Goal: Complete application form: Complete application form

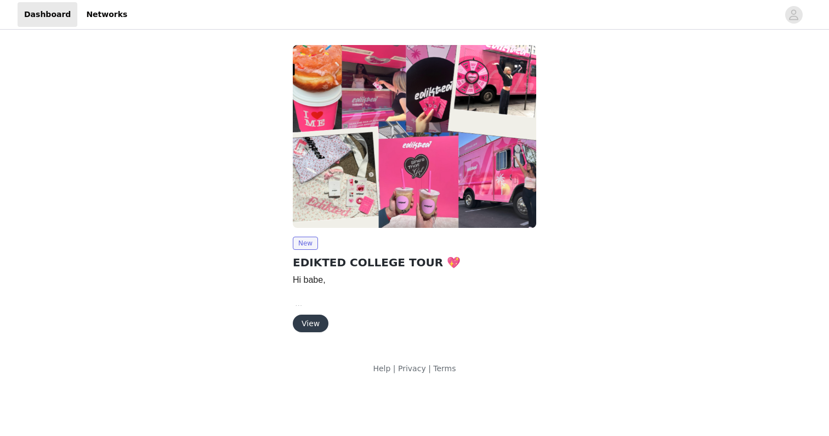
click at [316, 314] on button "View" at bounding box center [311, 323] width 36 height 18
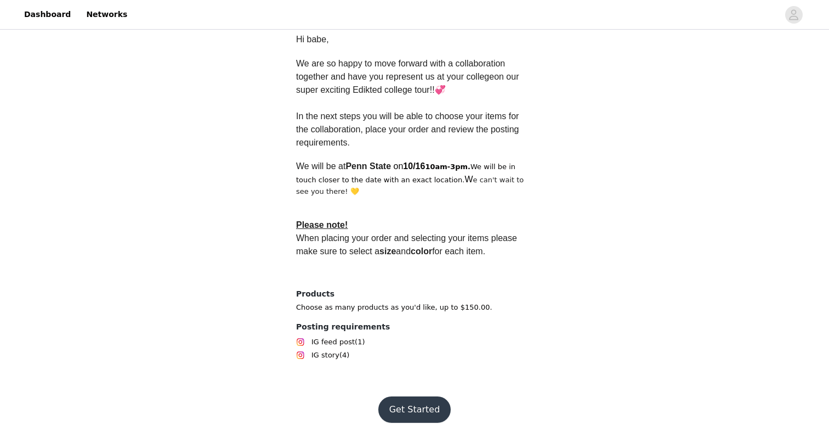
scroll to position [291, 0]
click at [410, 409] on button "Get Started" at bounding box center [414, 409] width 73 height 26
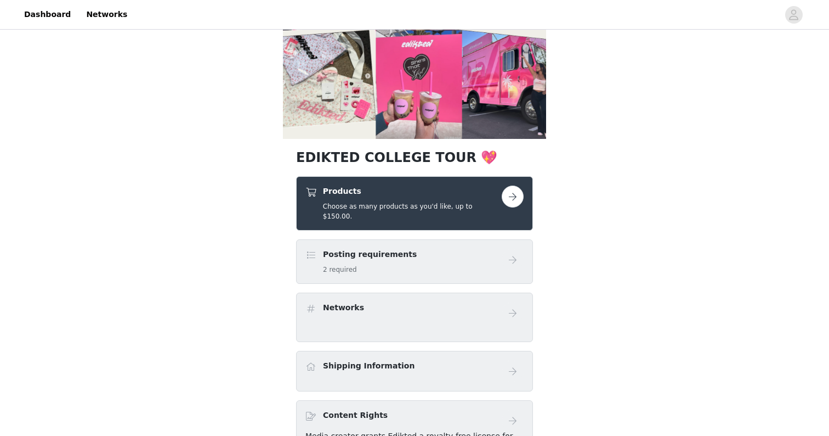
scroll to position [102, 0]
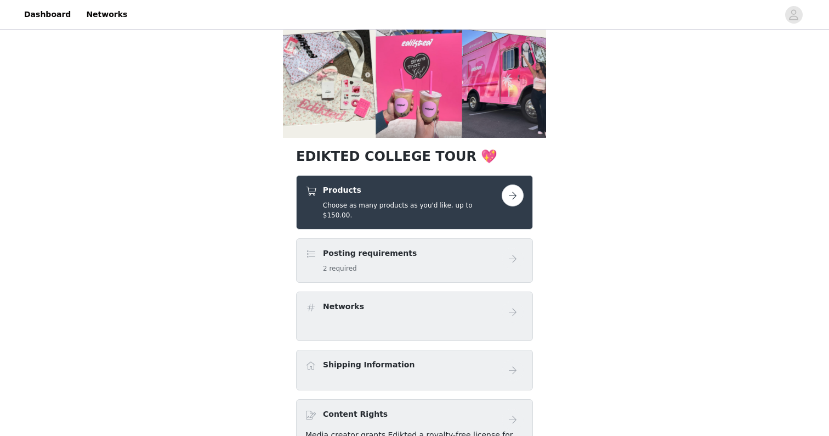
click at [512, 195] on button "button" at bounding box center [513, 195] width 22 height 22
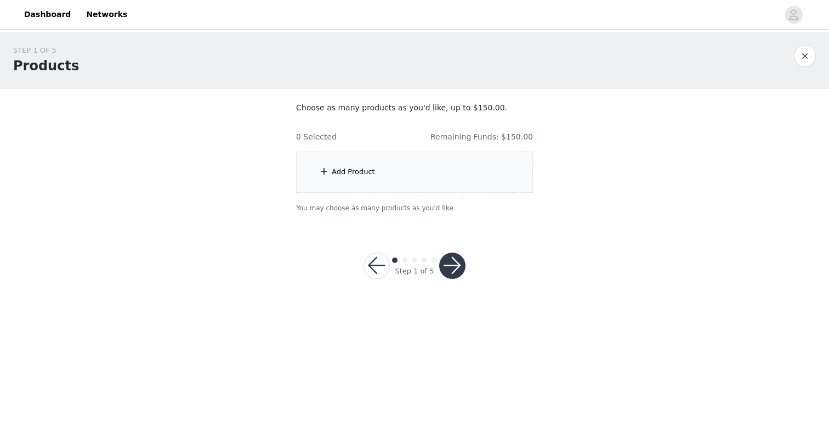
click at [472, 176] on div "Add Product" at bounding box center [414, 171] width 237 height 41
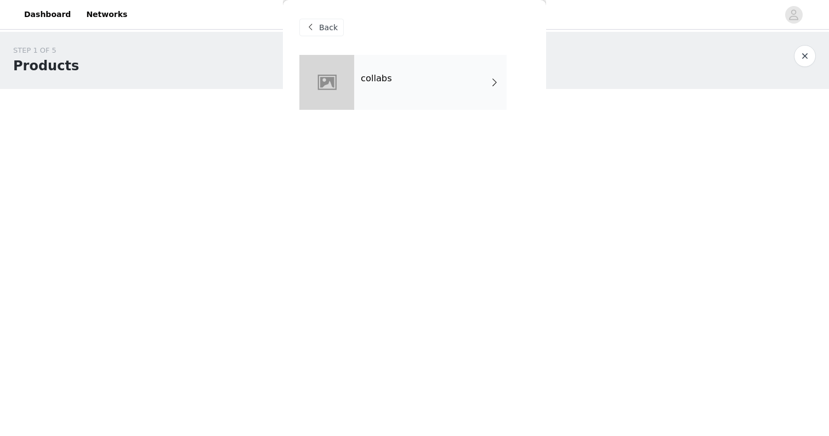
click at [453, 93] on div "collabs" at bounding box center [430, 82] width 152 height 55
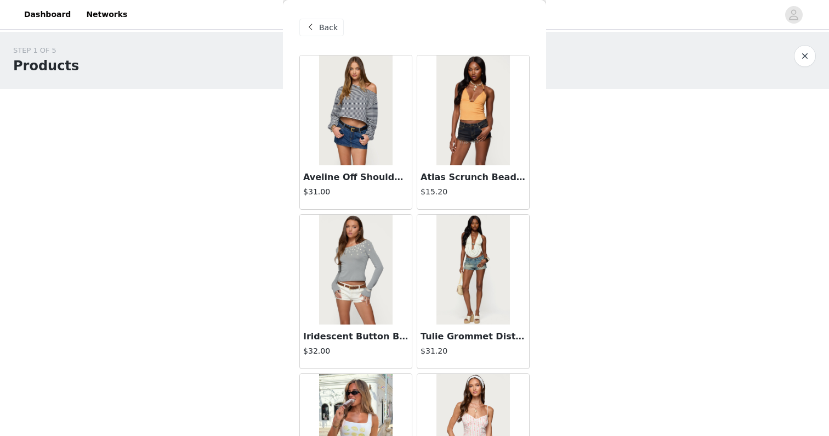
click at [375, 138] on img at bounding box center [355, 110] width 73 height 110
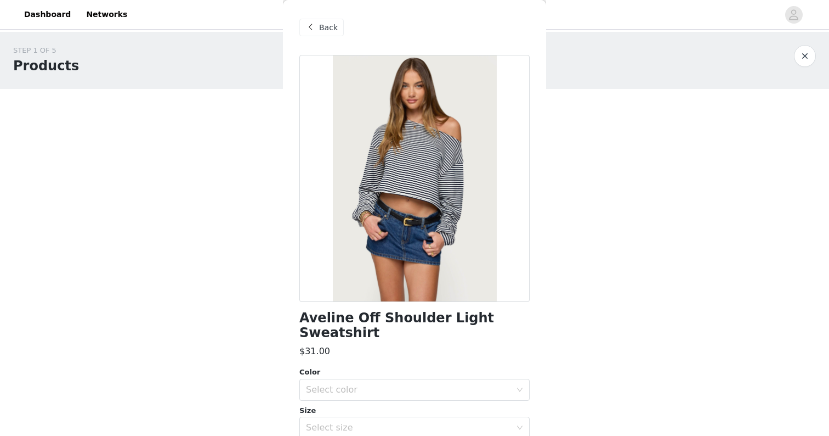
click at [323, 22] on span "Back" at bounding box center [328, 28] width 19 height 12
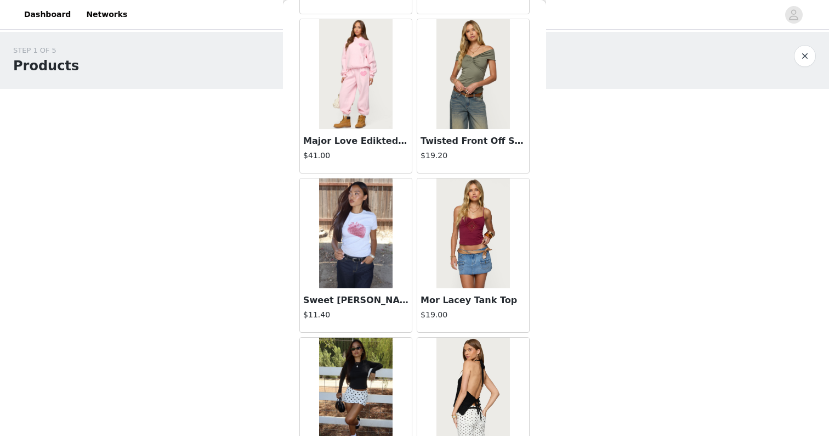
scroll to position [987, 0]
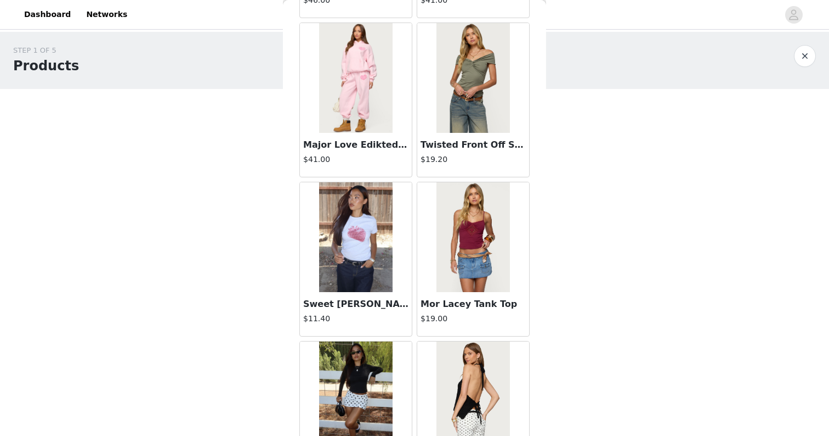
click at [456, 244] on img at bounding box center [473, 237] width 73 height 110
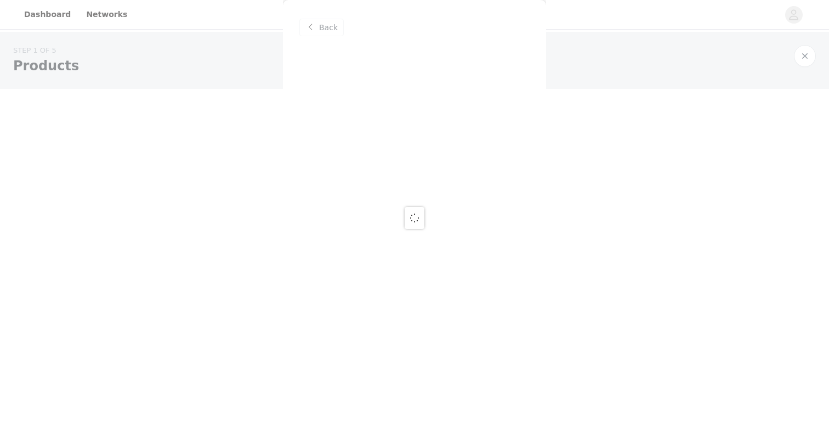
scroll to position [0, 0]
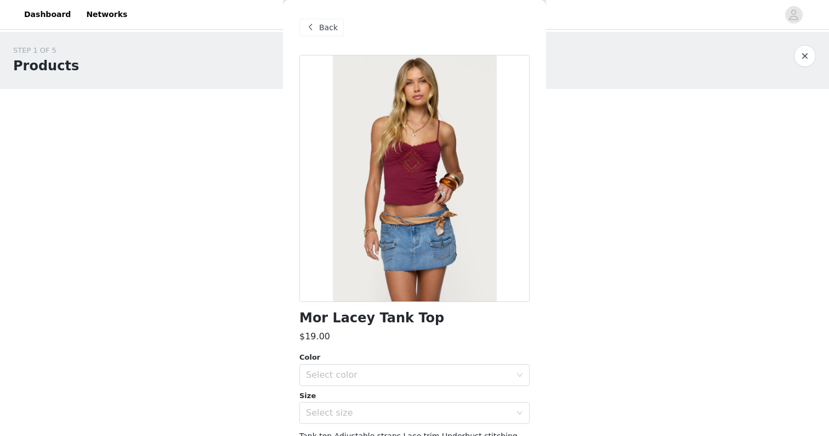
click at [326, 31] on span "Back" at bounding box center [328, 28] width 19 height 12
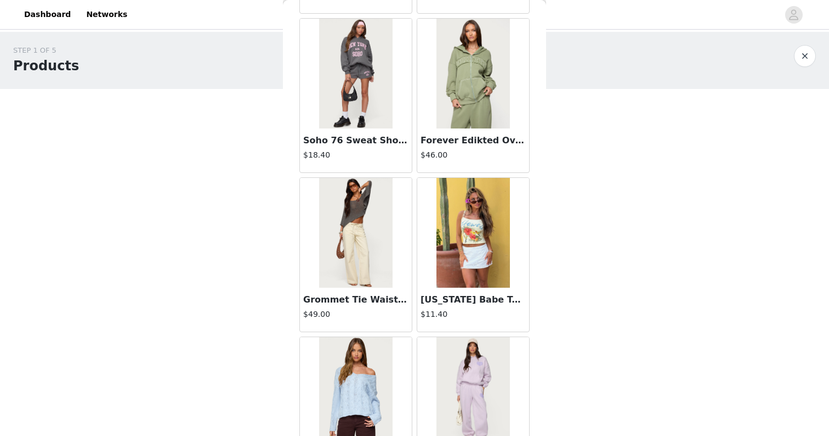
scroll to position [439, 0]
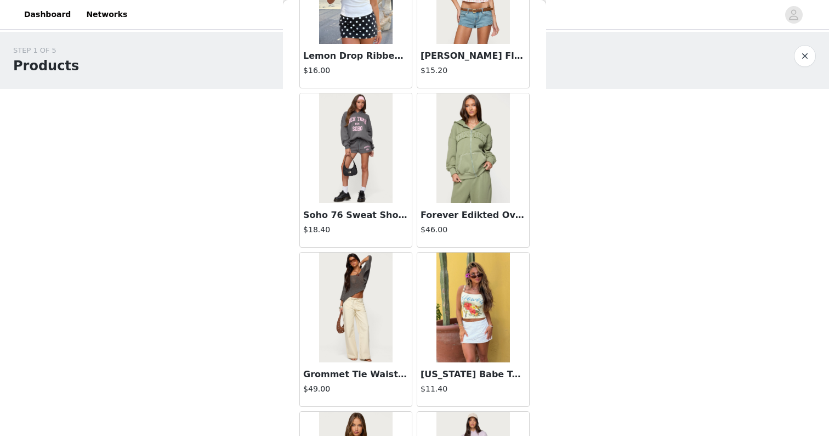
click at [446, 149] on img at bounding box center [473, 148] width 73 height 110
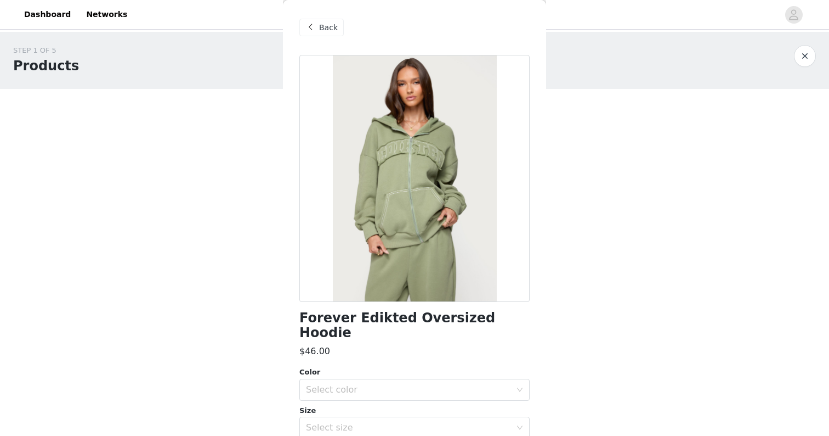
scroll to position [0, 0]
click at [326, 29] on span "Back" at bounding box center [328, 28] width 19 height 12
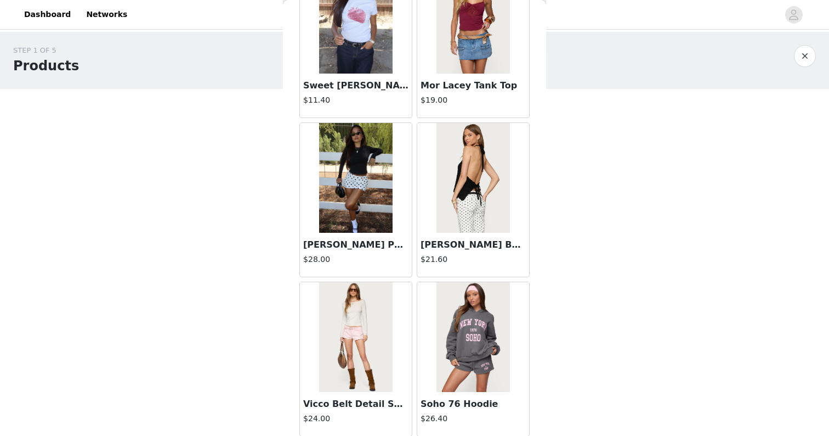
scroll to position [1208, 0]
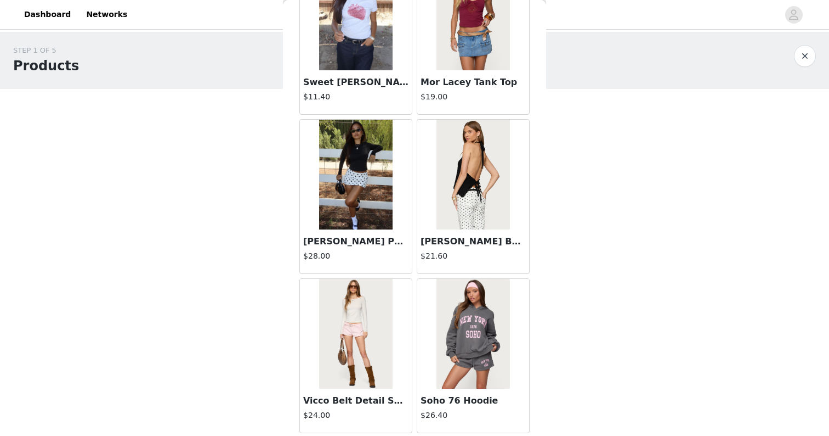
click at [445, 185] on img at bounding box center [473, 175] width 73 height 110
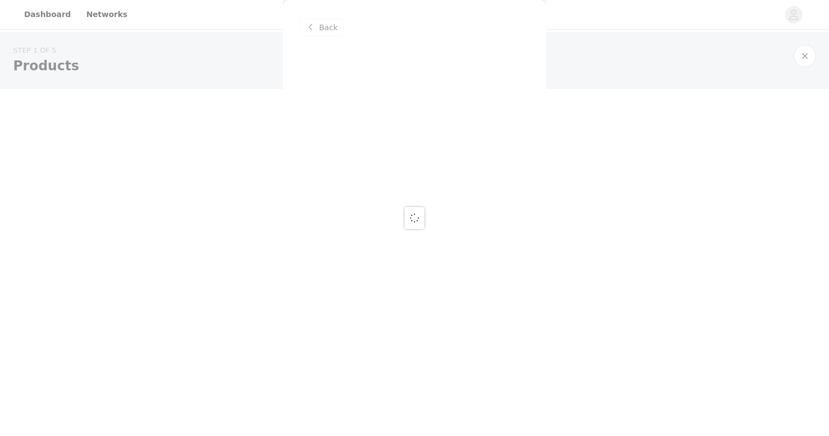
scroll to position [0, 0]
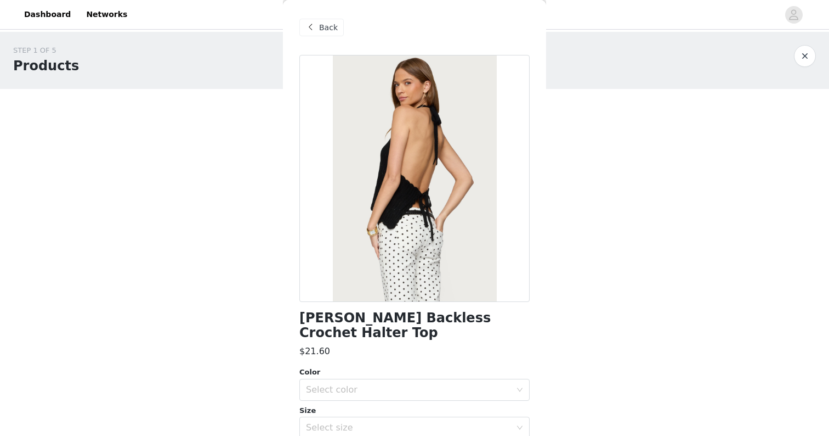
click at [438, 205] on div at bounding box center [414, 178] width 230 height 247
click at [331, 26] on span "Back" at bounding box center [328, 28] width 19 height 12
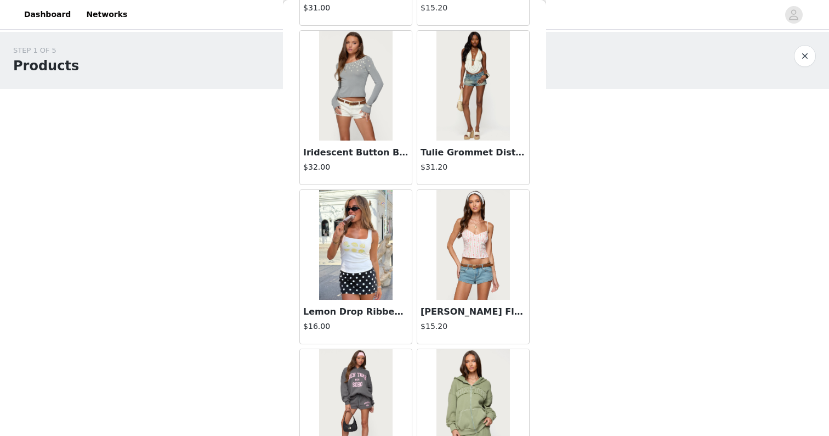
scroll to position [190, 0]
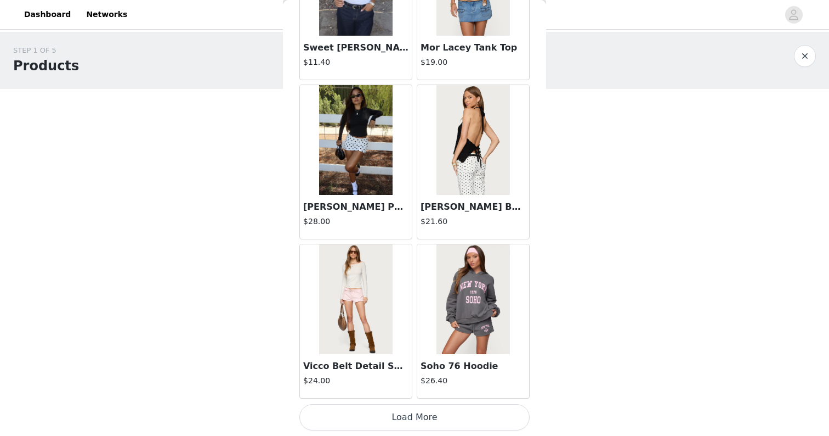
click at [410, 414] on button "Load More" at bounding box center [414, 417] width 230 height 26
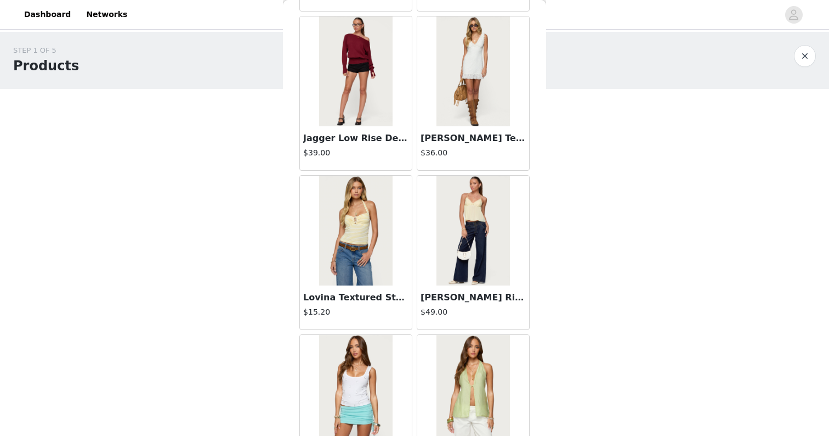
scroll to position [1951, 0]
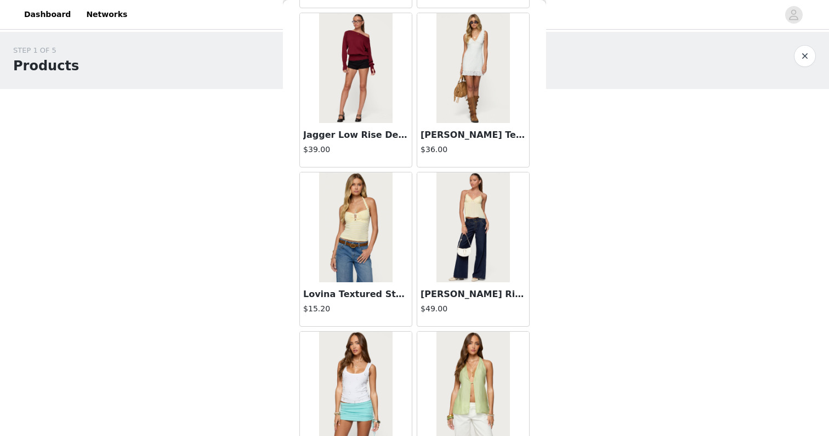
click at [462, 240] on img at bounding box center [473, 227] width 73 height 110
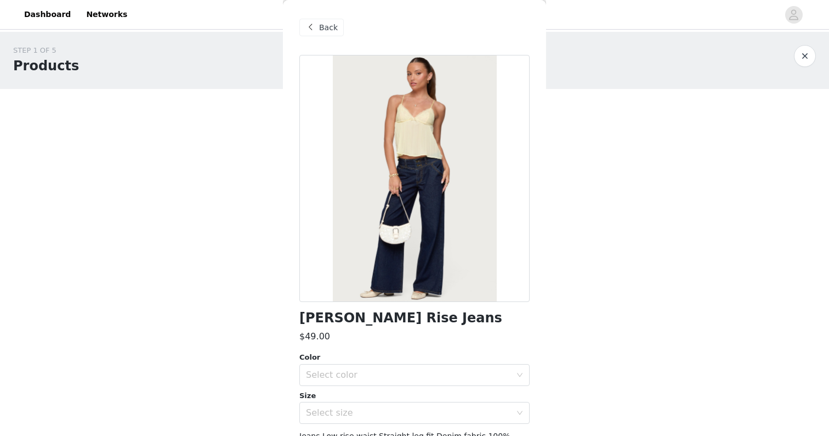
scroll to position [0, 0]
click at [327, 32] on span "Back" at bounding box center [328, 28] width 19 height 12
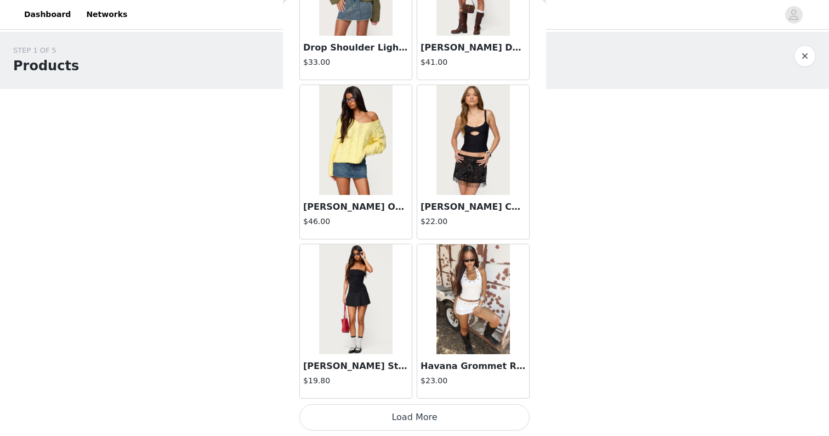
scroll to position [2834, 0]
click at [391, 410] on button "Load More" at bounding box center [414, 417] width 230 height 26
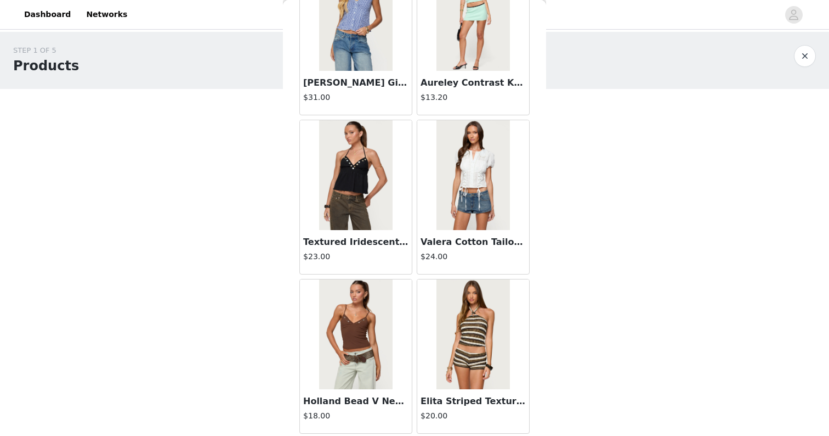
scroll to position [4394, 0]
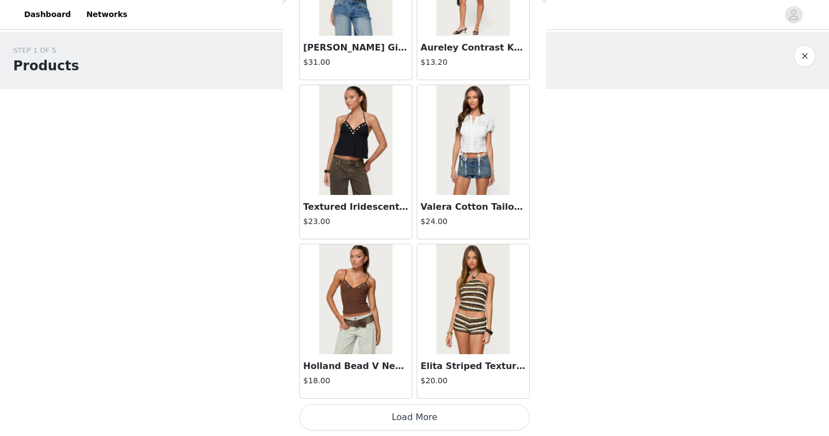
click at [467, 406] on button "Load More" at bounding box center [414, 417] width 230 height 26
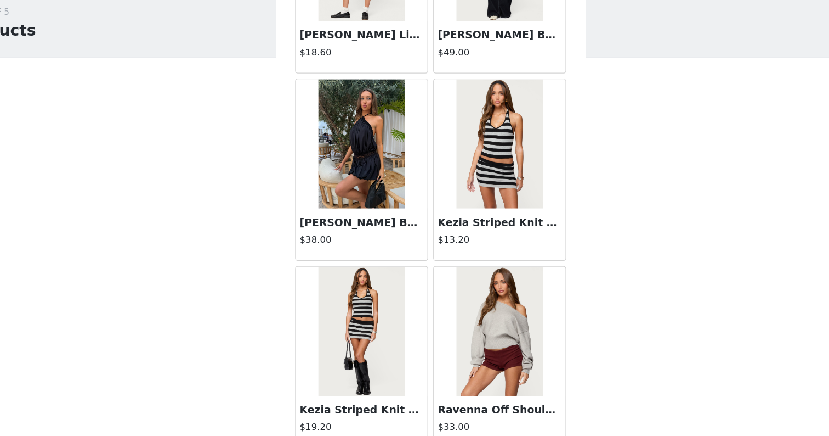
scroll to position [5584, 0]
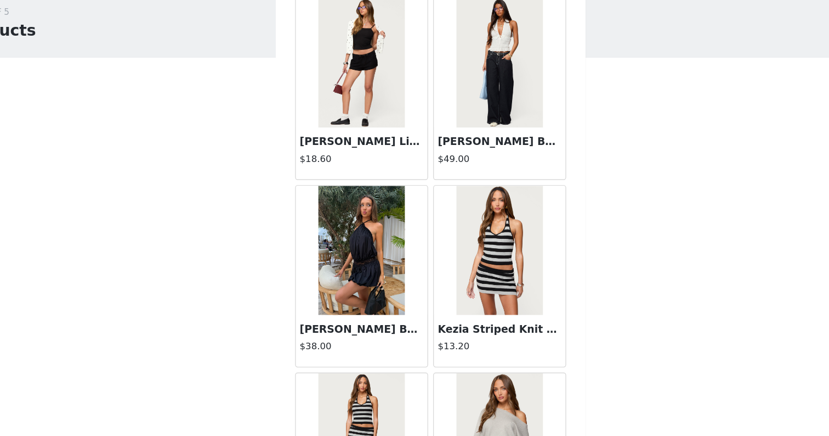
click at [319, 246] on img at bounding box center [355, 253] width 73 height 110
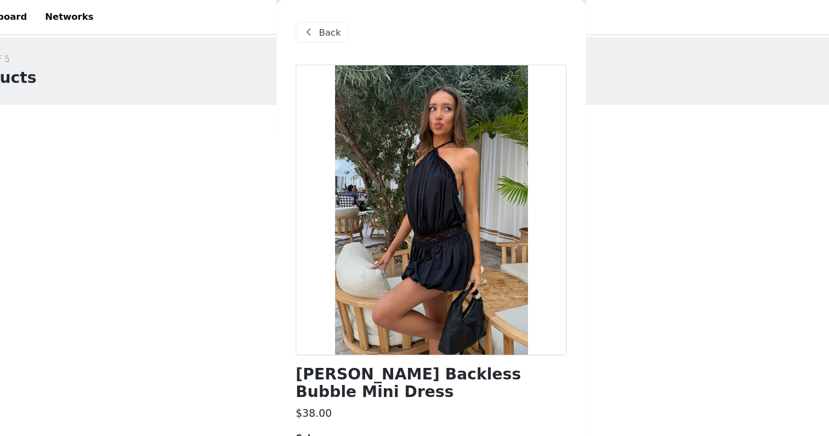
scroll to position [0, 0]
click at [304, 29] on span at bounding box center [310, 27] width 13 height 13
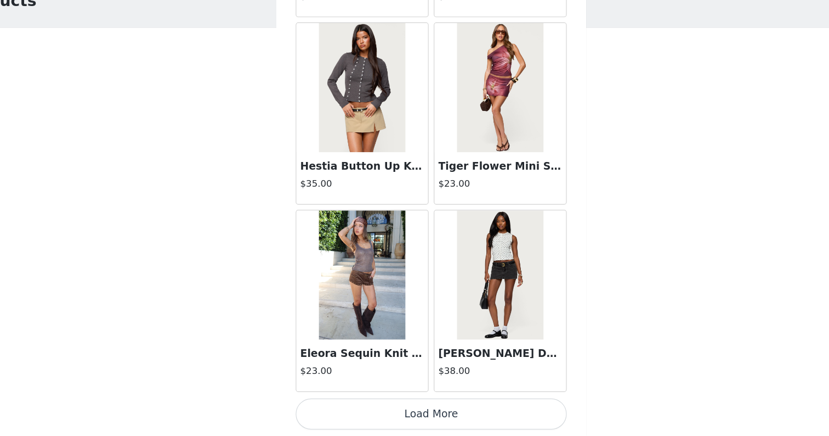
click at [299, 404] on button "Load More" at bounding box center [414, 417] width 230 height 26
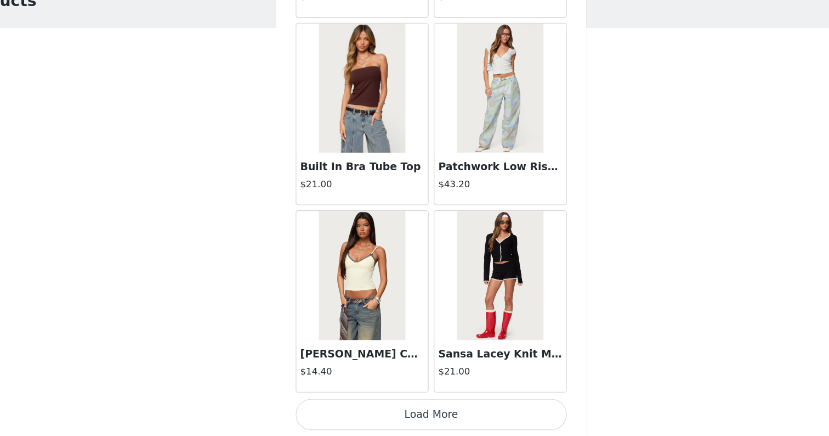
click at [315, 404] on button "Load More" at bounding box center [414, 417] width 230 height 26
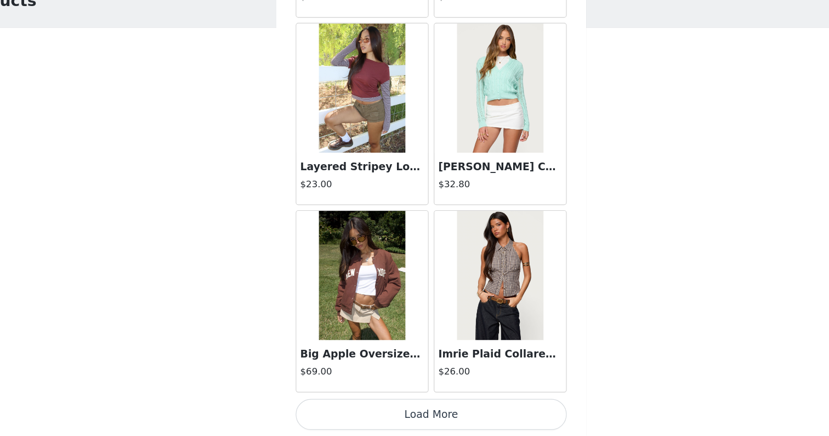
click at [315, 404] on button "Load More" at bounding box center [414, 417] width 230 height 26
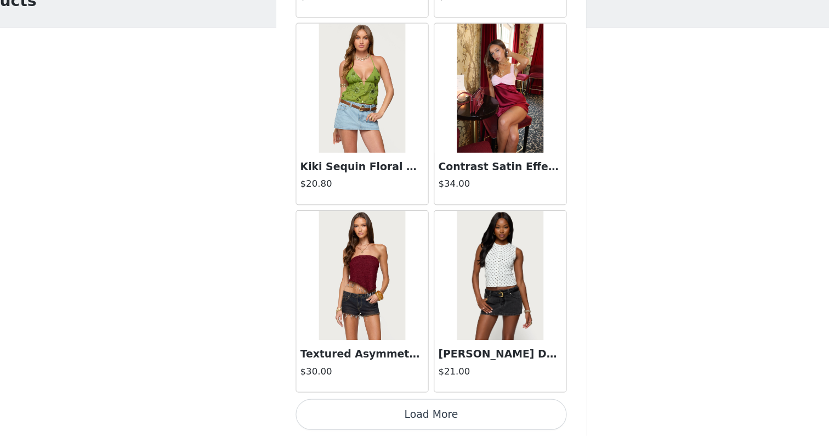
click at [315, 404] on button "Load More" at bounding box center [414, 417] width 230 height 26
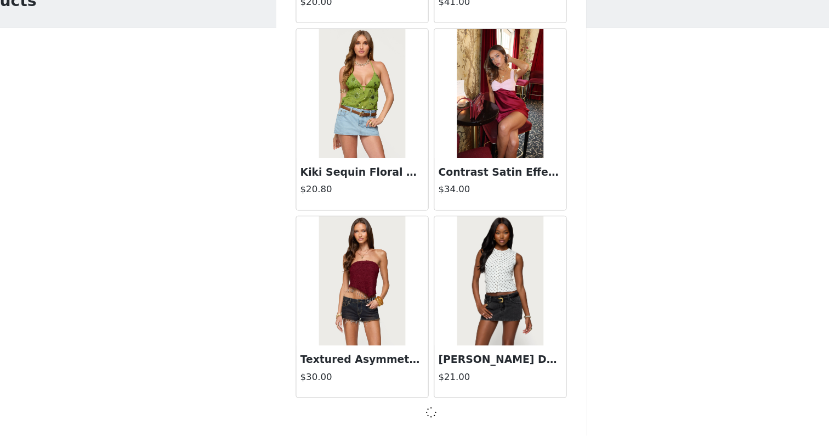
scroll to position [10782, 0]
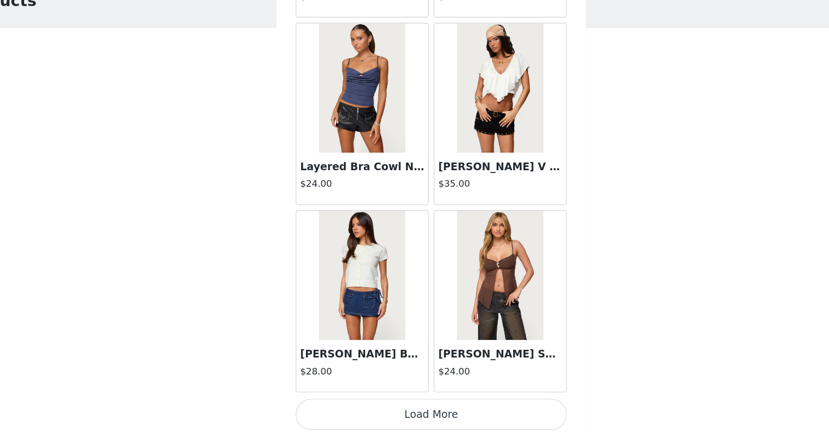
click at [319, 404] on button "Load More" at bounding box center [414, 417] width 230 height 26
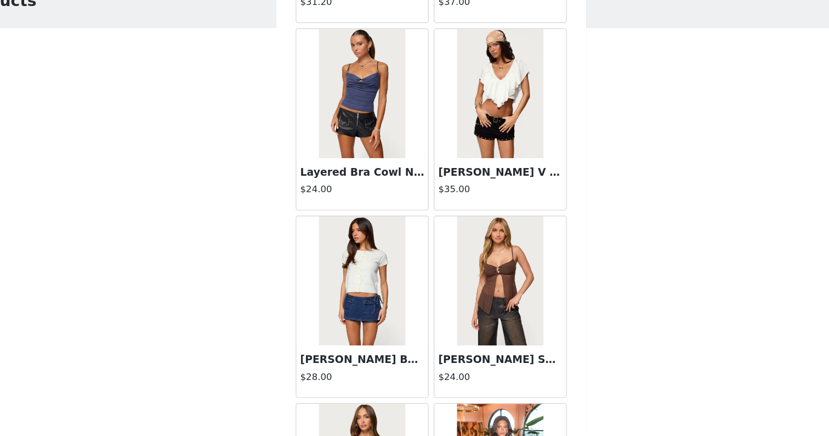
click at [319, 276] on img at bounding box center [355, 304] width 73 height 110
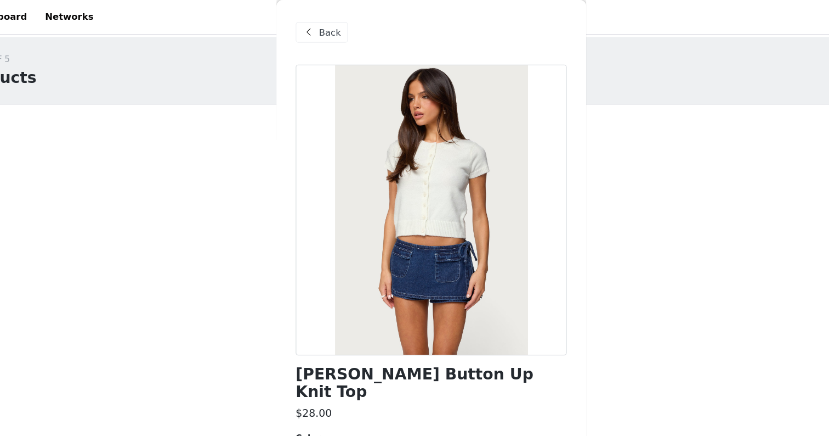
scroll to position [0, 0]
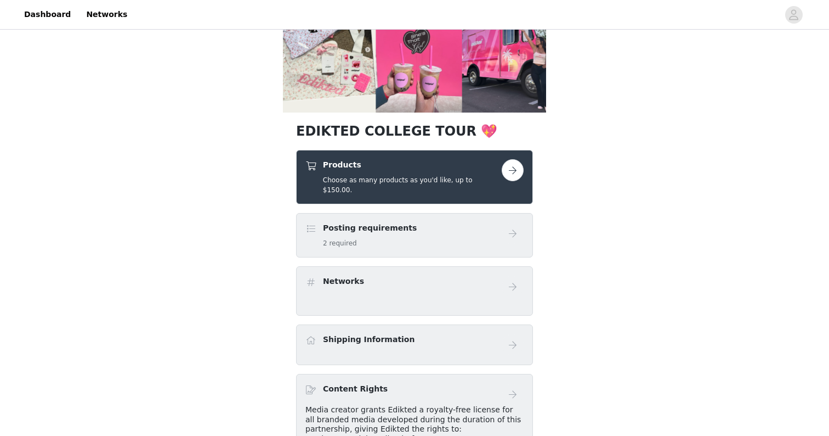
click at [381, 183] on h5 "Choose as many products as you'd like, up to $150.00." at bounding box center [412, 185] width 179 height 20
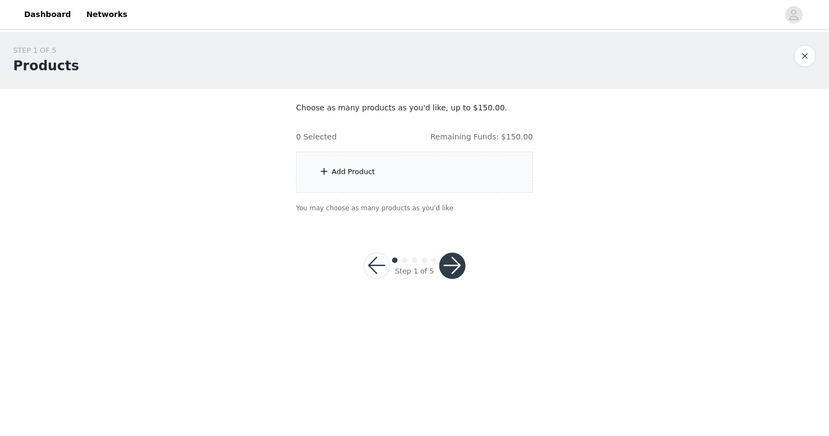
click at [381, 183] on div "Add Product" at bounding box center [414, 171] width 237 height 41
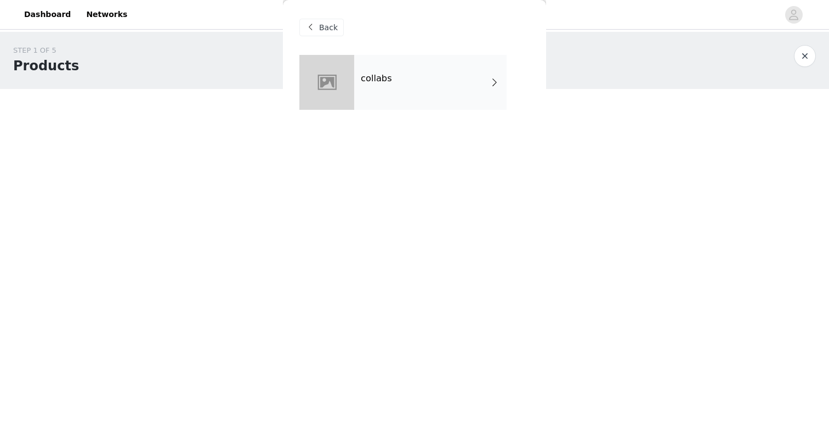
click at [389, 88] on div "collabs" at bounding box center [430, 82] width 152 height 55
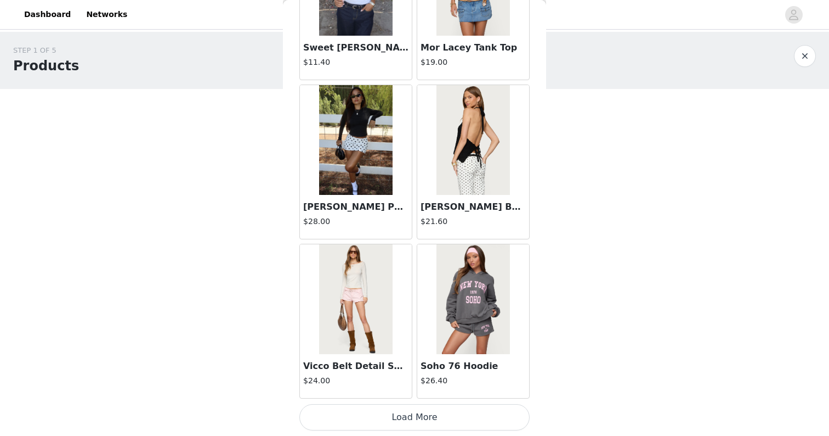
click at [380, 418] on button "Load More" at bounding box center [414, 417] width 230 height 26
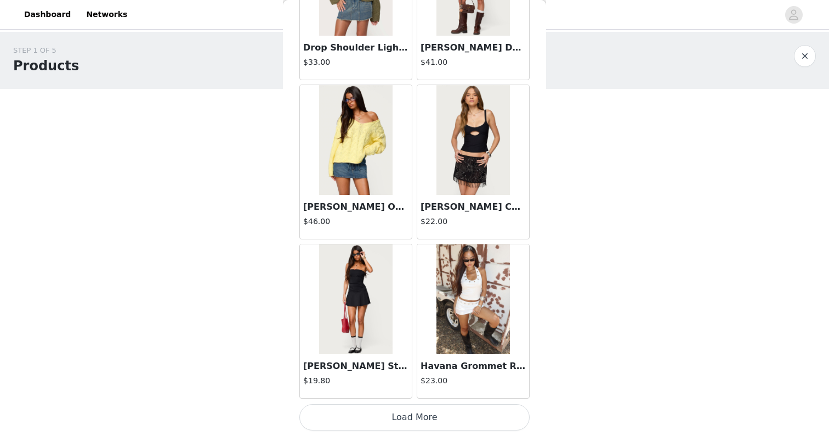
click at [412, 415] on button "Load More" at bounding box center [414, 417] width 230 height 26
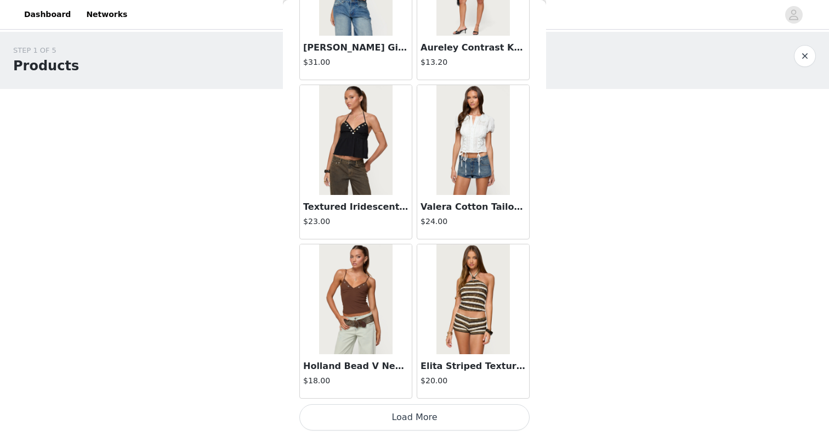
click at [410, 415] on button "Load More" at bounding box center [414, 417] width 230 height 26
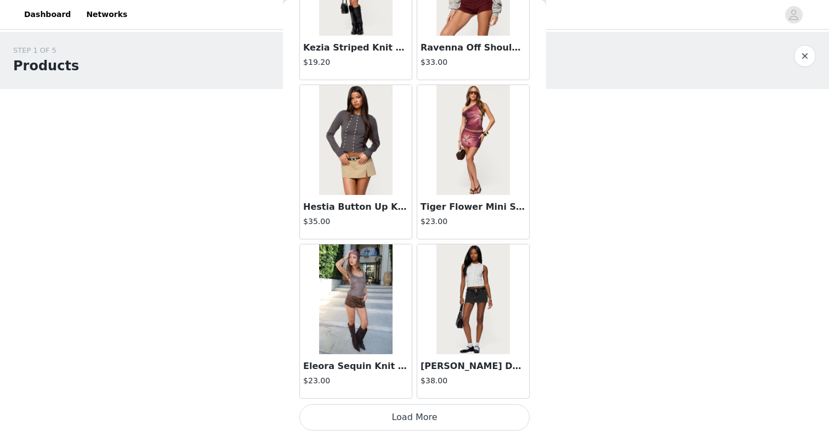
click at [409, 407] on button "Load More" at bounding box center [414, 417] width 230 height 26
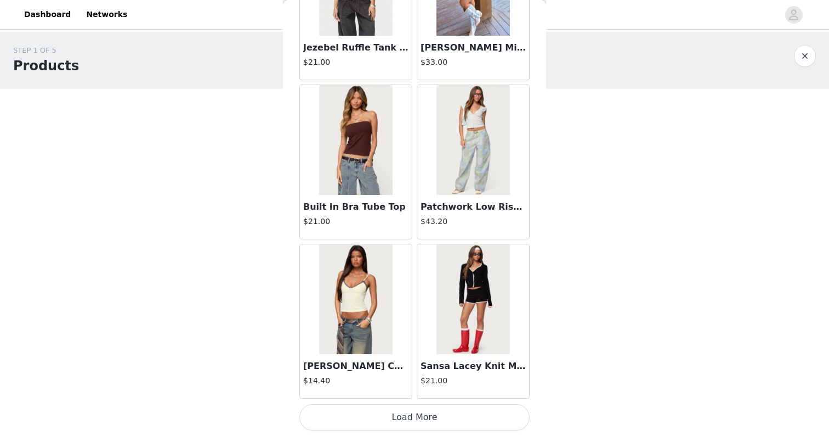
click at [406, 420] on button "Load More" at bounding box center [414, 417] width 230 height 26
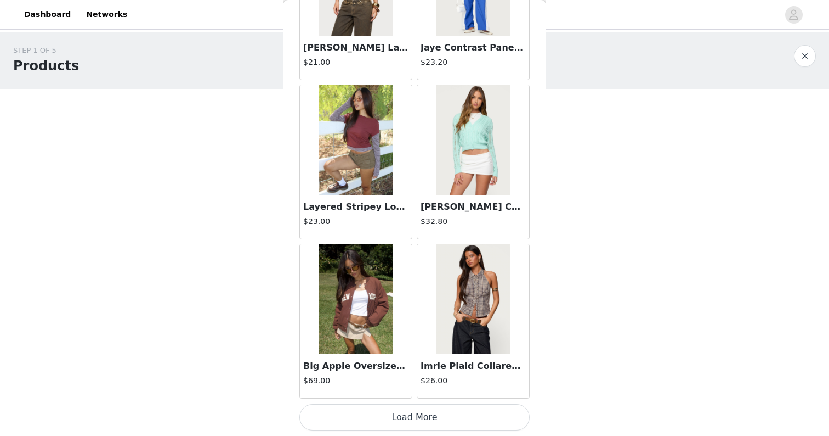
click at [406, 420] on button "Load More" at bounding box center [414, 417] width 230 height 26
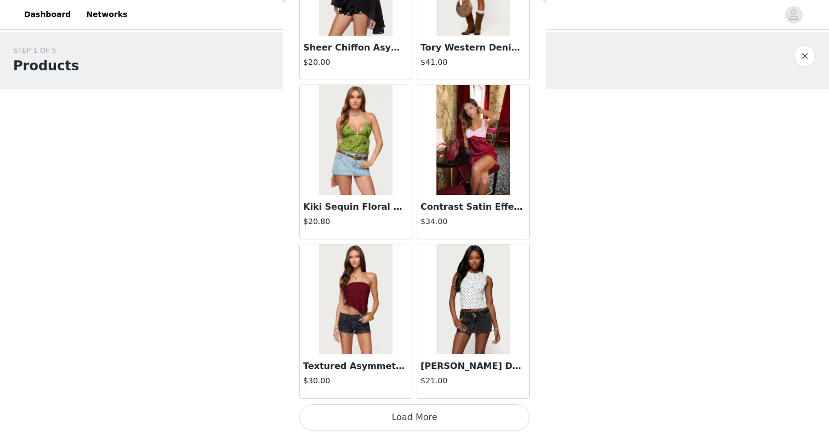
click at [406, 420] on button "Load More" at bounding box center [414, 417] width 230 height 26
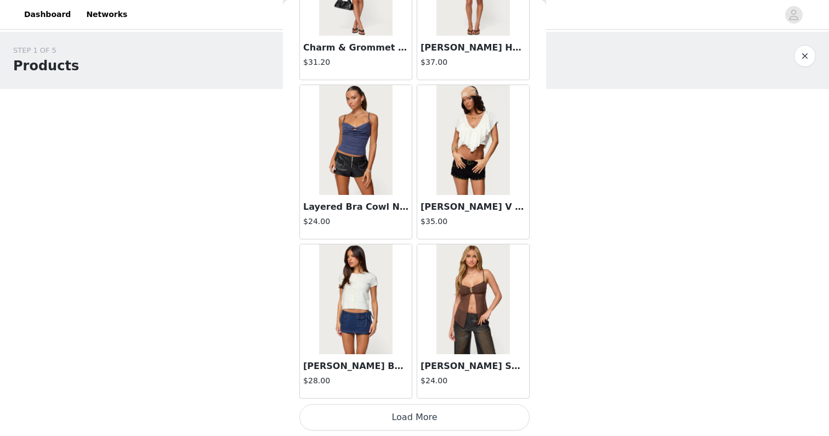
click at [415, 413] on button "Load More" at bounding box center [414, 417] width 230 height 26
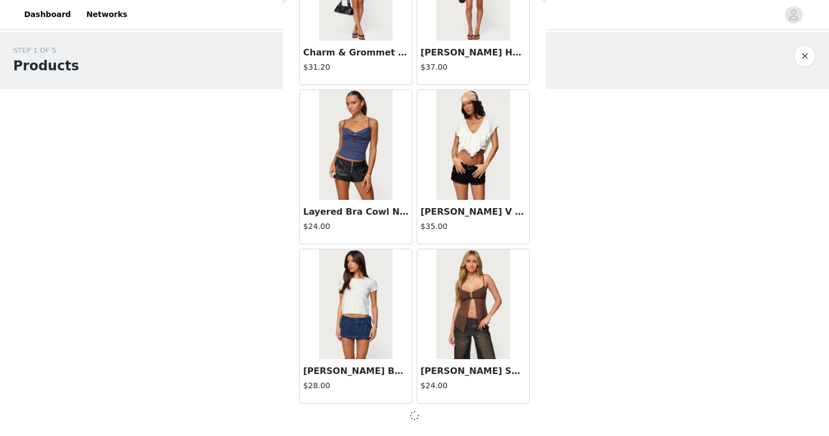
scroll to position [12373, 0]
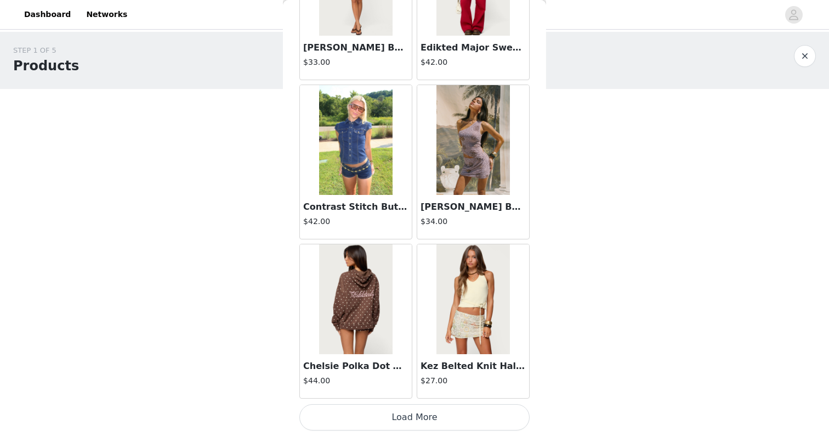
click at [414, 410] on button "Load More" at bounding box center [414, 417] width 230 height 26
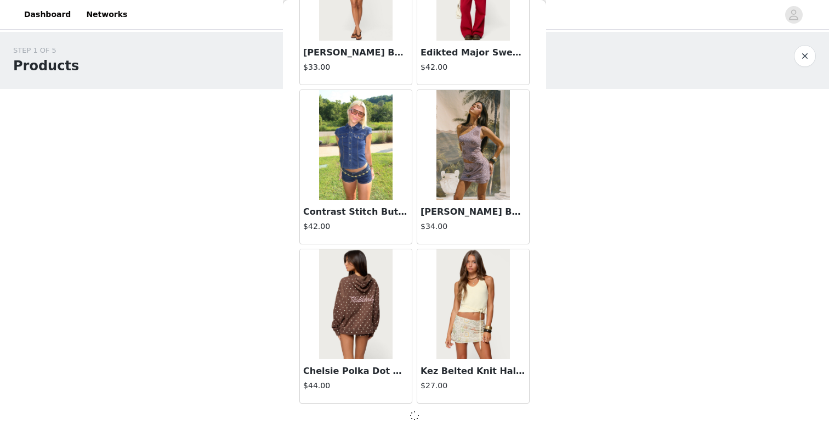
scroll to position [13963, 0]
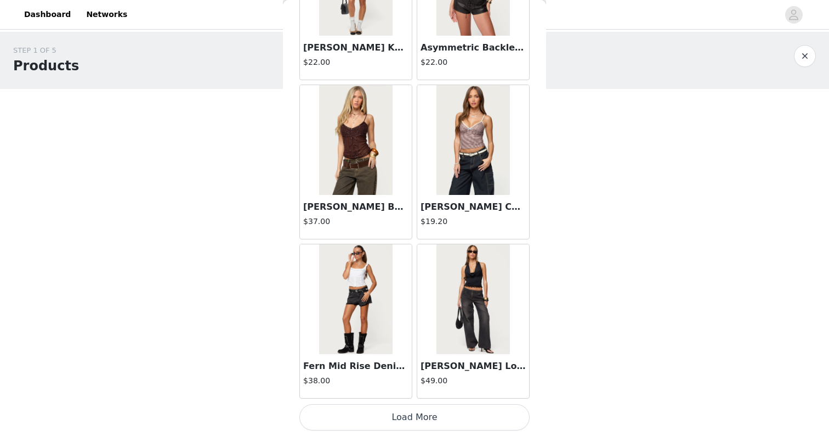
click at [414, 415] on button "Load More" at bounding box center [414, 417] width 230 height 26
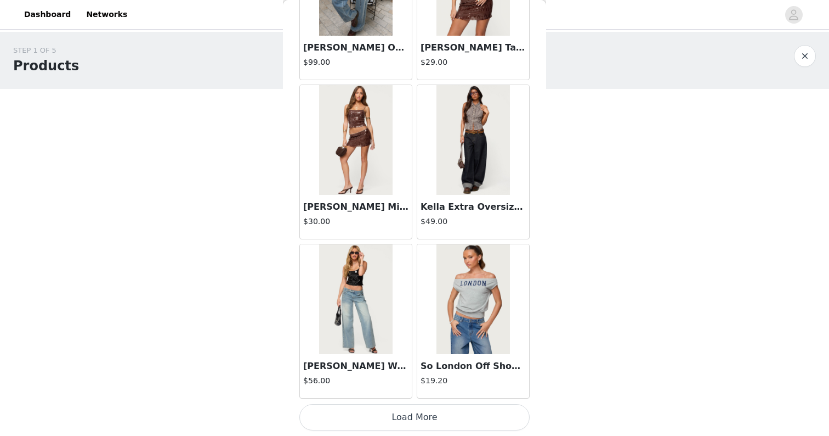
click at [408, 411] on button "Load More" at bounding box center [414, 417] width 230 height 26
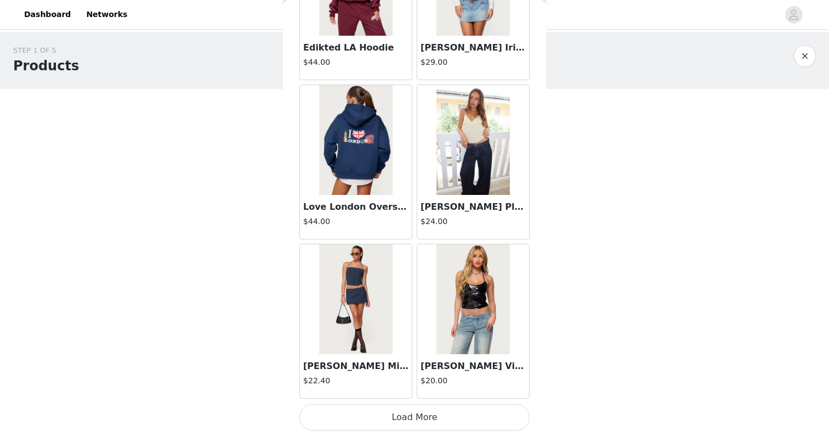
scroll to position [18740, 0]
click at [383, 410] on button "Load More" at bounding box center [414, 417] width 230 height 26
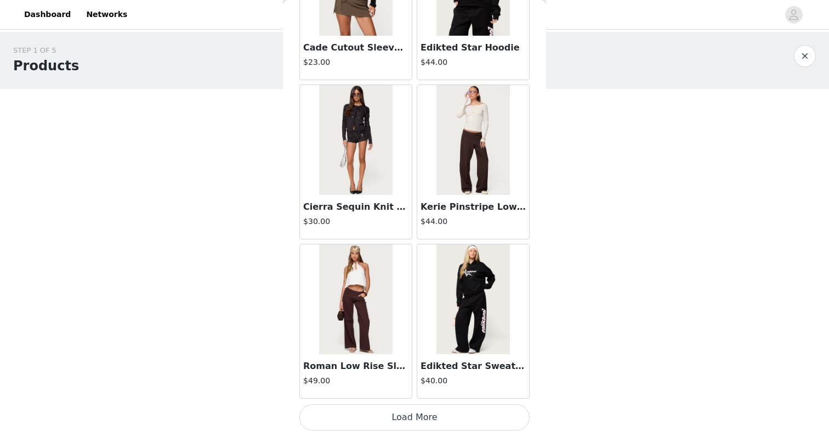
scroll to position [0, 0]
click at [381, 411] on button "Load More" at bounding box center [414, 417] width 230 height 26
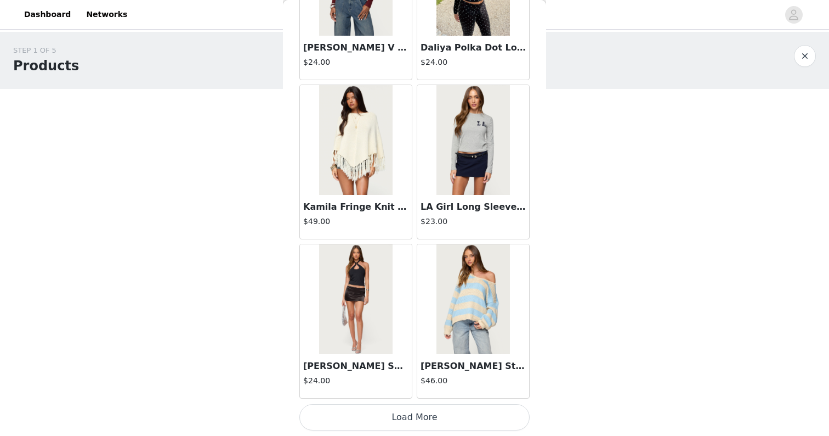
click at [376, 420] on button "Load More" at bounding box center [414, 417] width 230 height 26
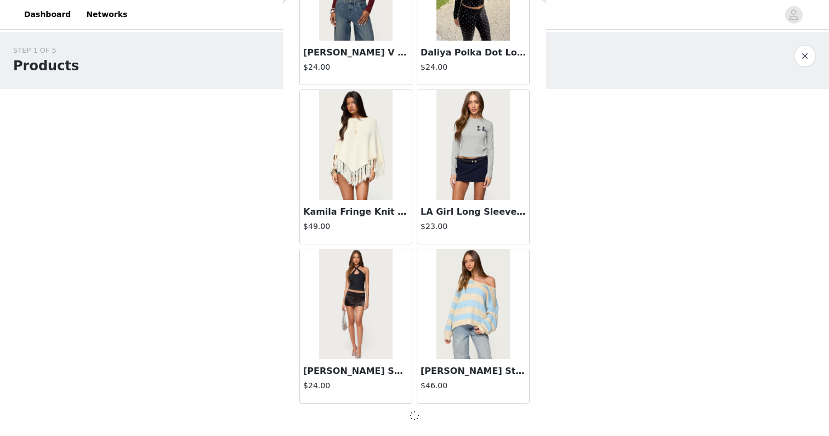
scroll to position [1, 0]
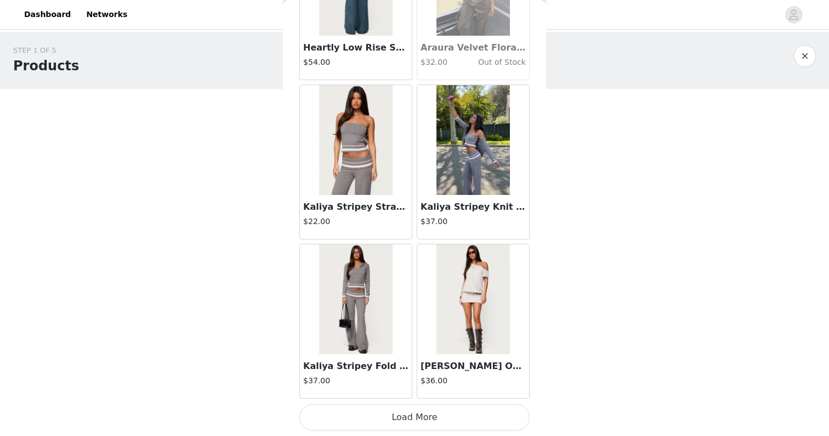
click at [375, 417] on button "Load More" at bounding box center [414, 417] width 230 height 26
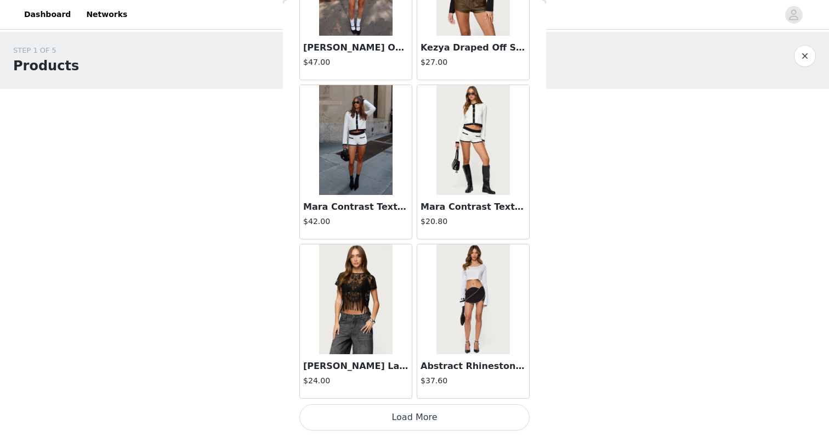
click at [370, 414] on button "Load More" at bounding box center [414, 417] width 230 height 26
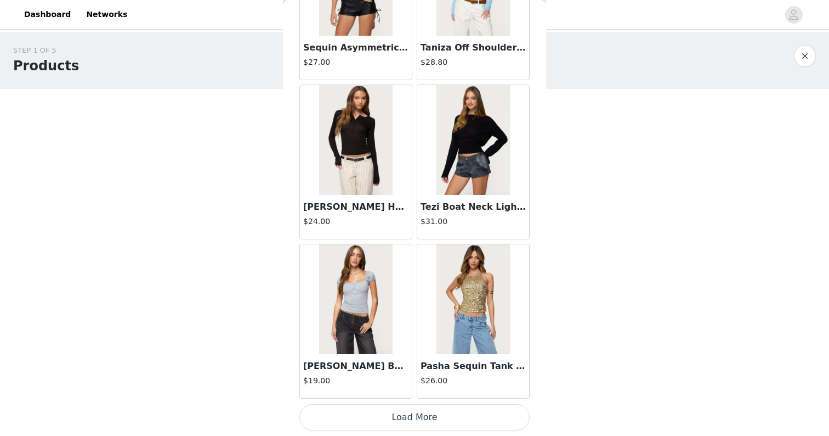
click at [370, 417] on button "Load More" at bounding box center [414, 417] width 230 height 26
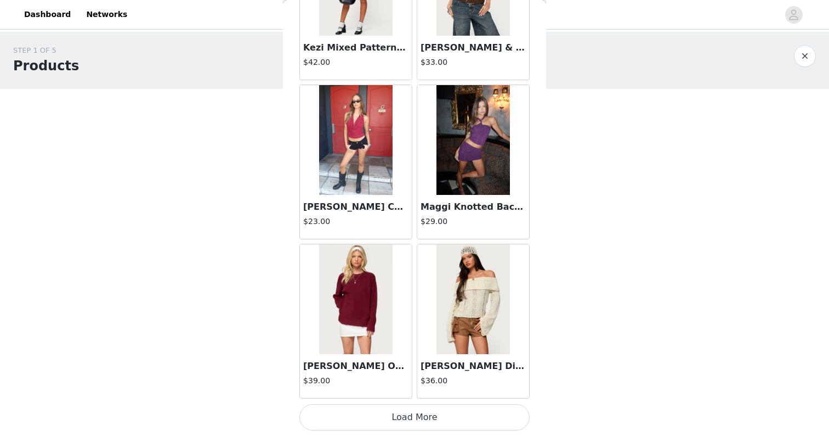
click at [366, 408] on button "Load More" at bounding box center [414, 417] width 230 height 26
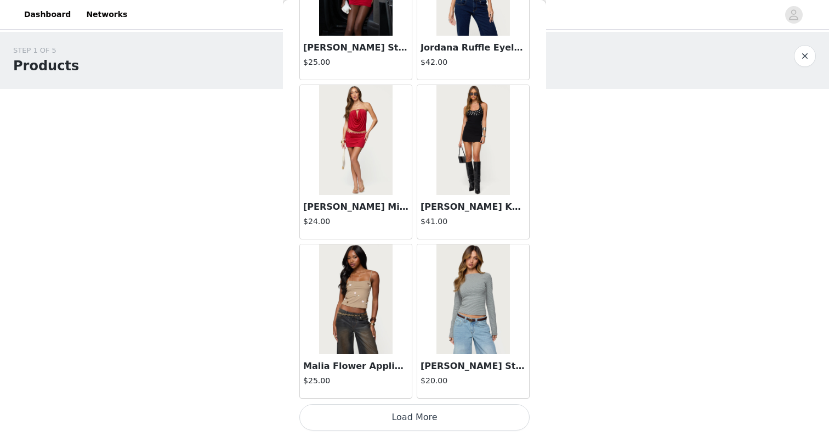
click at [365, 412] on button "Load More" at bounding box center [414, 417] width 230 height 26
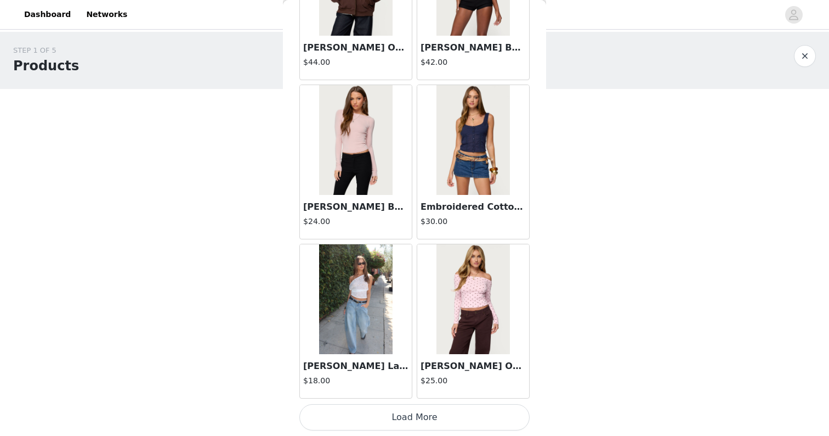
click at [372, 421] on button "Load More" at bounding box center [414, 417] width 230 height 26
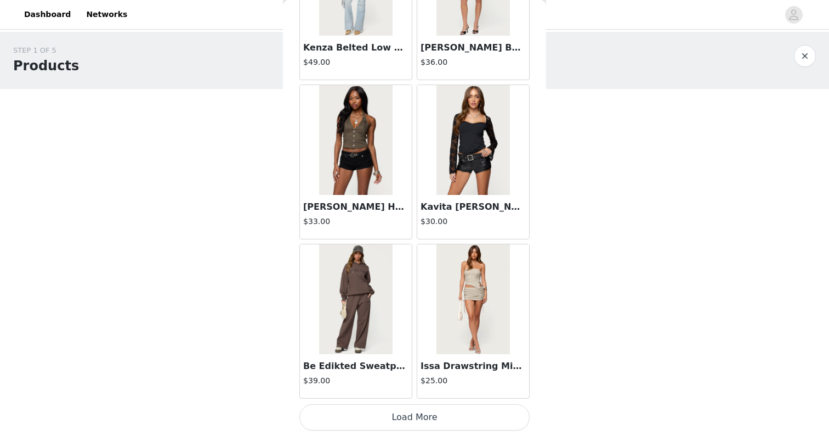
click at [397, 414] on button "Load More" at bounding box center [414, 417] width 230 height 26
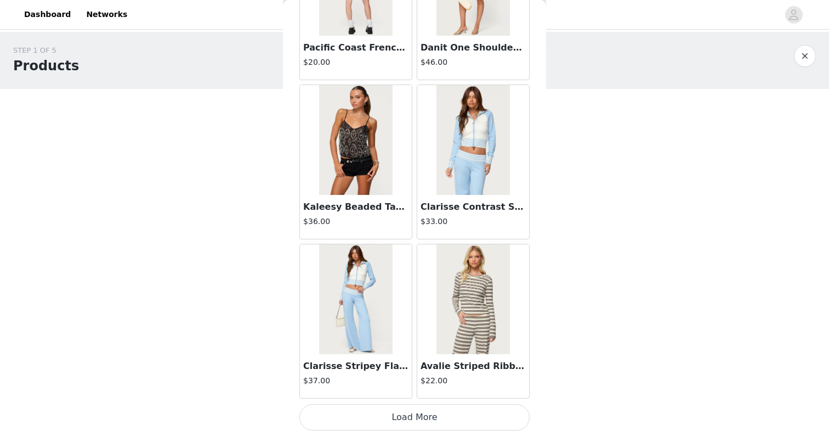
scroll to position [34647, 0]
click at [399, 416] on button "Load More" at bounding box center [414, 417] width 230 height 26
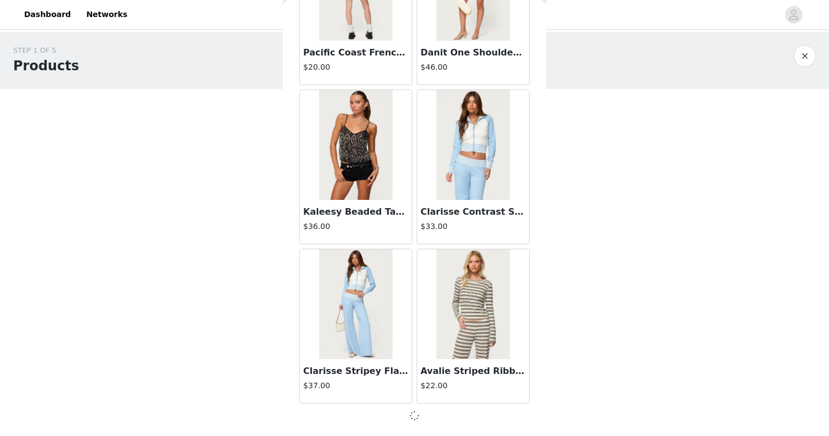
scroll to position [34642, 0]
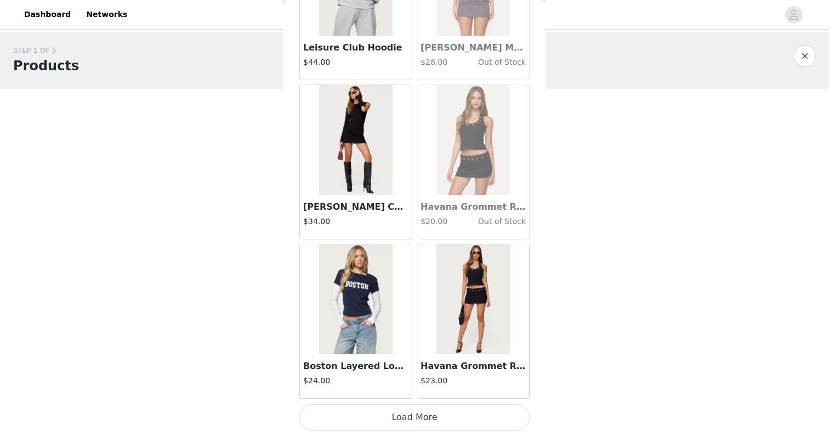
click at [389, 419] on button "Load More" at bounding box center [414, 417] width 230 height 26
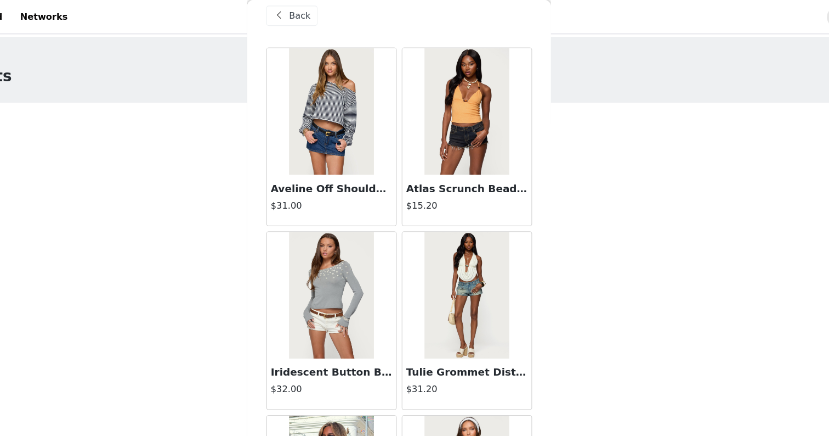
scroll to position [18, 0]
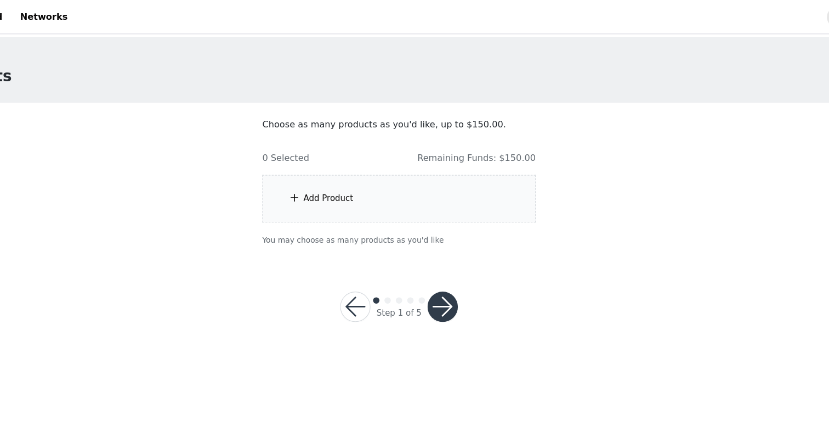
click at [383, 162] on div "Add Product" at bounding box center [414, 171] width 237 height 41
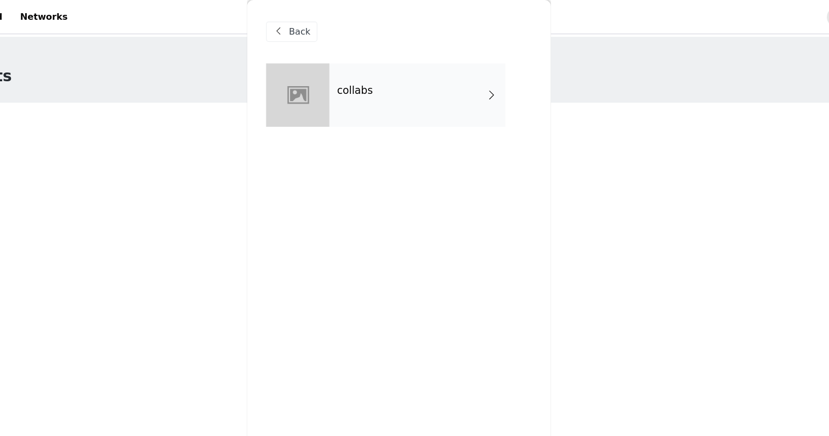
click at [371, 98] on div "collabs" at bounding box center [430, 82] width 152 height 55
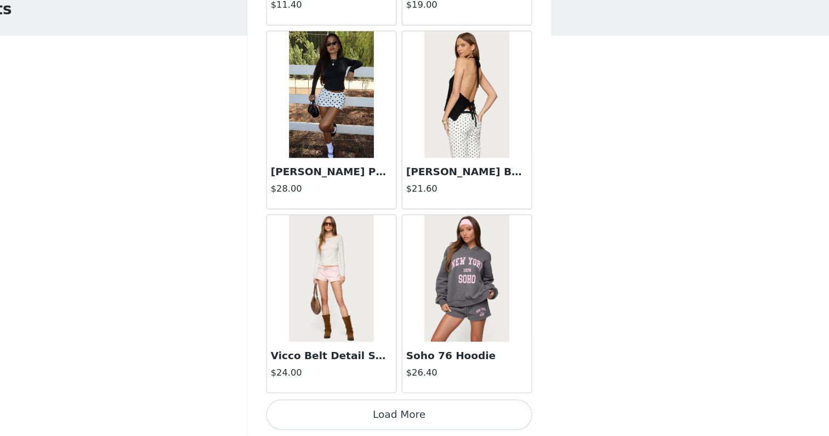
click at [381, 404] on button "Load More" at bounding box center [414, 417] width 230 height 26
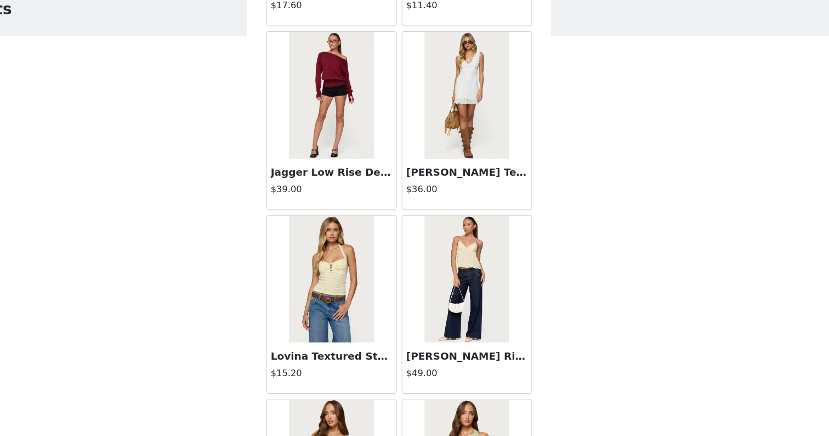
scroll to position [1887, 0]
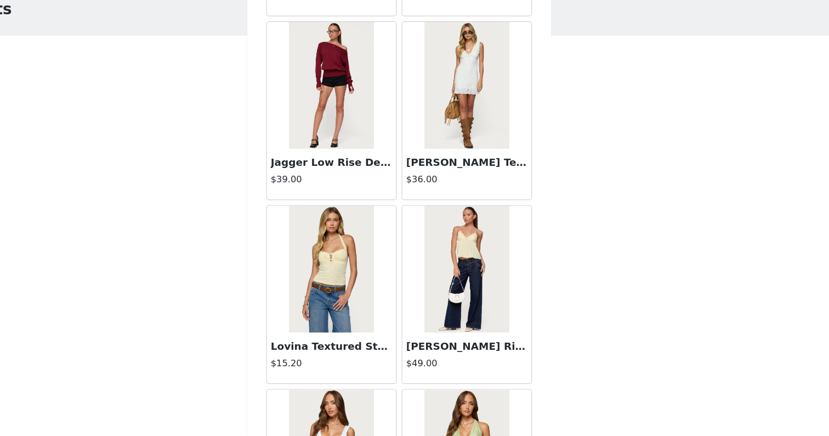
click at [437, 260] on img at bounding box center [473, 291] width 73 height 110
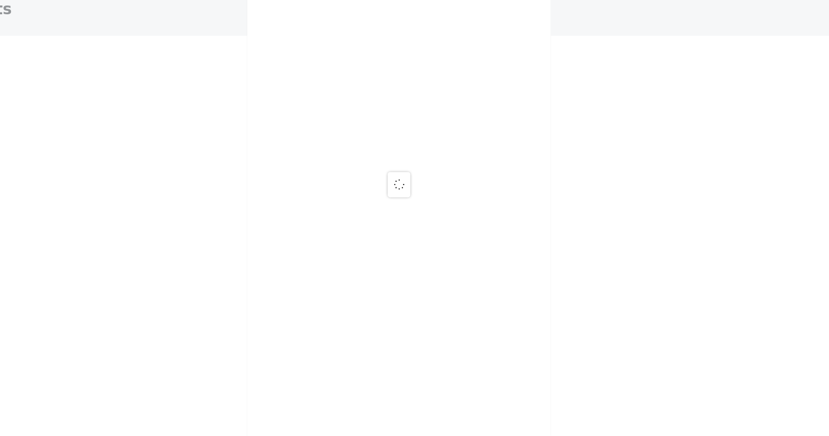
scroll to position [0, 0]
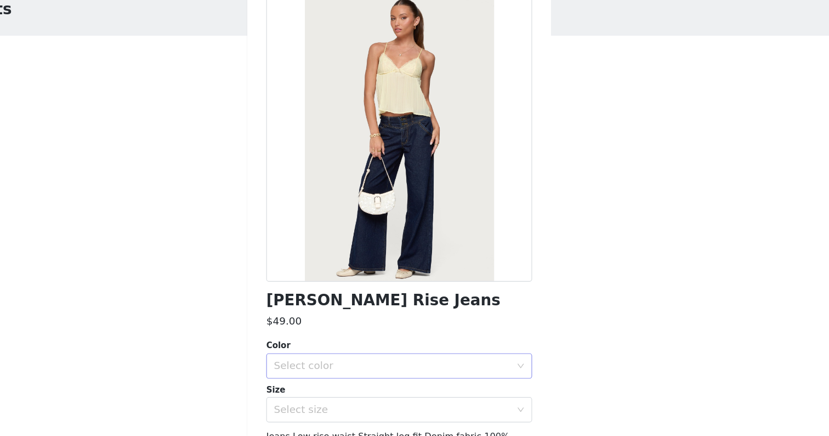
click at [306, 364] on div "Select color" at bounding box center [411, 374] width 210 height 21
click at [299, 389] on li "BLUE" at bounding box center [414, 398] width 230 height 18
click at [306, 407] on div "Select size" at bounding box center [408, 412] width 205 height 11
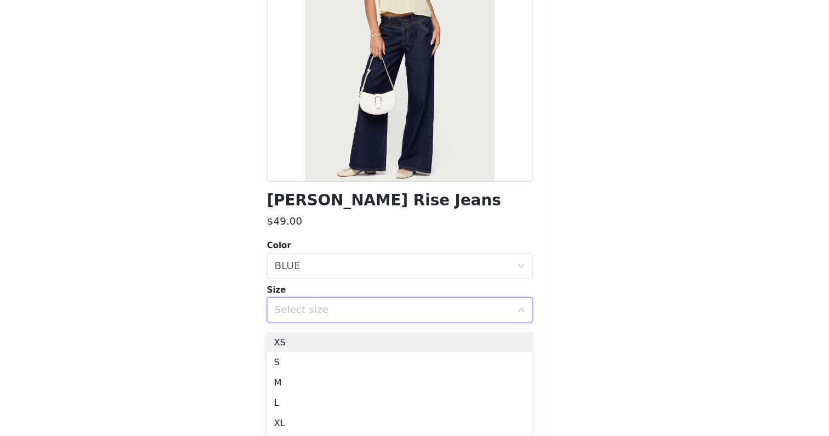
scroll to position [82, 0]
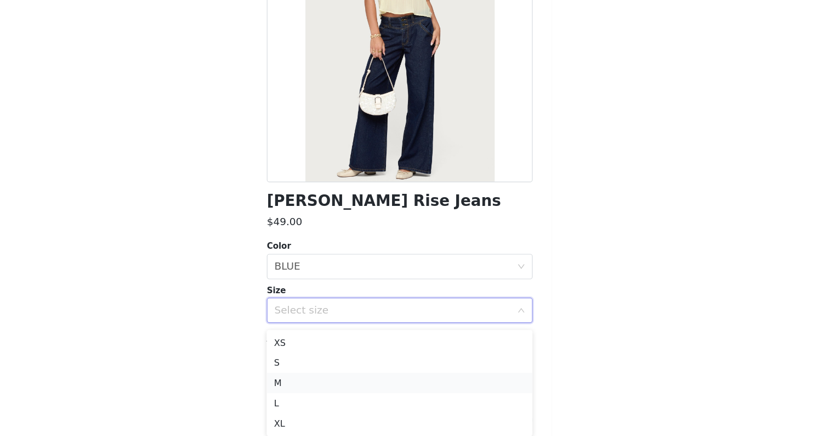
click at [299, 381] on li "M" at bounding box center [414, 390] width 230 height 18
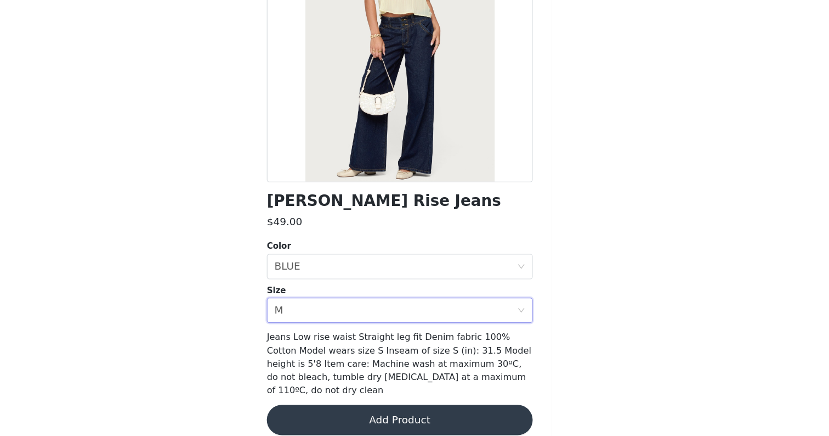
scroll to position [0, 0]
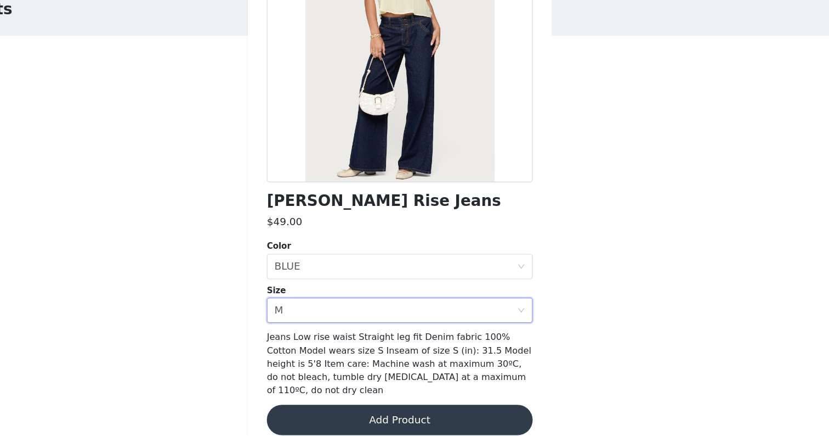
click at [299, 408] on button "Add Product" at bounding box center [414, 421] width 230 height 26
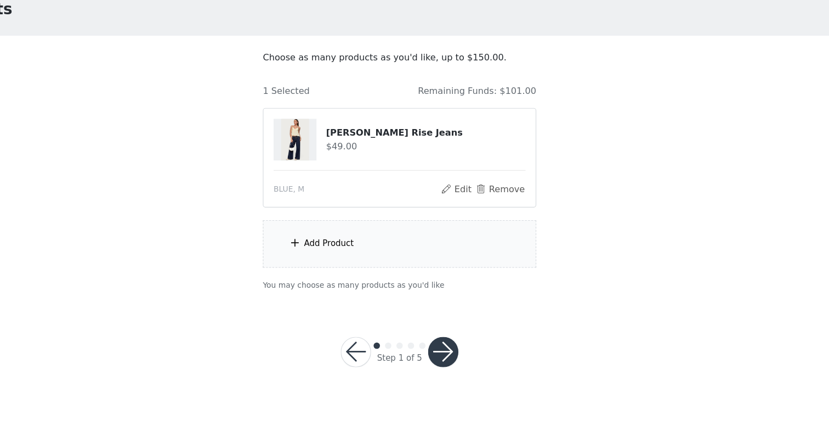
click at [302, 248] on div "Add Product" at bounding box center [414, 268] width 237 height 41
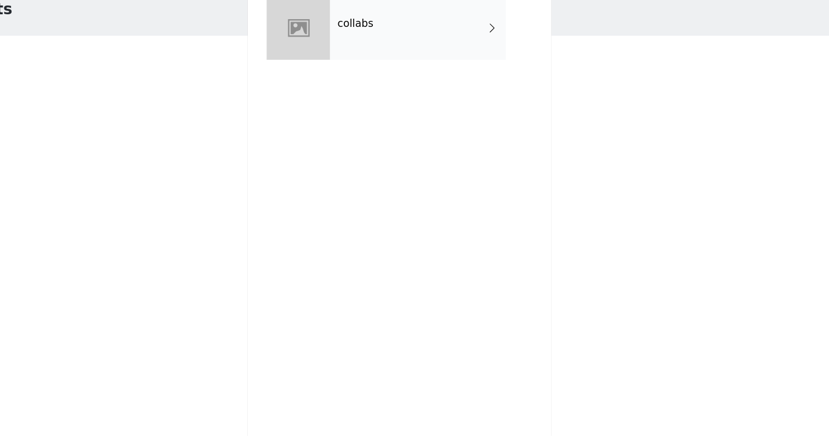
click at [354, 55] on div "collabs" at bounding box center [430, 82] width 152 height 55
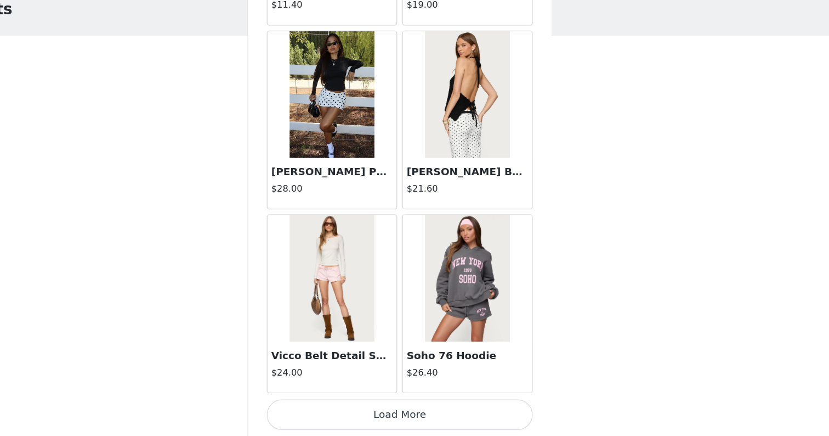
click at [330, 404] on button "Load More" at bounding box center [414, 417] width 230 height 26
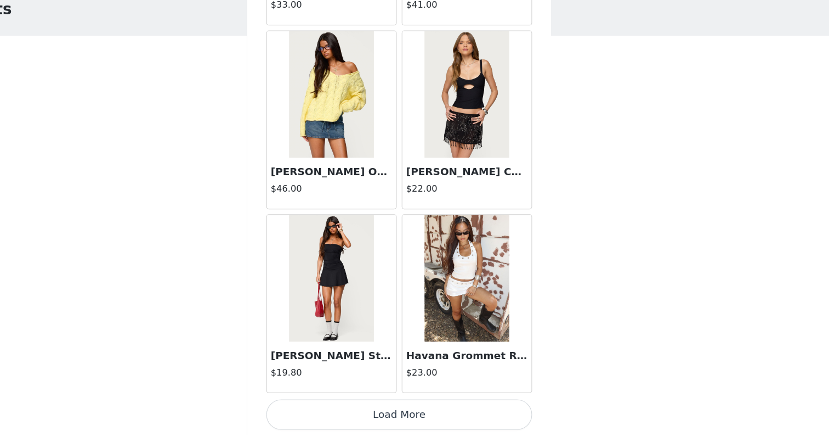
click at [311, 404] on button "Load More" at bounding box center [414, 417] width 230 height 26
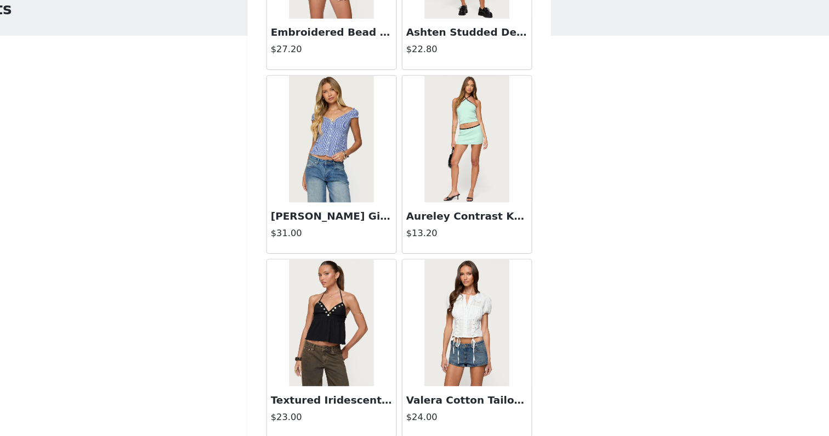
scroll to position [4231, 0]
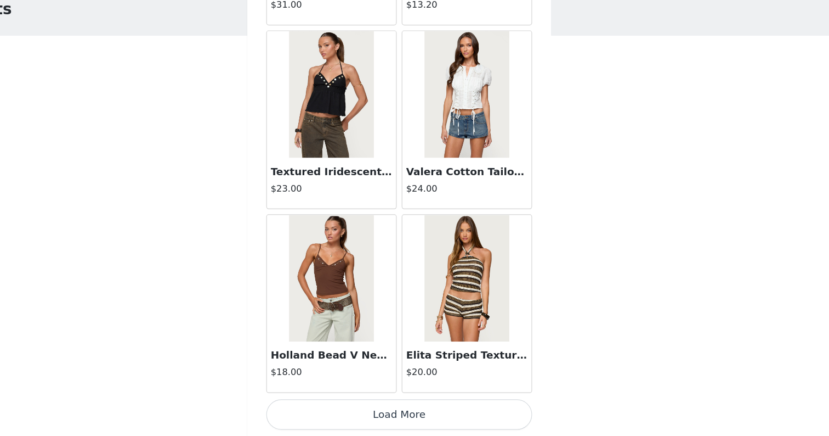
click at [310, 404] on button "Load More" at bounding box center [414, 417] width 230 height 26
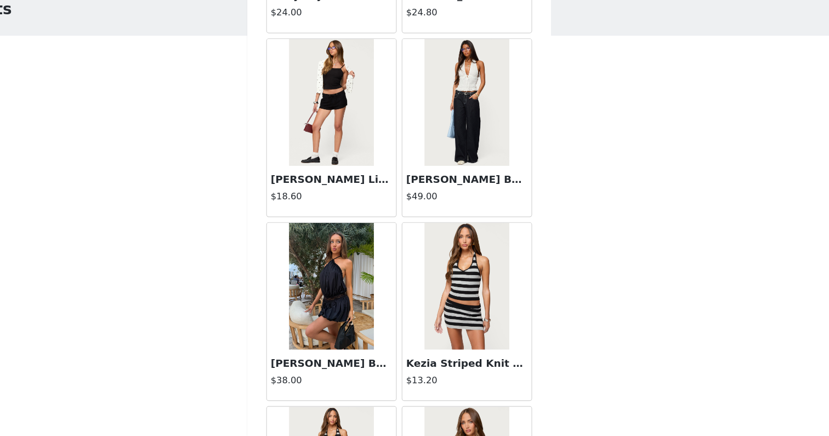
scroll to position [5548, 0]
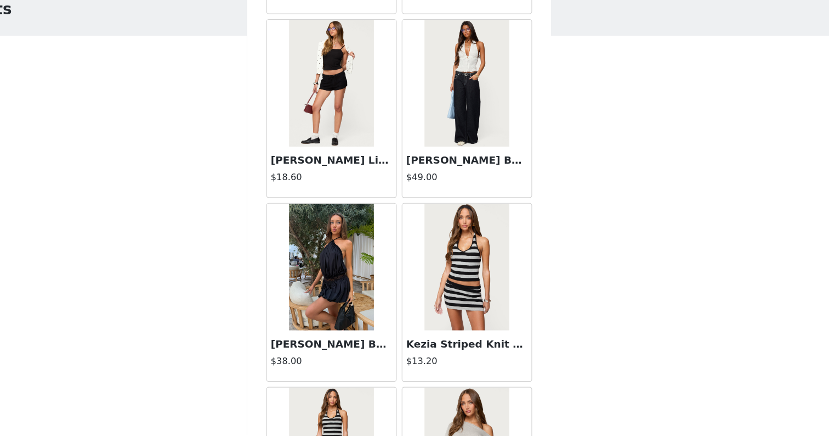
click at [319, 248] on img at bounding box center [355, 289] width 73 height 110
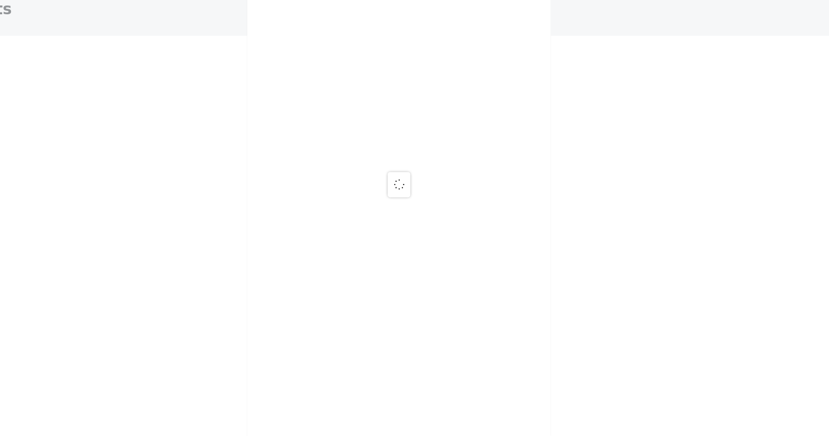
scroll to position [0, 0]
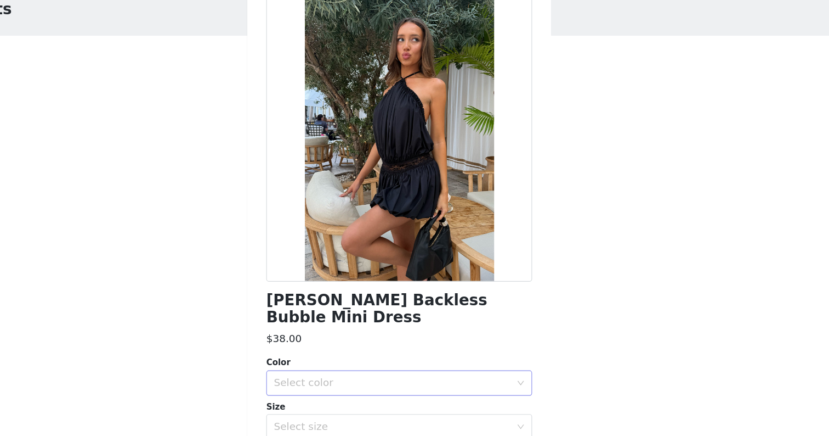
click at [306, 379] on div "Select color" at bounding box center [411, 389] width 210 height 21
click at [299, 389] on li "BLACK" at bounding box center [414, 398] width 230 height 18
click at [306, 422] on div "Select size" at bounding box center [408, 427] width 205 height 11
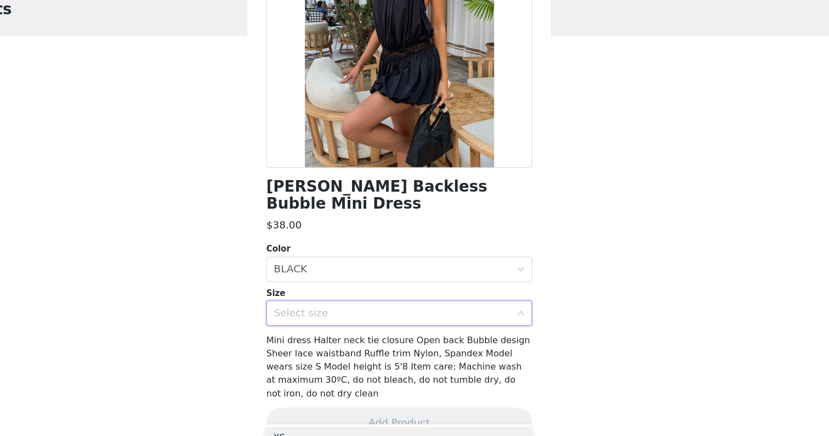
scroll to position [98, 0]
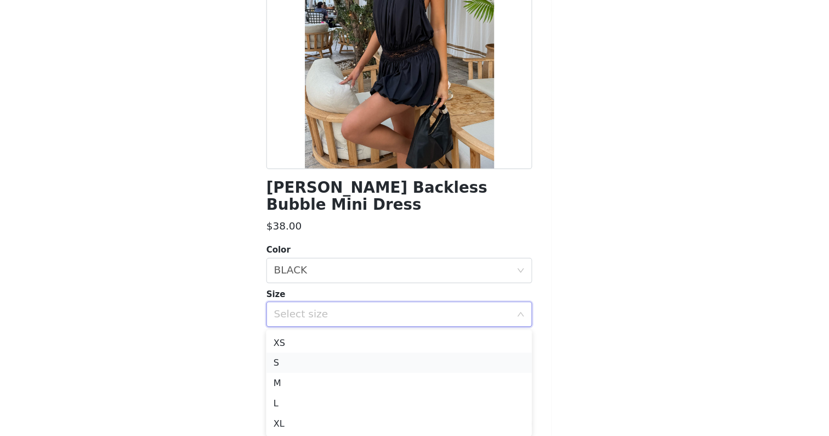
click at [299, 363] on li "S" at bounding box center [414, 372] width 230 height 18
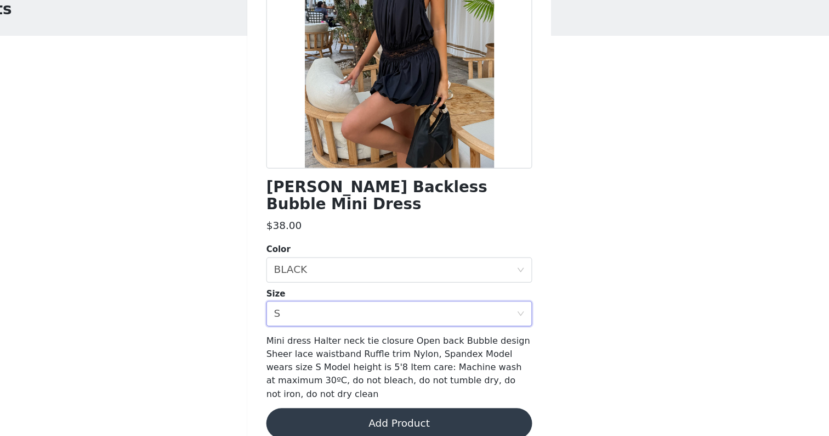
scroll to position [0, 0]
click at [299, 411] on button "Add Product" at bounding box center [414, 424] width 230 height 26
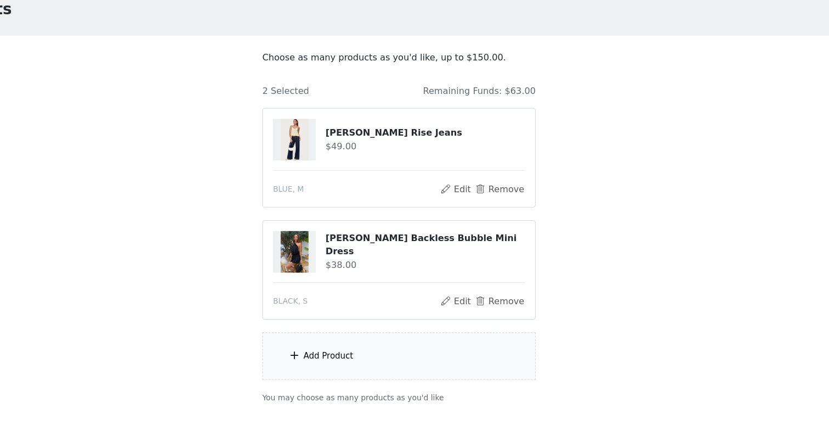
click at [298, 346] on div "Add Product" at bounding box center [414, 366] width 237 height 41
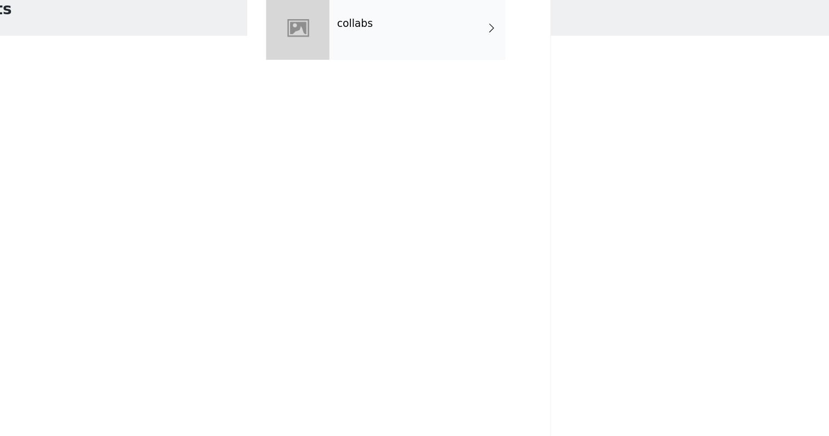
click at [354, 55] on div "collabs" at bounding box center [430, 82] width 152 height 55
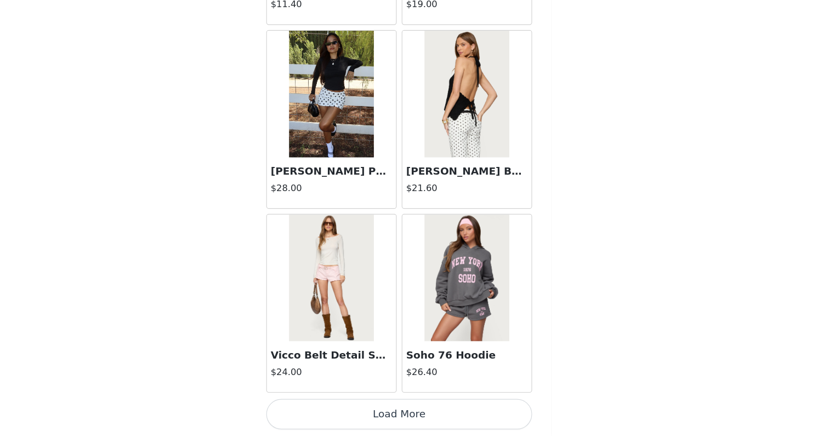
scroll to position [63, 0]
click at [329, 404] on button "Load More" at bounding box center [414, 417] width 230 height 26
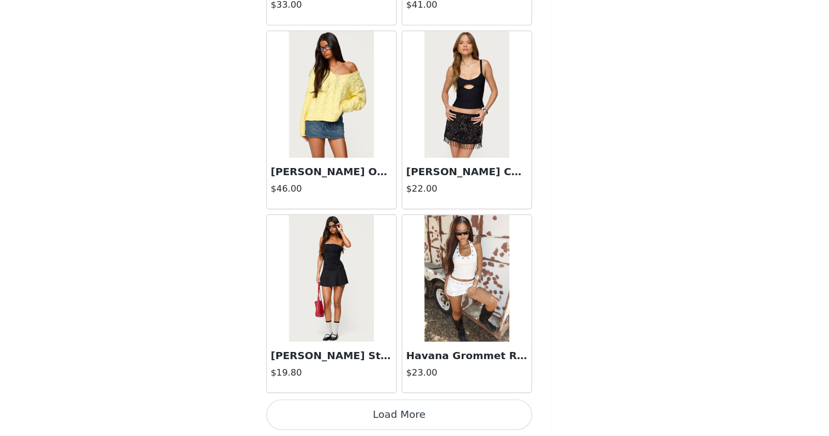
click at [323, 404] on button "Load More" at bounding box center [414, 417] width 230 height 26
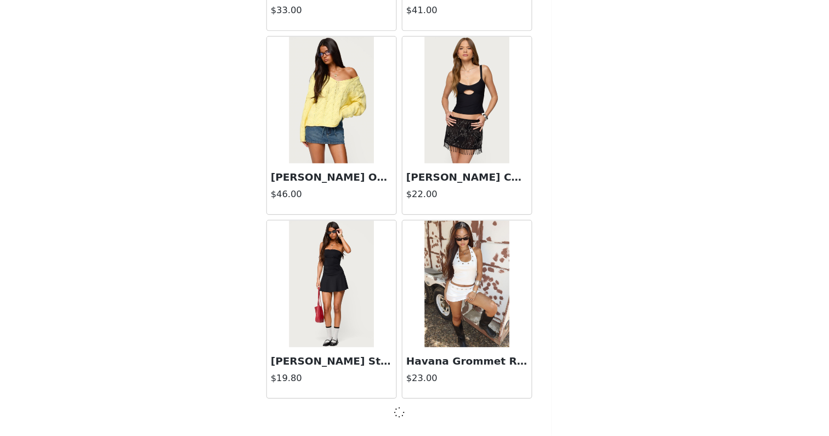
scroll to position [2829, 0]
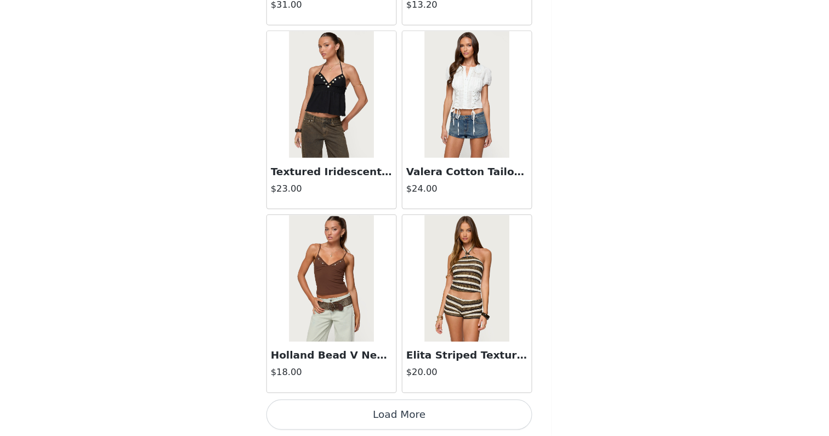
click at [319, 404] on button "Load More" at bounding box center [414, 417] width 230 height 26
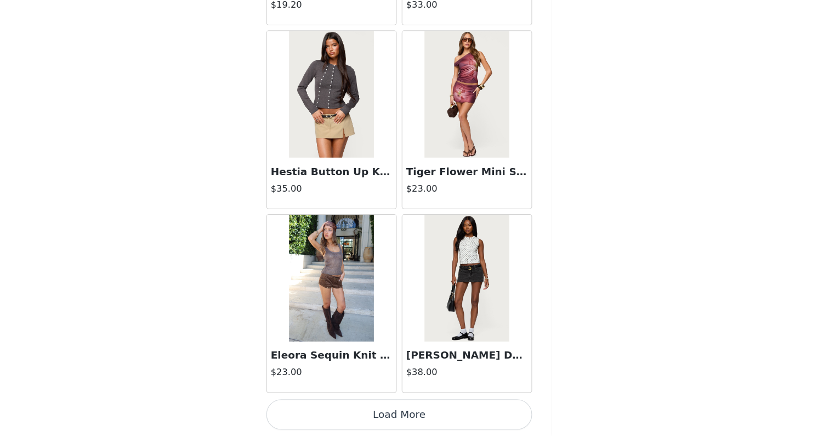
scroll to position [63, 0]
click at [319, 404] on button "Load More" at bounding box center [414, 417] width 230 height 26
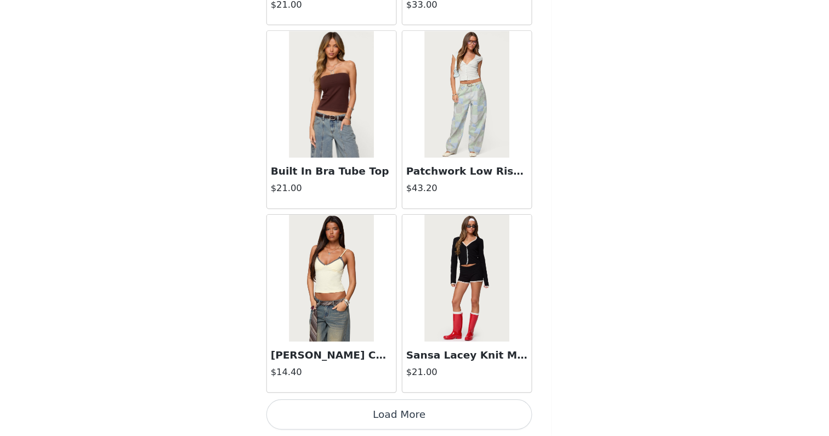
scroll to position [7606, 0]
click at [318, 404] on button "Load More" at bounding box center [414, 417] width 230 height 26
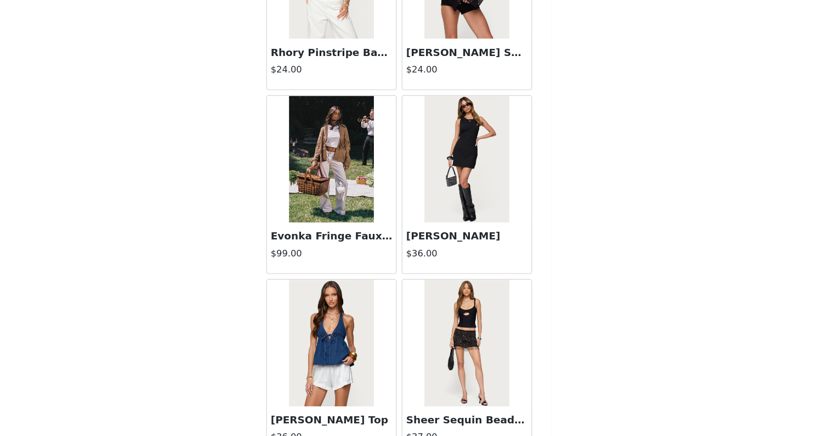
scroll to position [8207, 0]
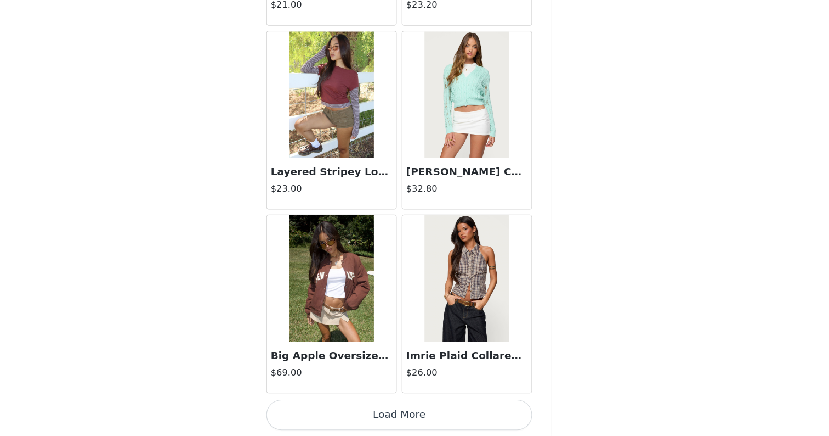
click at [317, 404] on button "Load More" at bounding box center [414, 417] width 230 height 26
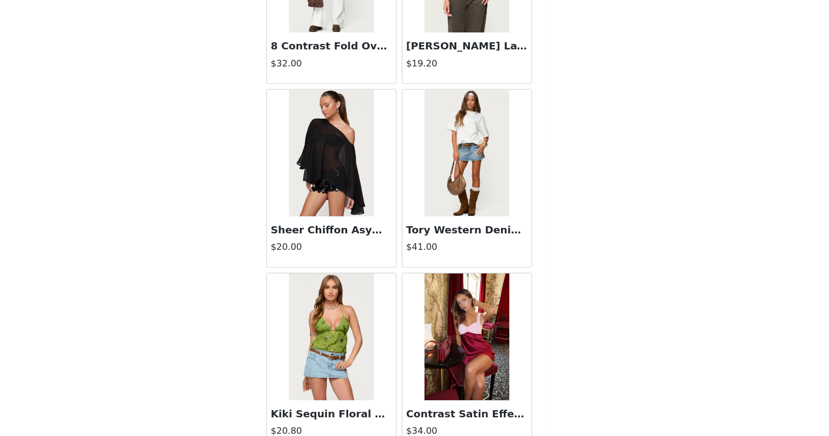
scroll to position [10713, 0]
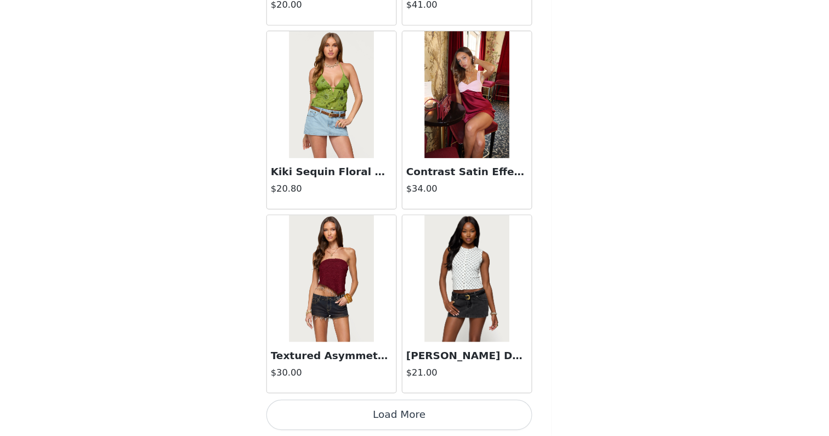
click at [299, 404] on button "Load More" at bounding box center [414, 417] width 230 height 26
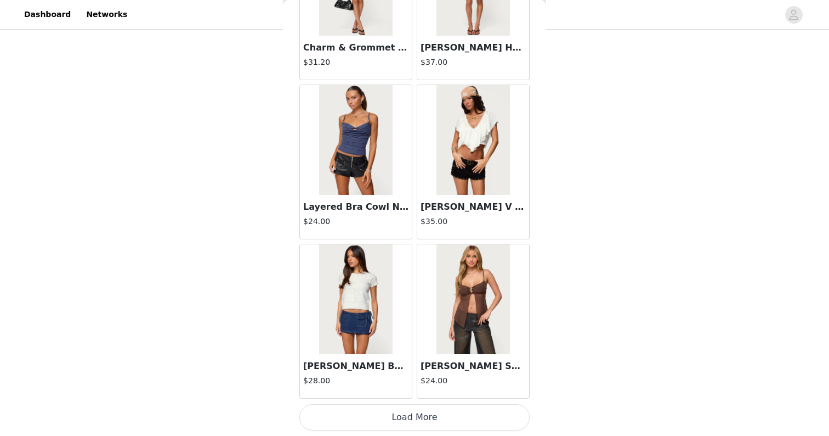
scroll to position [12378, 0]
click at [324, 375] on h4 "$28.00" at bounding box center [355, 381] width 105 height 12
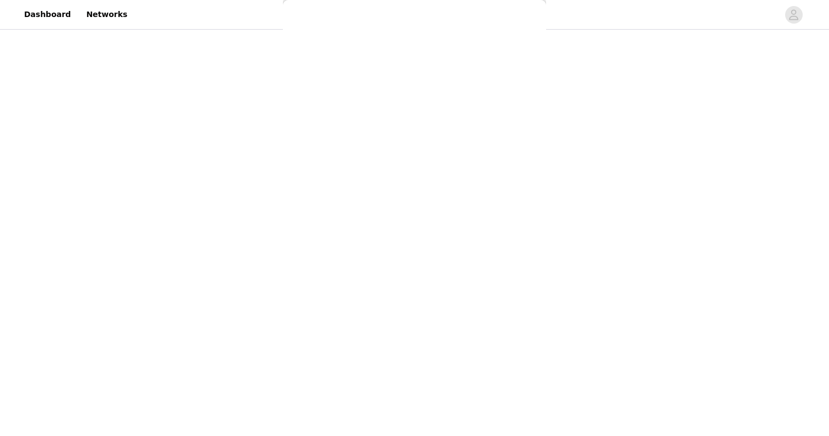
scroll to position [0, 0]
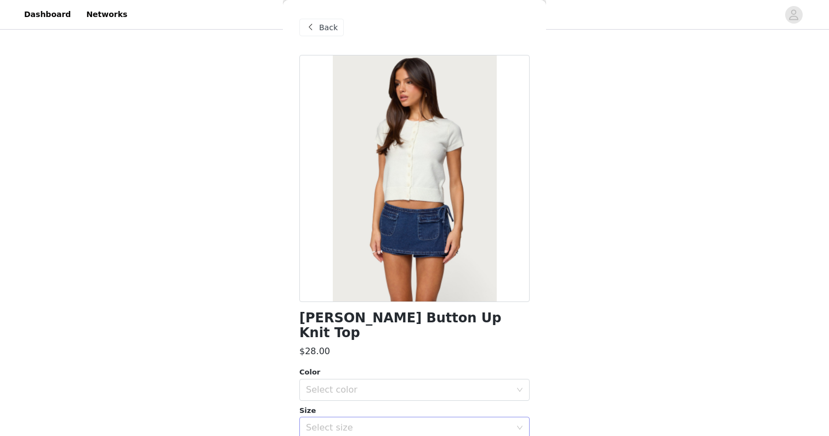
click at [369, 417] on div "Select size" at bounding box center [411, 427] width 210 height 21
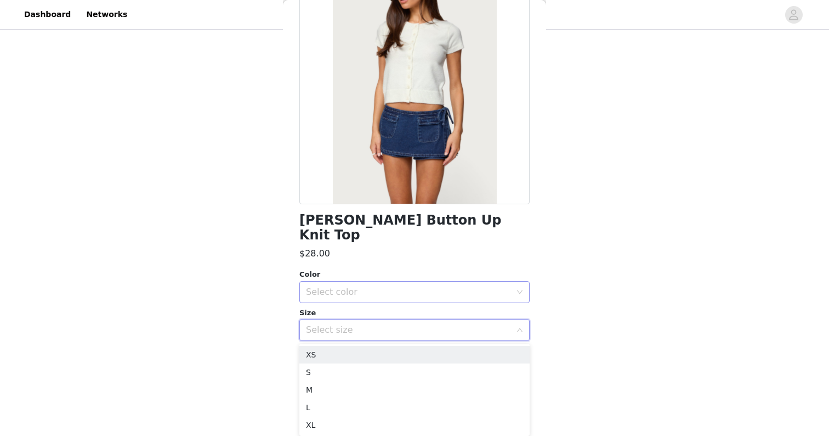
scroll to position [145, 0]
click at [346, 324] on div "Select size" at bounding box center [408, 329] width 205 height 11
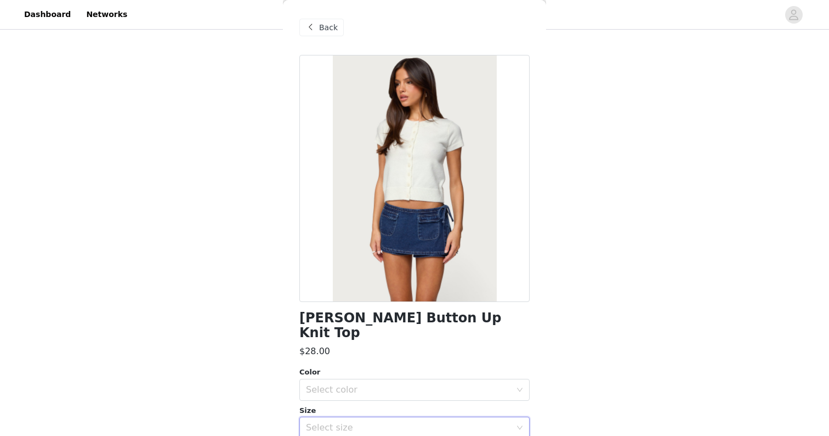
scroll to position [0, 0]
click at [322, 24] on span "Back" at bounding box center [328, 28] width 19 height 12
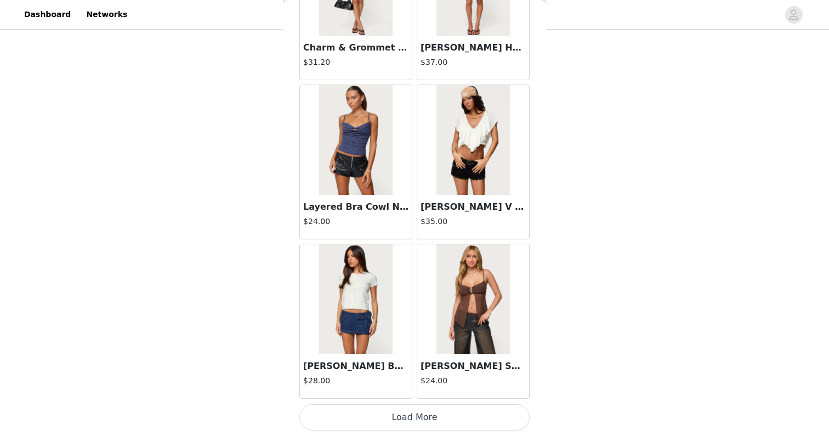
scroll to position [63, 0]
click at [355, 412] on button "Load More" at bounding box center [414, 417] width 230 height 26
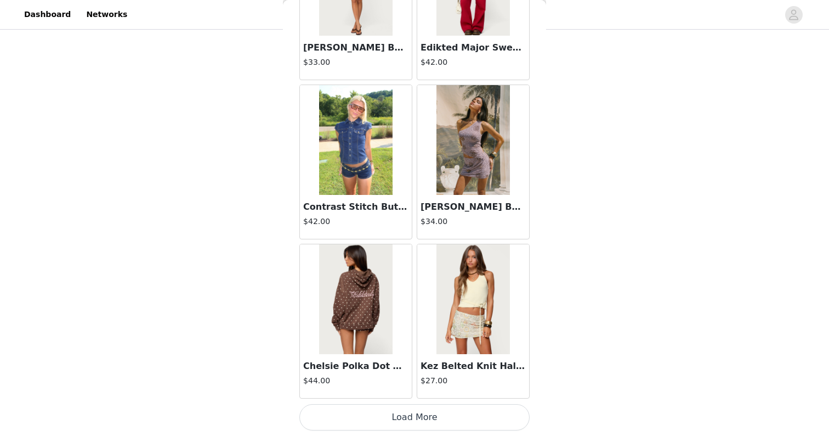
click at [364, 416] on button "Load More" at bounding box center [414, 417] width 230 height 26
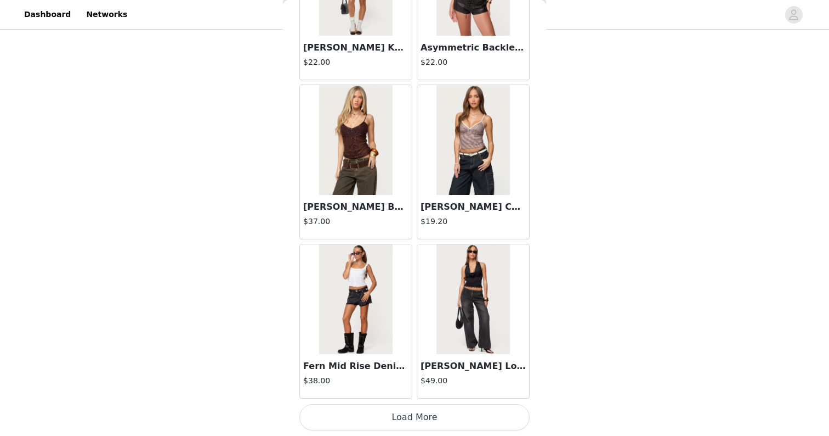
click at [366, 416] on button "Load More" at bounding box center [414, 417] width 230 height 26
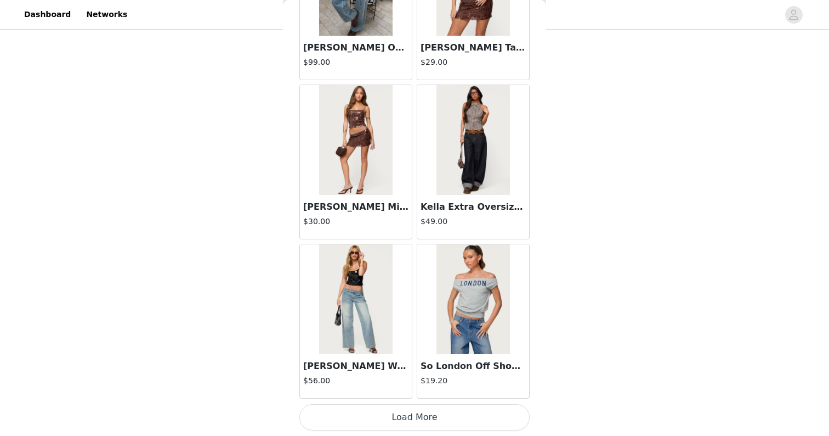
scroll to position [17150, 0]
click at [366, 416] on button "Load More" at bounding box center [414, 417] width 230 height 26
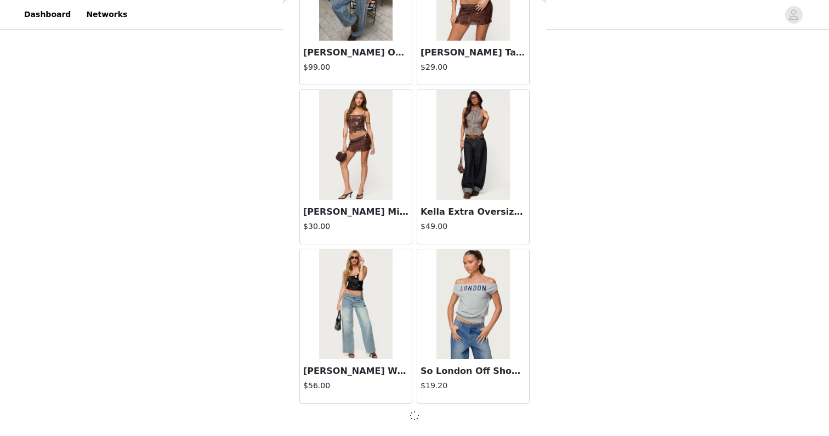
scroll to position [17145, 0]
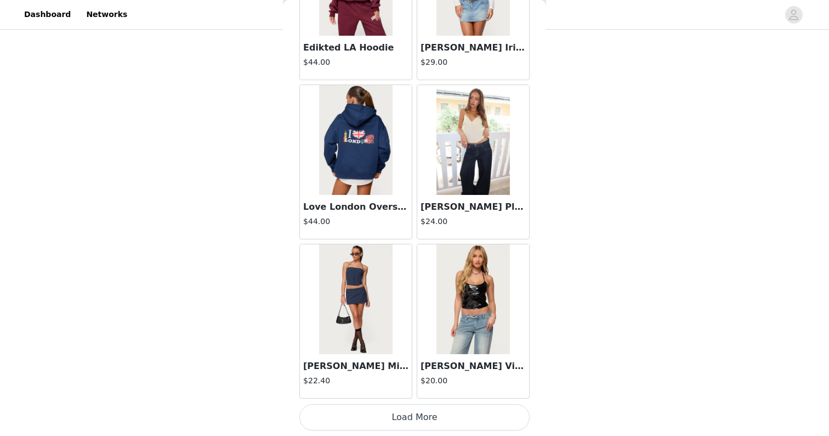
click at [365, 418] on button "Load More" at bounding box center [414, 417] width 230 height 26
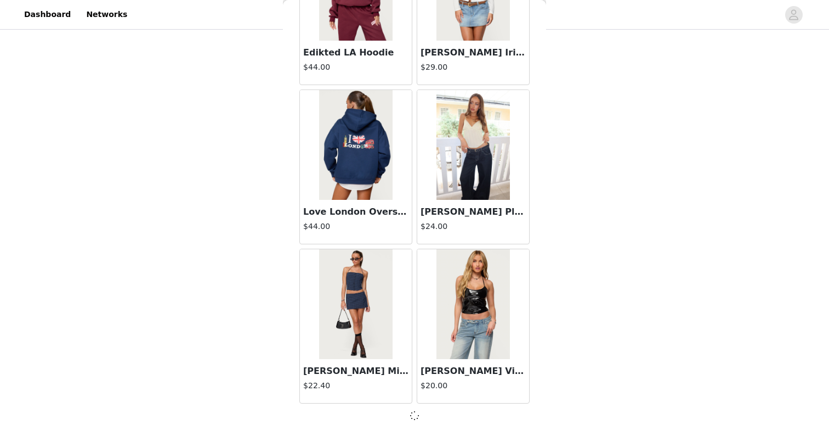
scroll to position [18735, 0]
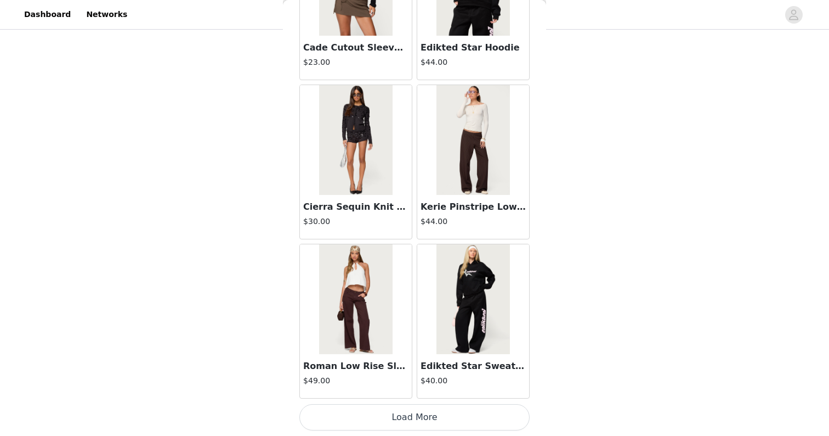
click at [367, 422] on button "Load More" at bounding box center [414, 417] width 230 height 26
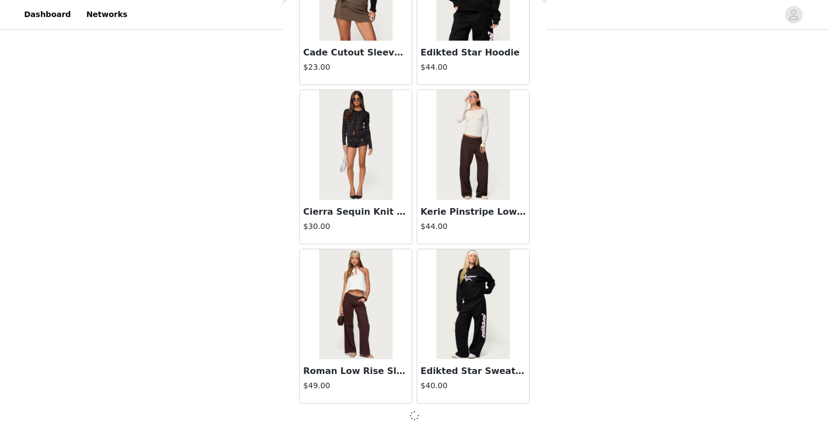
scroll to position [20326, 0]
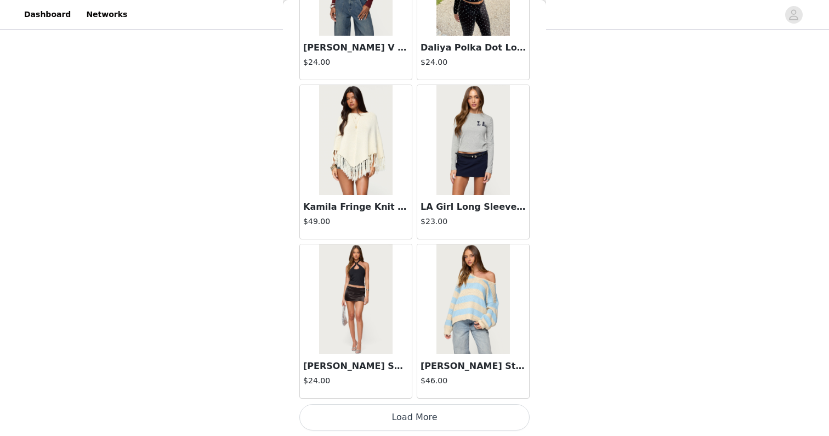
click at [371, 421] on button "Load More" at bounding box center [414, 417] width 230 height 26
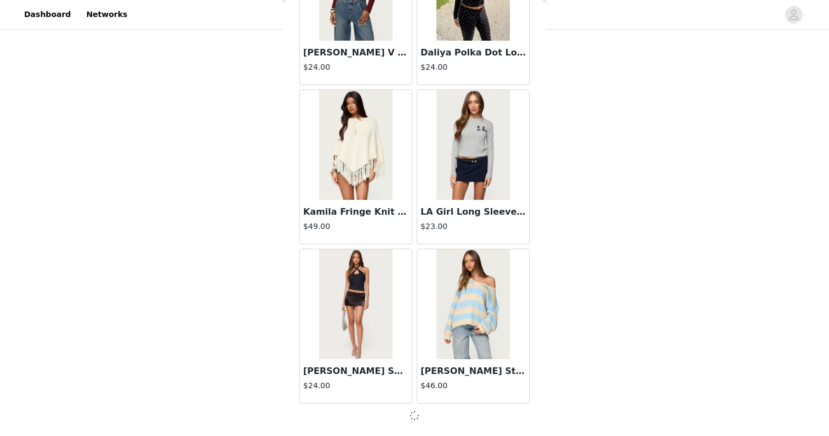
scroll to position [21917, 0]
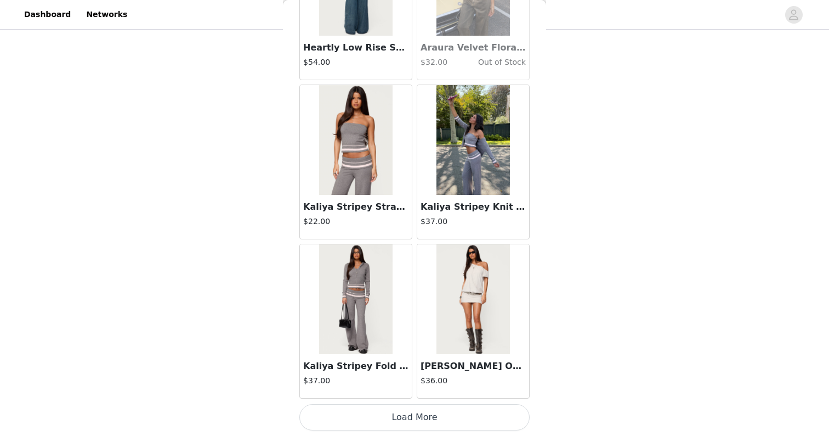
click at [374, 418] on button "Load More" at bounding box center [414, 417] width 230 height 26
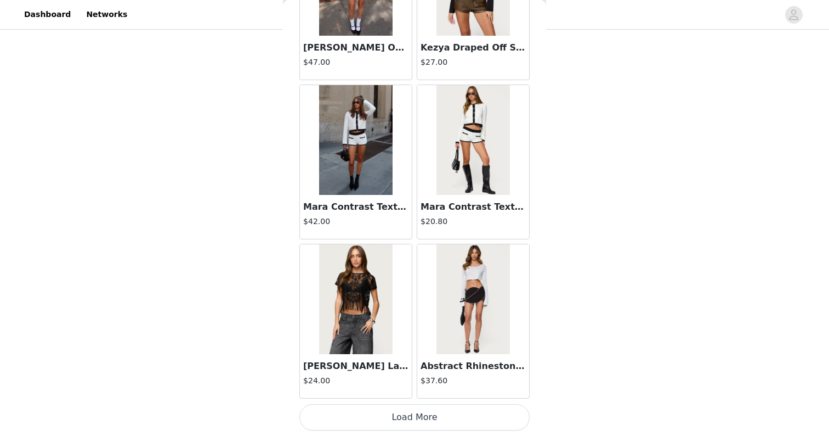
scroll to position [25103, 0]
click at [392, 420] on button "Load More" at bounding box center [414, 417] width 230 height 26
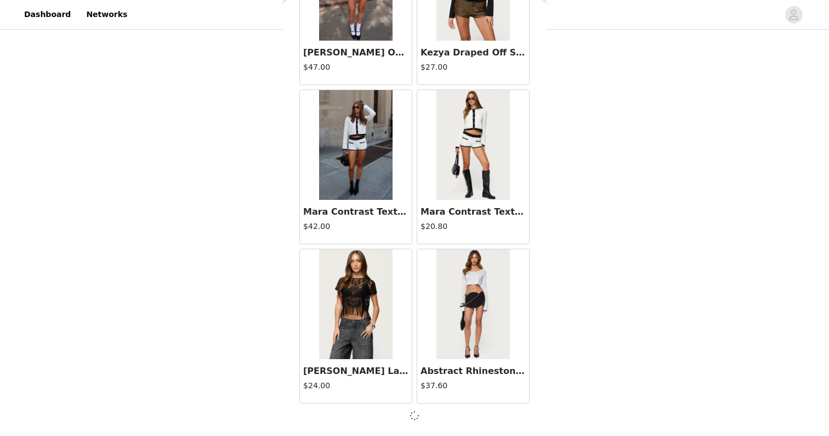
scroll to position [25098, 0]
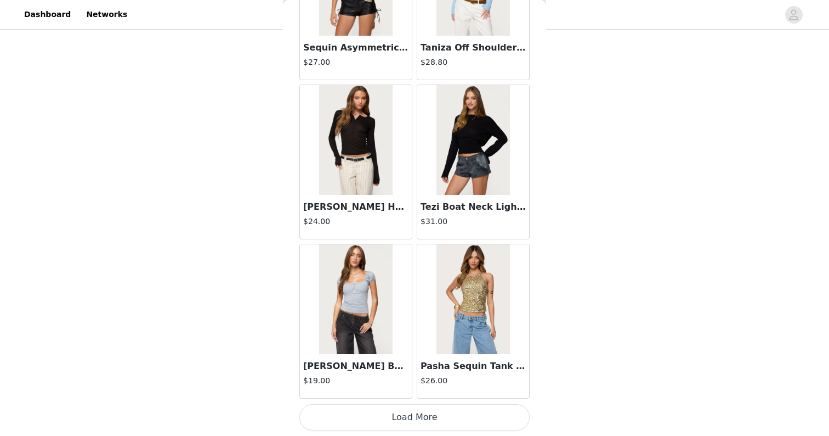
click at [387, 415] on button "Load More" at bounding box center [414, 417] width 230 height 26
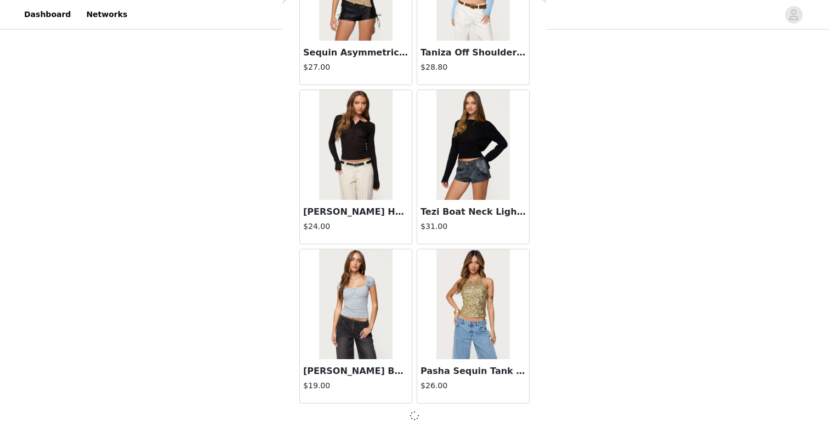
scroll to position [26689, 0]
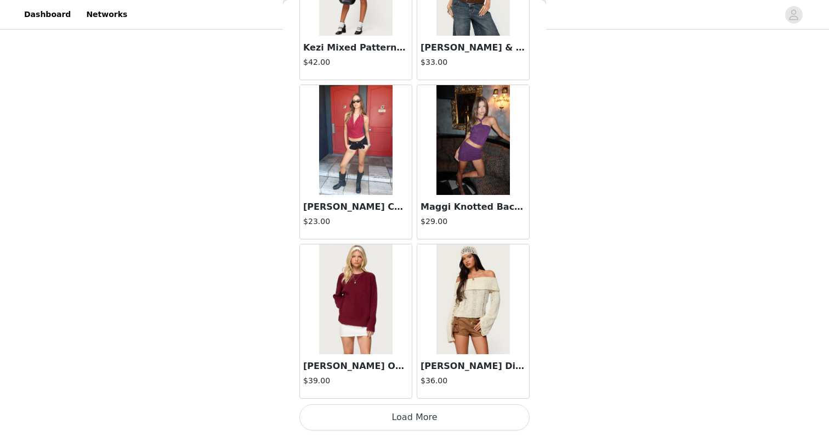
click at [387, 415] on button "Load More" at bounding box center [414, 417] width 230 height 26
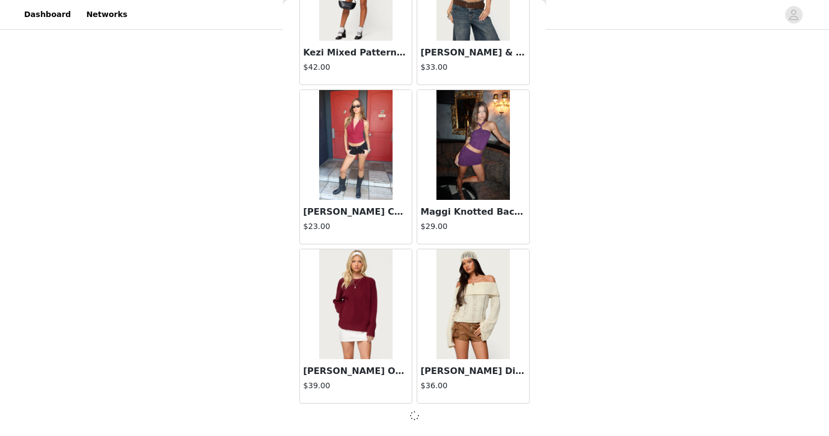
scroll to position [28279, 0]
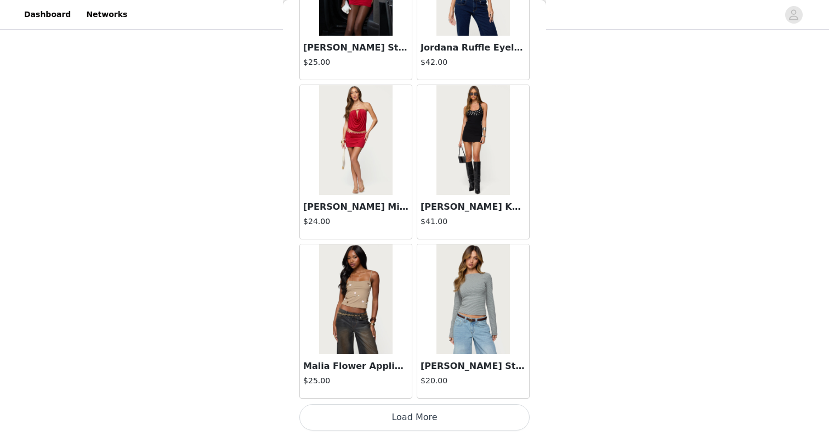
click at [384, 416] on button "Load More" at bounding box center [414, 417] width 230 height 26
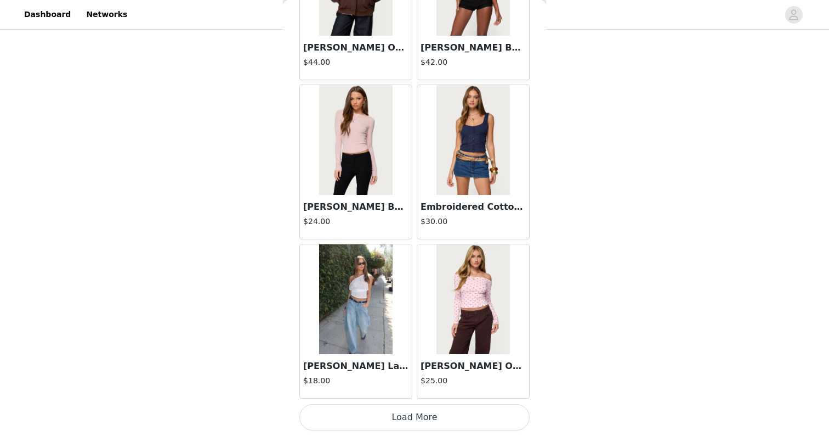
click at [390, 415] on button "Load More" at bounding box center [414, 417] width 230 height 26
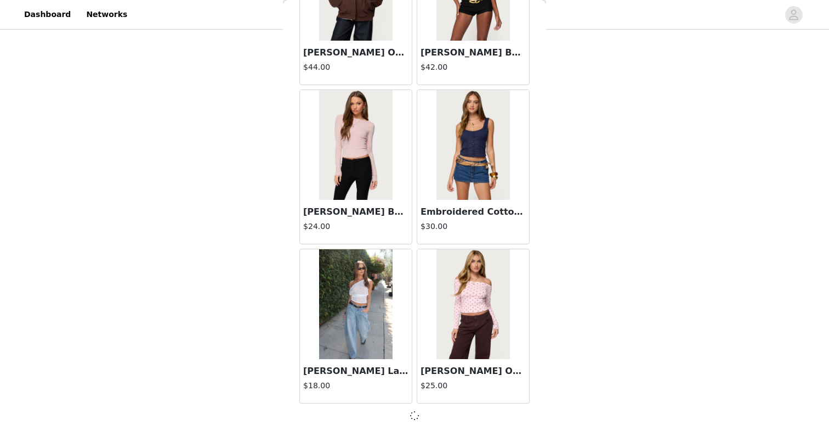
scroll to position [31461, 0]
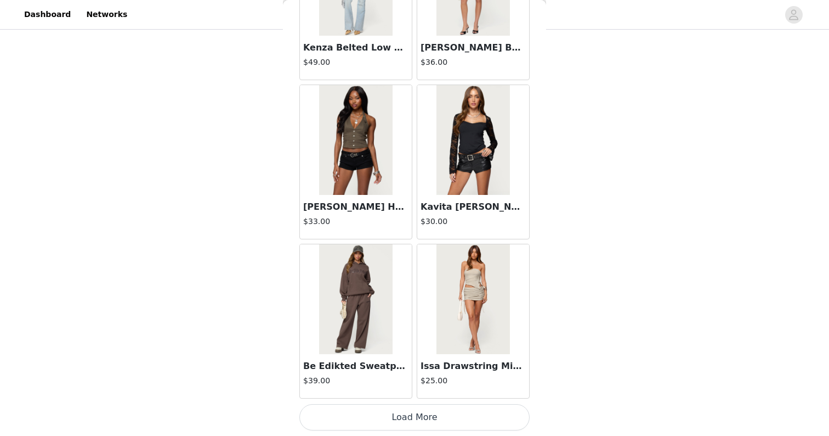
click at [391, 416] on button "Load More" at bounding box center [414, 417] width 230 height 26
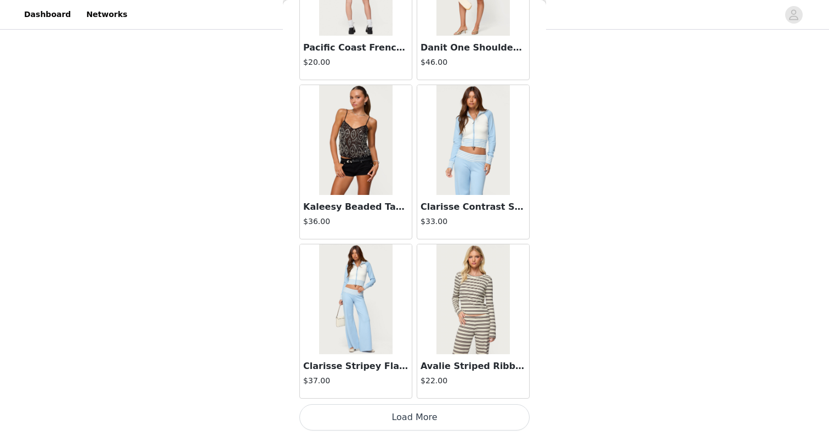
scroll to position [63, 0]
click at [385, 414] on button "Load More" at bounding box center [414, 417] width 230 height 26
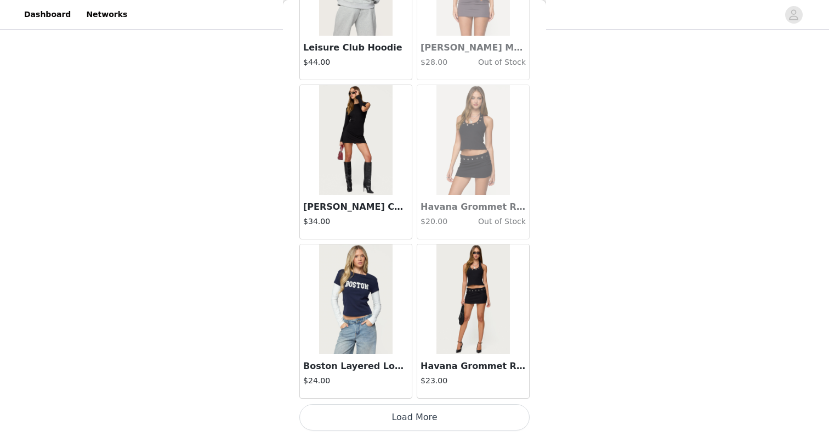
click at [383, 417] on button "Load More" at bounding box center [414, 417] width 230 height 26
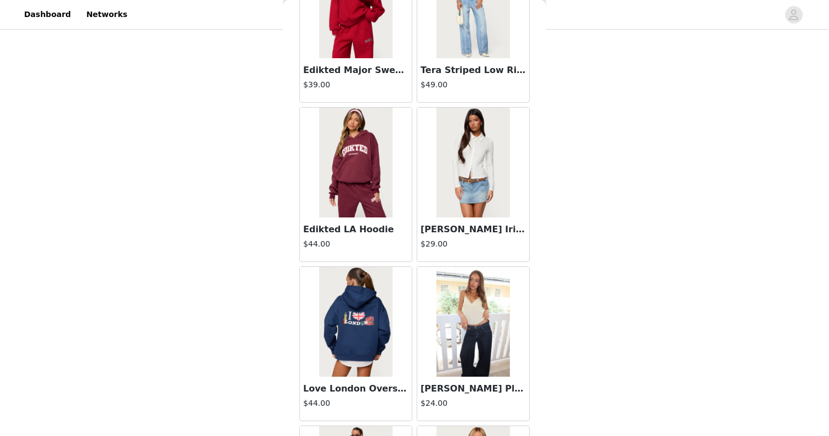
scroll to position [18553, 0]
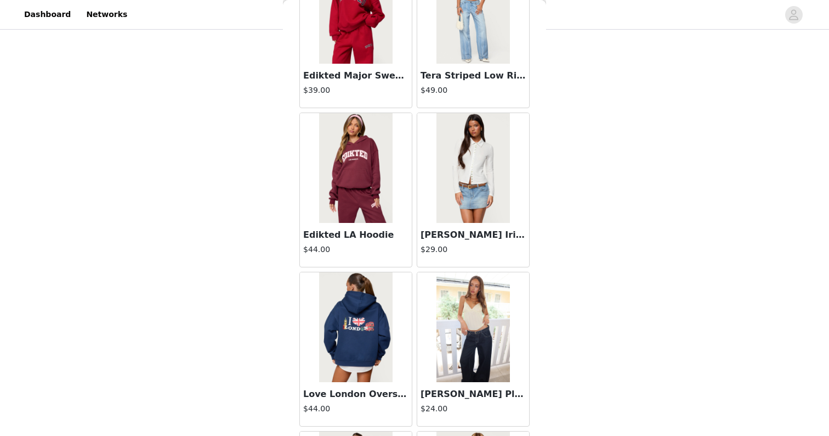
click at [448, 190] on img at bounding box center [473, 168] width 73 height 110
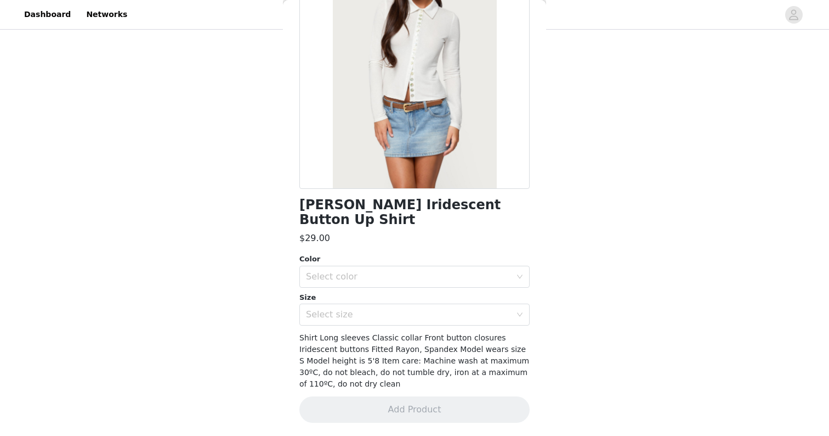
scroll to position [86, 0]
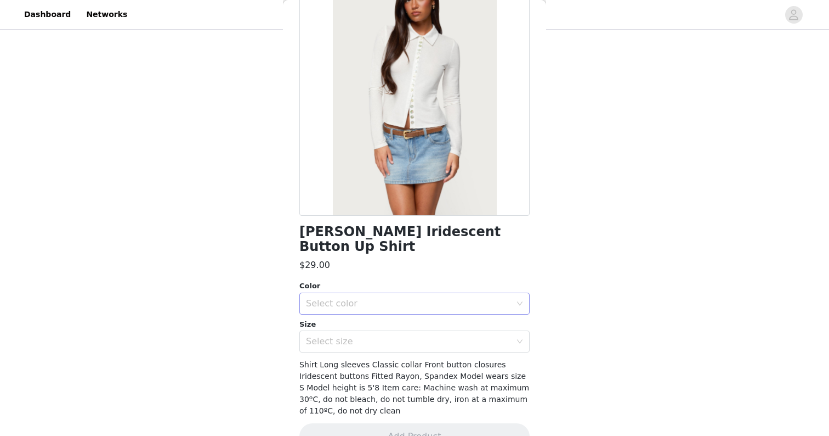
click at [408, 298] on div "Select color" at bounding box center [408, 303] width 205 height 11
click at [398, 310] on li "CREAM" at bounding box center [414, 312] width 230 height 18
click at [378, 336] on div "Select size" at bounding box center [408, 341] width 205 height 11
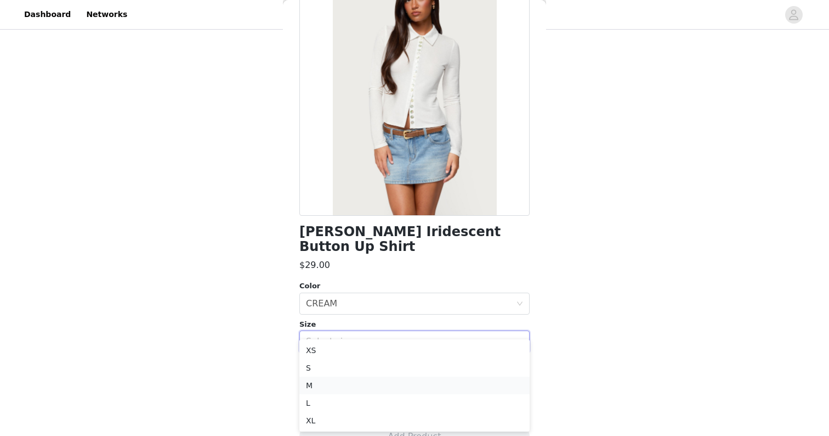
click at [361, 381] on li "M" at bounding box center [414, 385] width 230 height 18
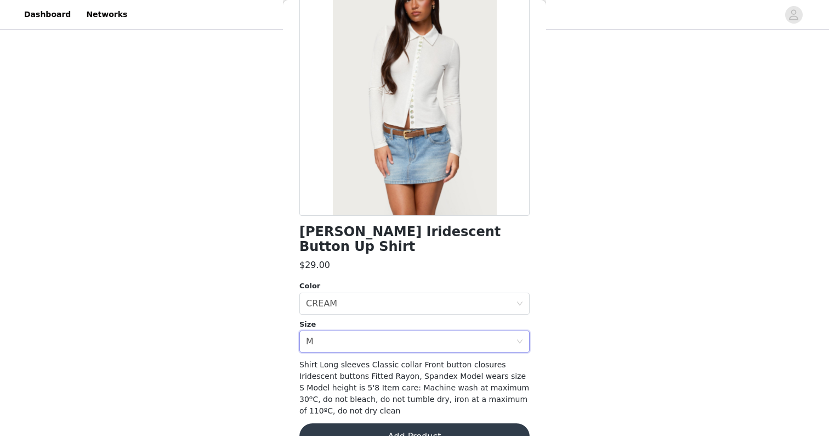
click at [366, 423] on button "Add Product" at bounding box center [414, 436] width 230 height 26
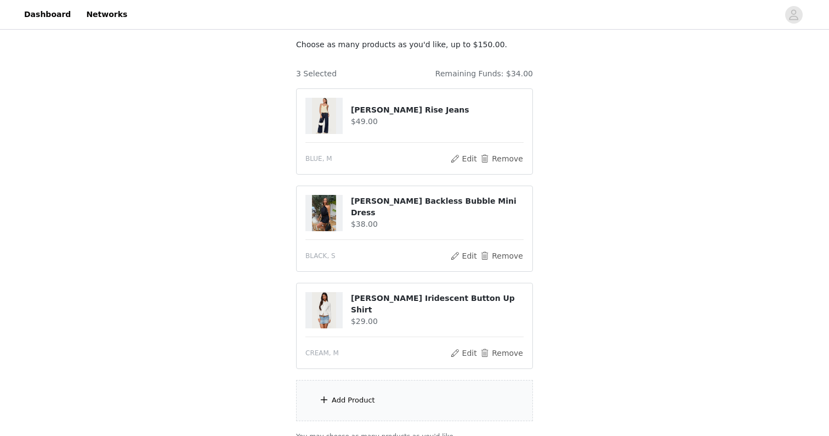
click at [368, 403] on div "Add Product" at bounding box center [353, 399] width 43 height 11
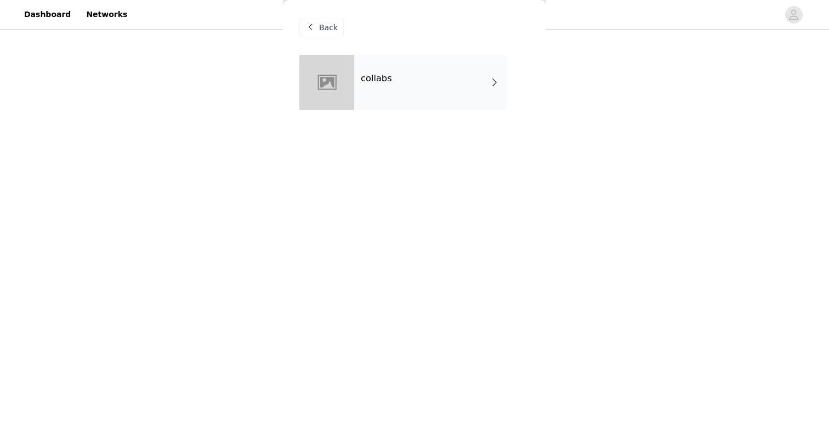
click at [375, 83] on h4 "collabs" at bounding box center [376, 78] width 31 height 10
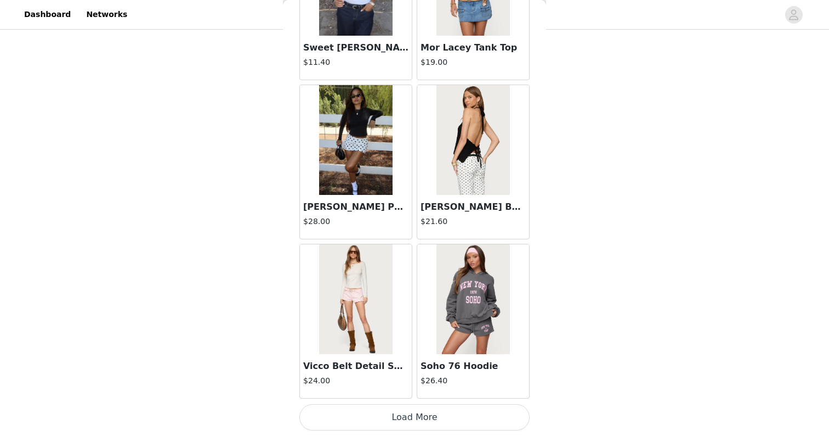
scroll to position [1243, 0]
click at [349, 420] on button "Load More" at bounding box center [414, 417] width 230 height 26
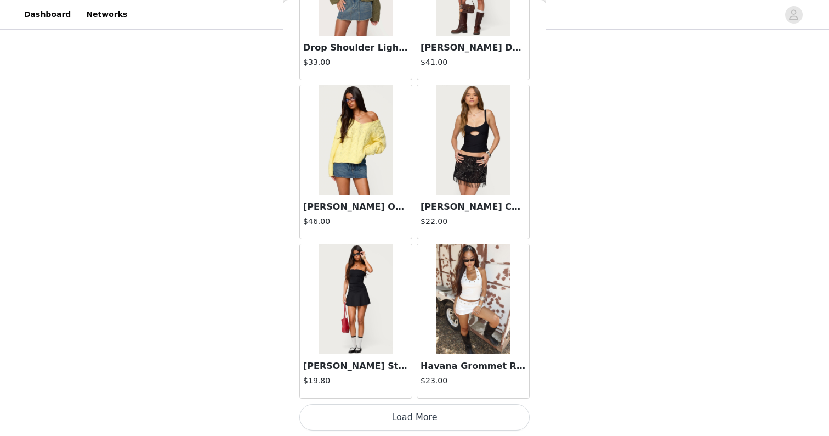
click at [350, 420] on button "Load More" at bounding box center [414, 417] width 230 height 26
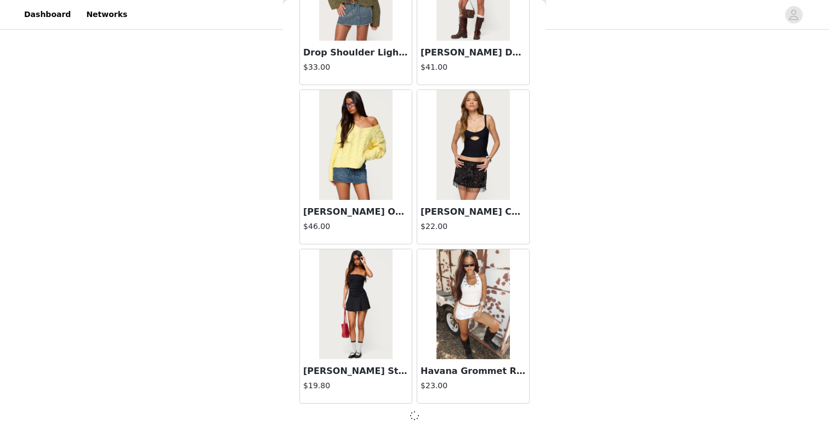
scroll to position [2829, 0]
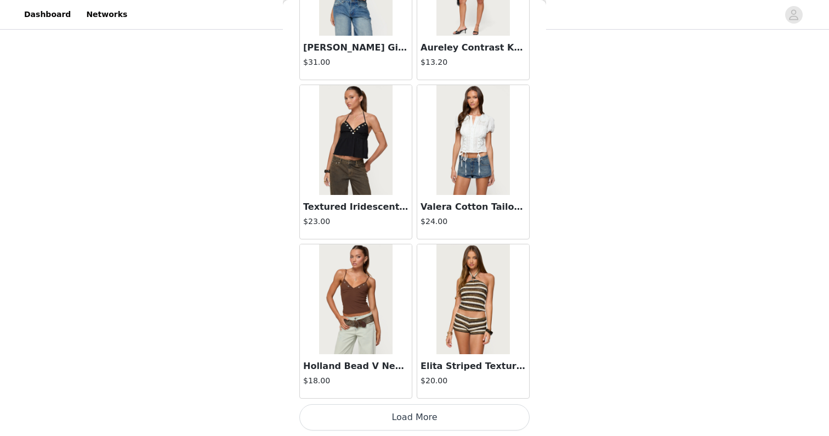
click at [350, 415] on button "Load More" at bounding box center [414, 417] width 230 height 26
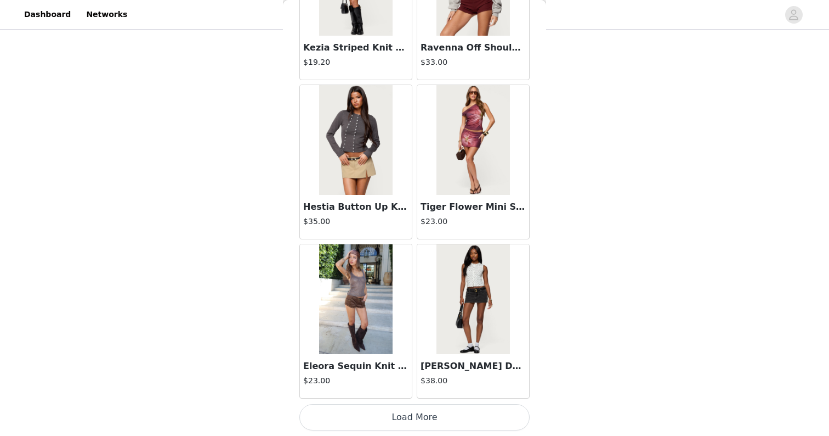
click at [348, 417] on button "Load More" at bounding box center [414, 417] width 230 height 26
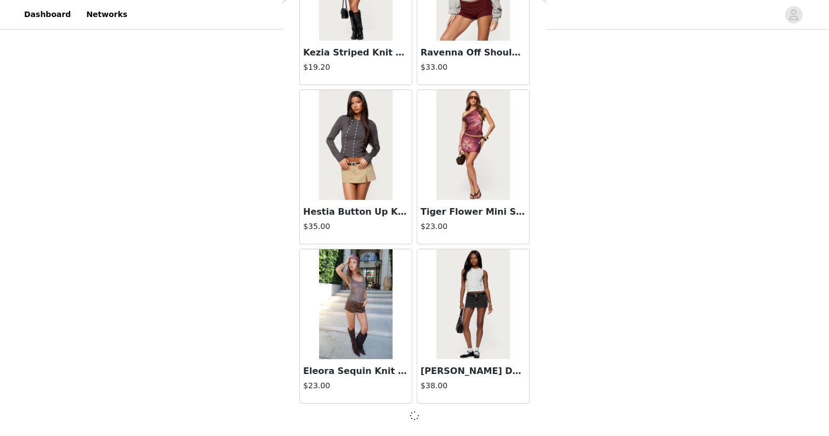
scroll to position [6010, 0]
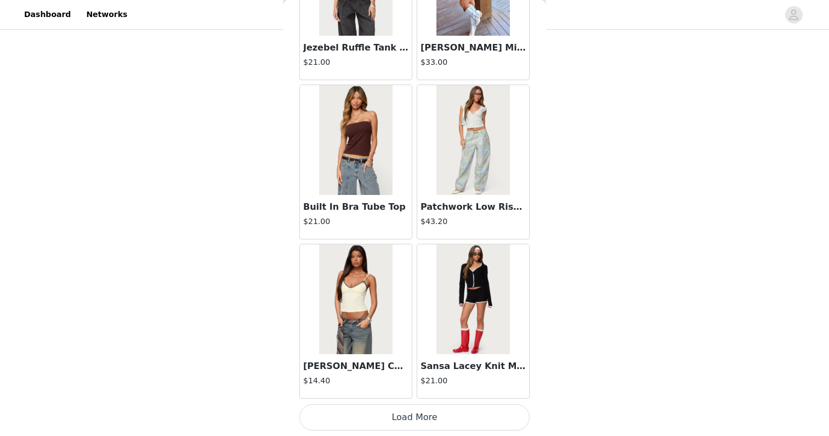
click at [355, 417] on button "Load More" at bounding box center [414, 417] width 230 height 26
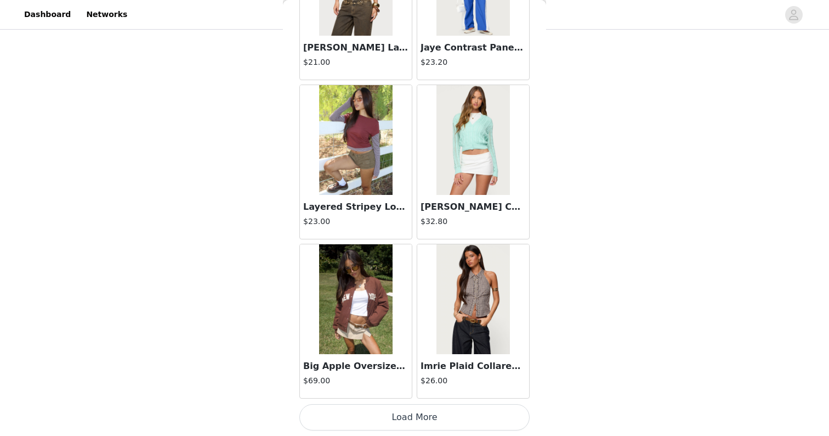
click at [364, 420] on button "Load More" at bounding box center [414, 417] width 230 height 26
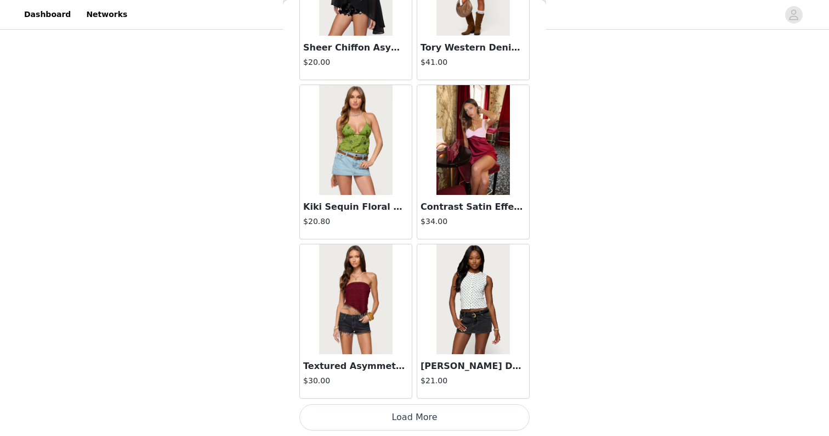
click at [353, 415] on button "Load More" at bounding box center [414, 417] width 230 height 26
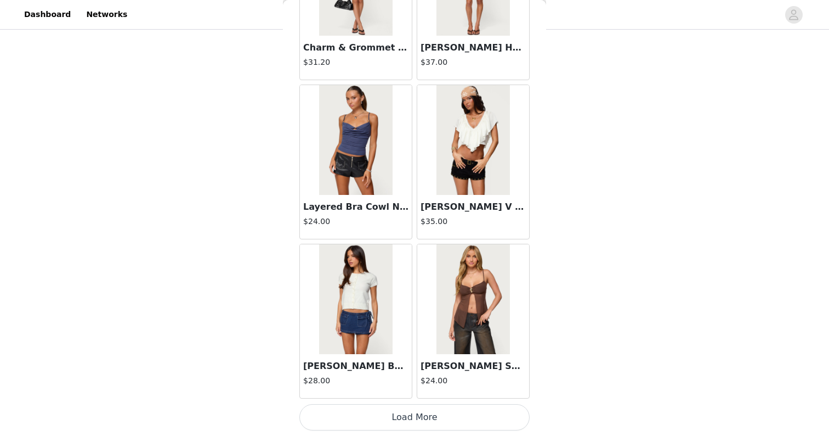
scroll to position [12378, 0]
click at [353, 420] on button "Load More" at bounding box center [414, 417] width 230 height 26
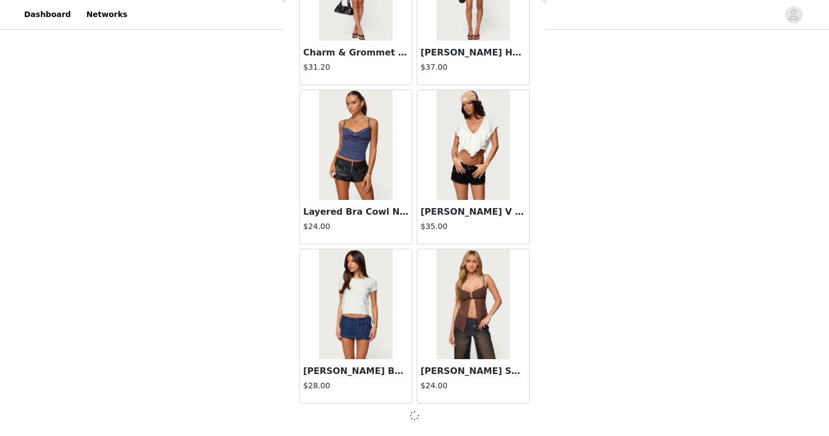
scroll to position [12373, 0]
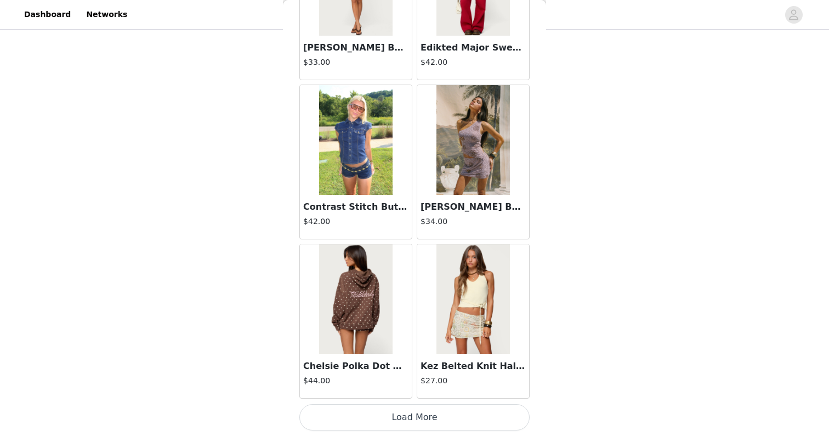
click at [380, 420] on button "Load More" at bounding box center [414, 417] width 230 height 26
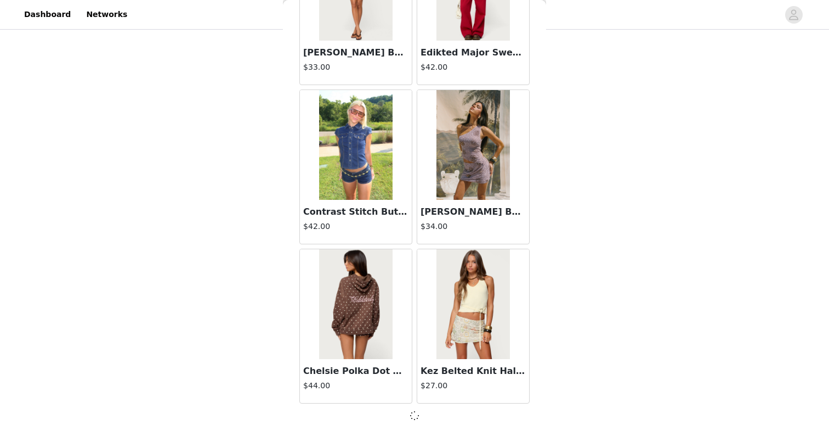
scroll to position [13963, 0]
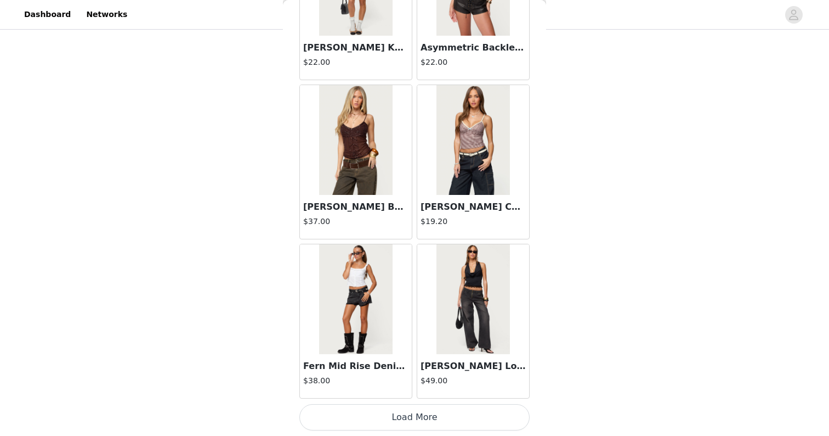
click at [383, 419] on button "Load More" at bounding box center [414, 417] width 230 height 26
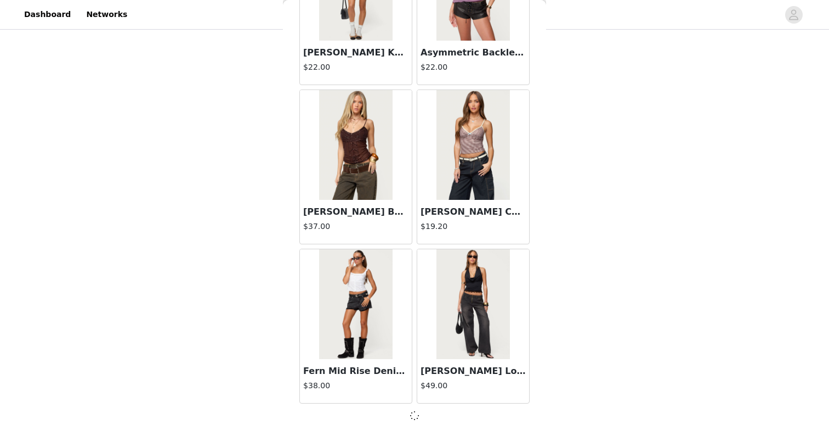
scroll to position [15554, 0]
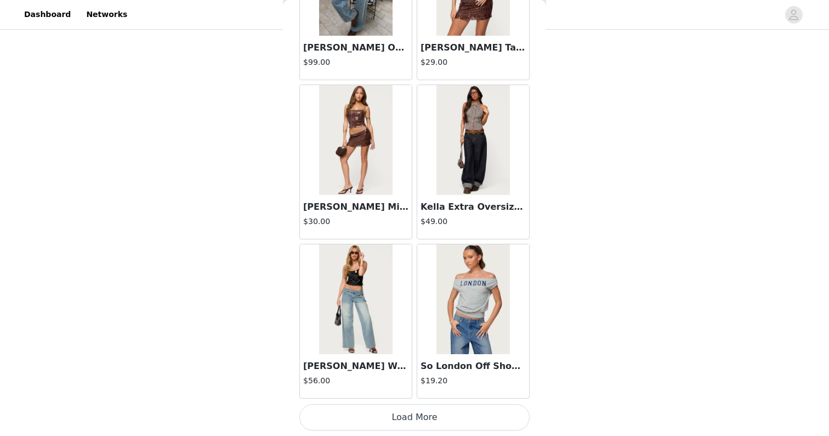
click at [387, 414] on button "Load More" at bounding box center [414, 417] width 230 height 26
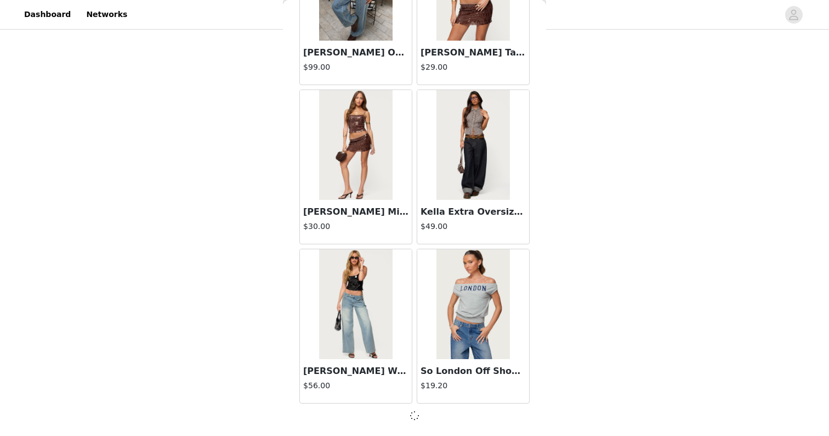
scroll to position [17145, 0]
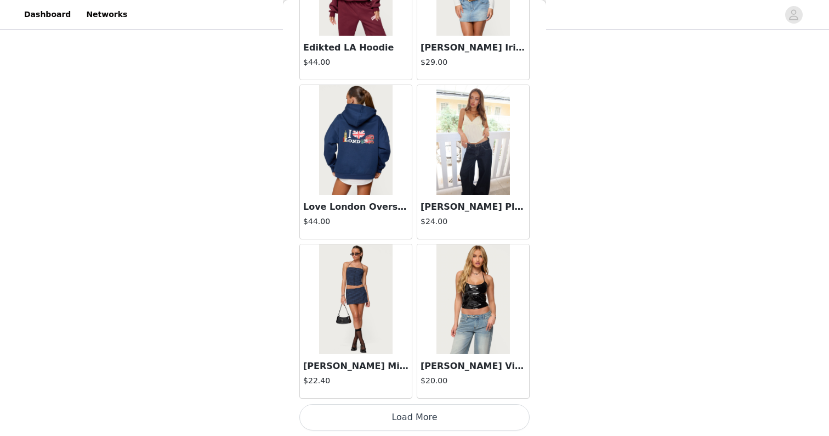
click at [385, 414] on button "Load More" at bounding box center [414, 417] width 230 height 26
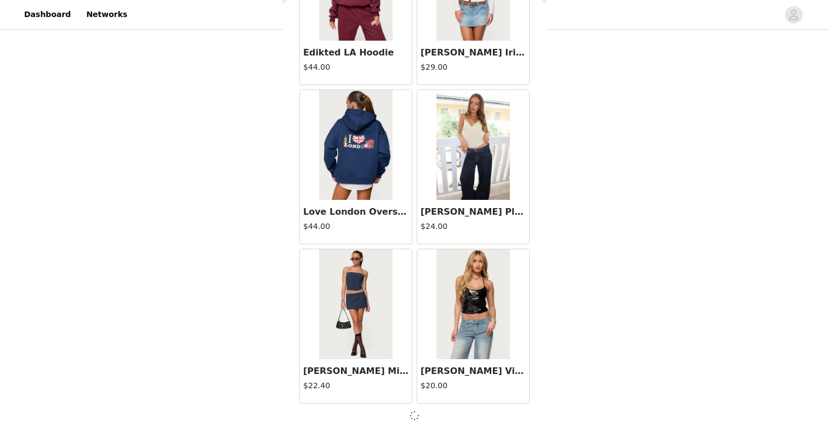
scroll to position [18735, 0]
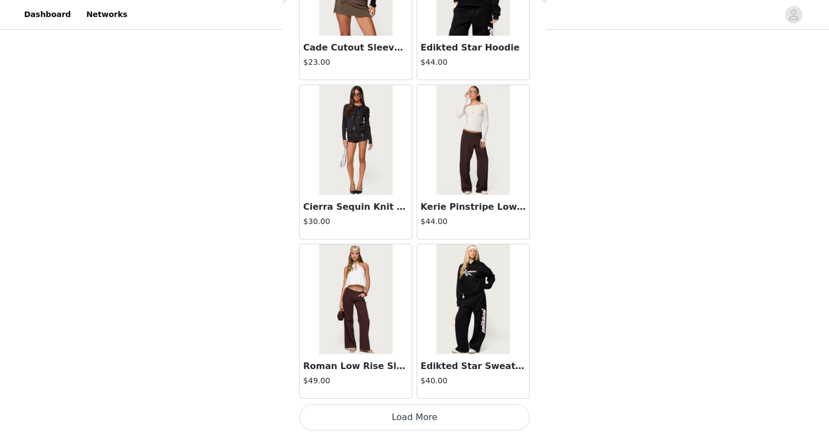
click at [385, 414] on button "Load More" at bounding box center [414, 417] width 230 height 26
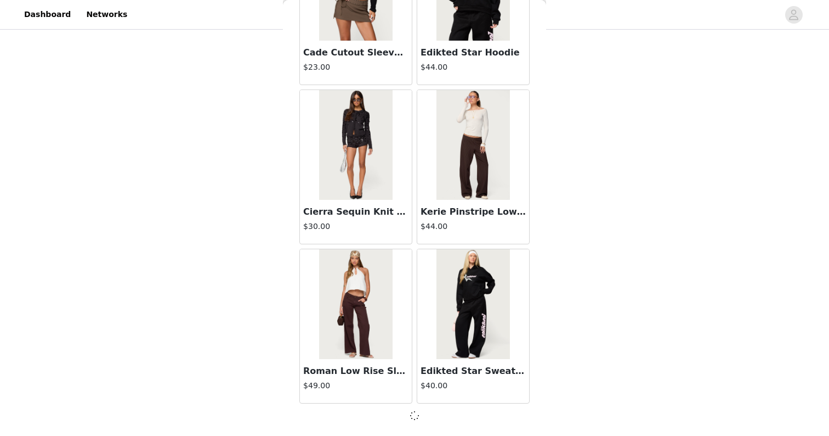
scroll to position [20326, 0]
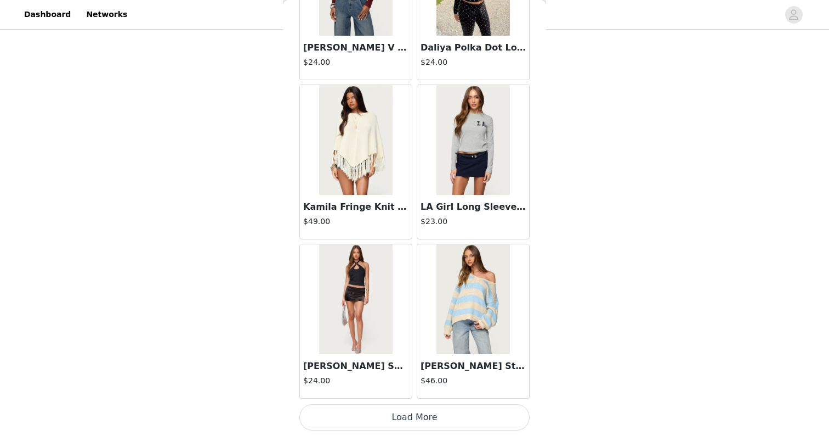
click at [387, 411] on button "Load More" at bounding box center [414, 417] width 230 height 26
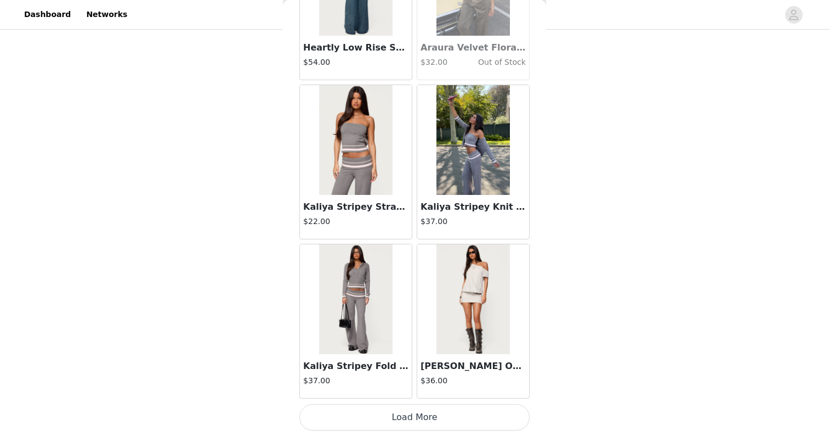
scroll to position [160, 0]
click at [389, 416] on button "Load More" at bounding box center [414, 417] width 230 height 26
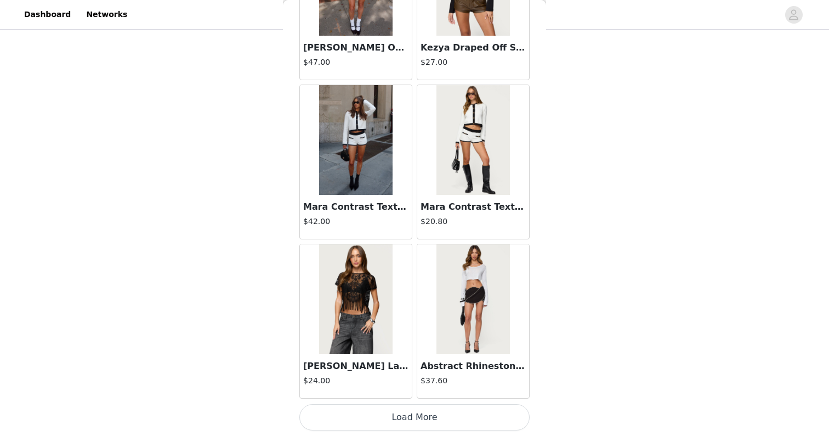
click at [389, 418] on button "Load More" at bounding box center [414, 417] width 230 height 26
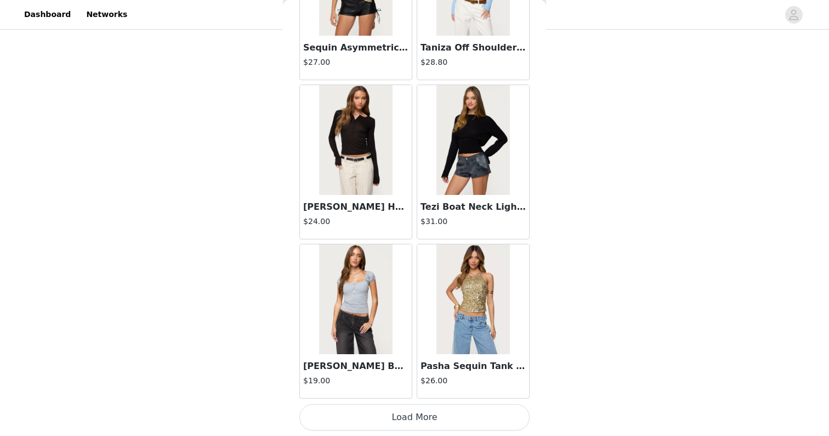
click at [387, 417] on button "Load More" at bounding box center [414, 417] width 230 height 26
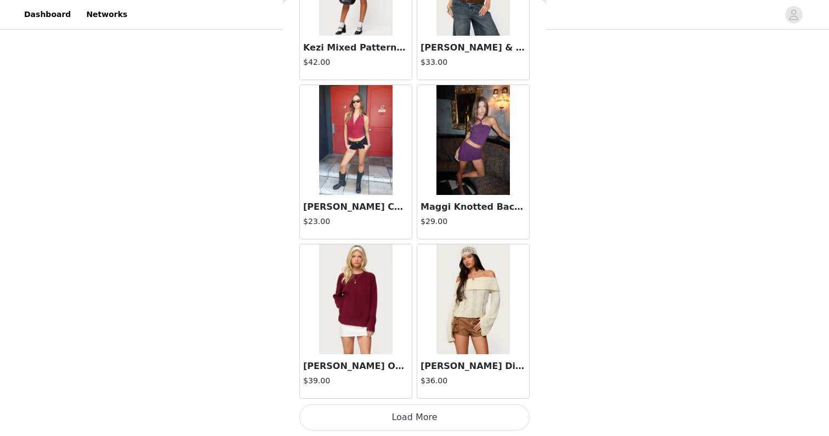
scroll to position [160, 0]
click at [381, 418] on button "Load More" at bounding box center [414, 417] width 230 height 26
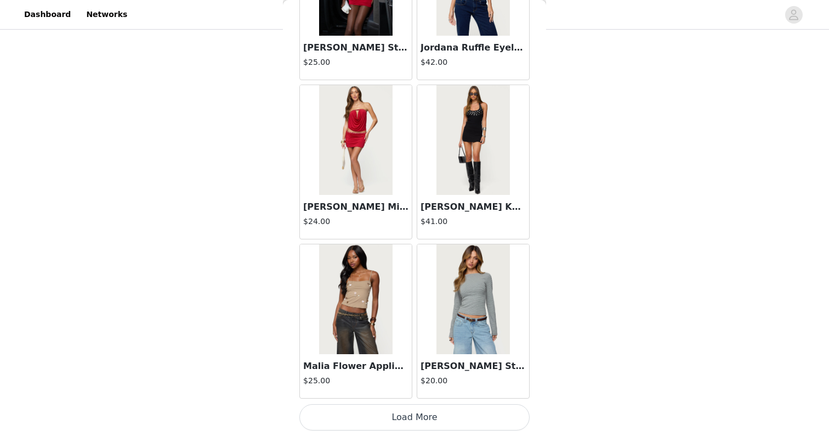
click at [381, 418] on button "Load More" at bounding box center [414, 417] width 230 height 26
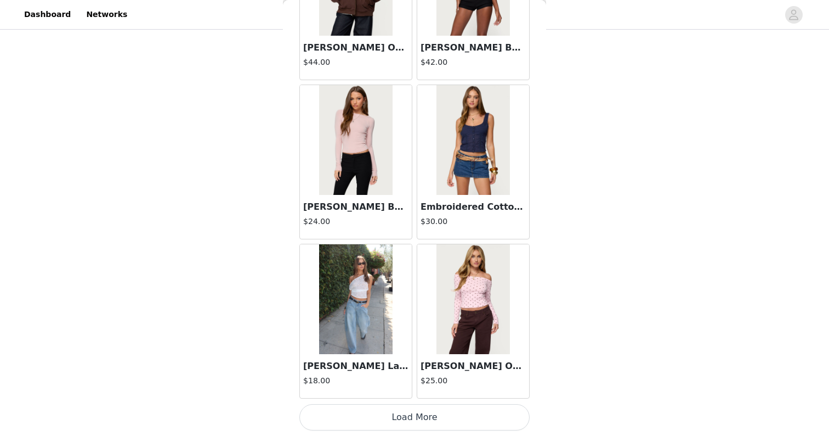
click at [385, 411] on button "Load More" at bounding box center [414, 417] width 230 height 26
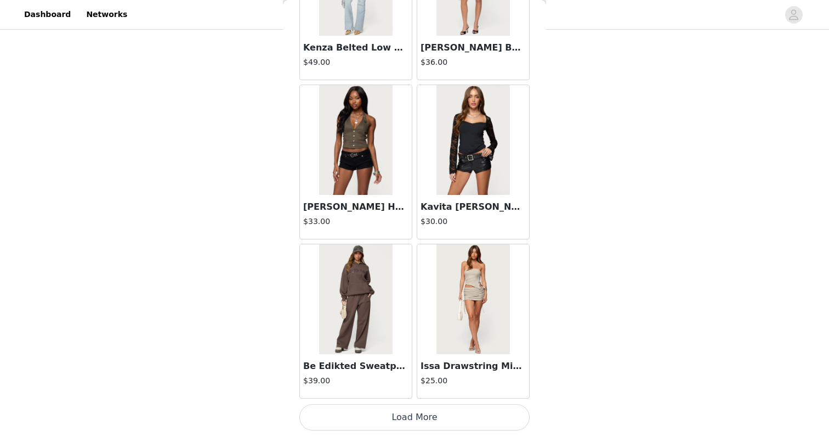
click at [394, 412] on button "Load More" at bounding box center [414, 417] width 230 height 26
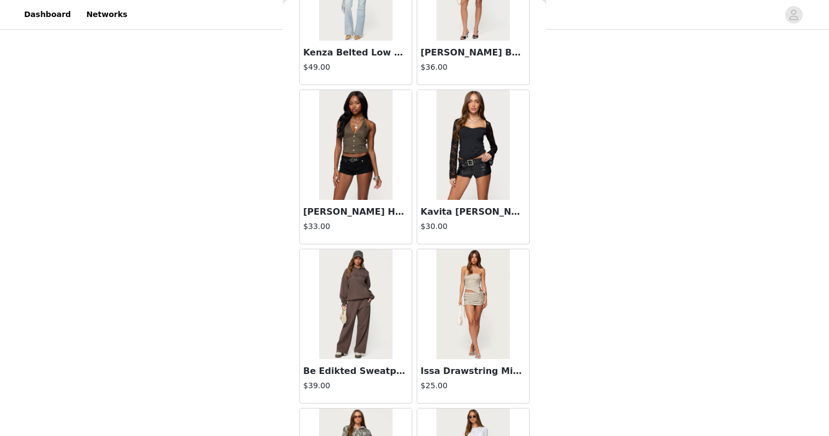
scroll to position [0, 0]
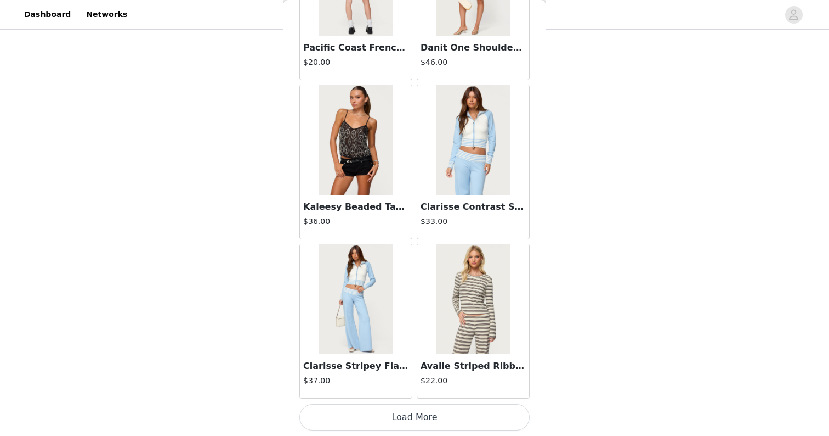
click at [397, 417] on button "Load More" at bounding box center [414, 417] width 230 height 26
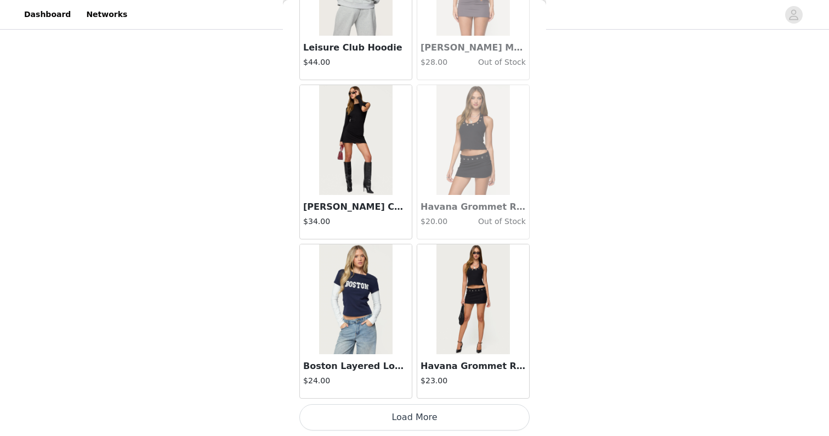
click at [387, 419] on button "Load More" at bounding box center [414, 417] width 230 height 26
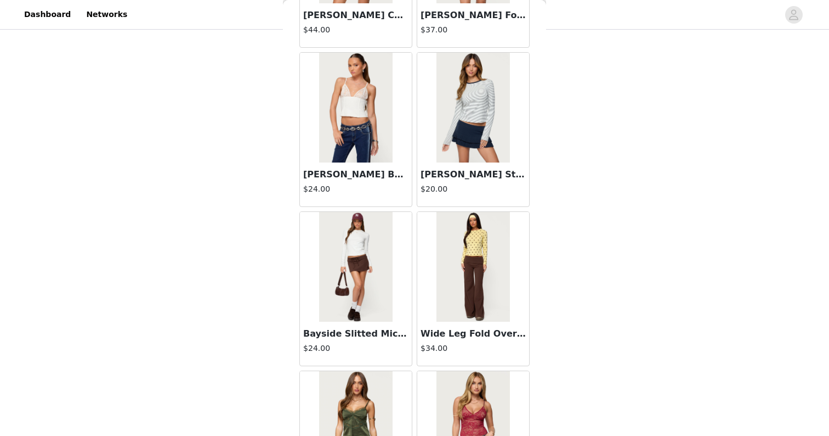
scroll to position [33724, 0]
click at [340, 273] on img at bounding box center [355, 267] width 73 height 110
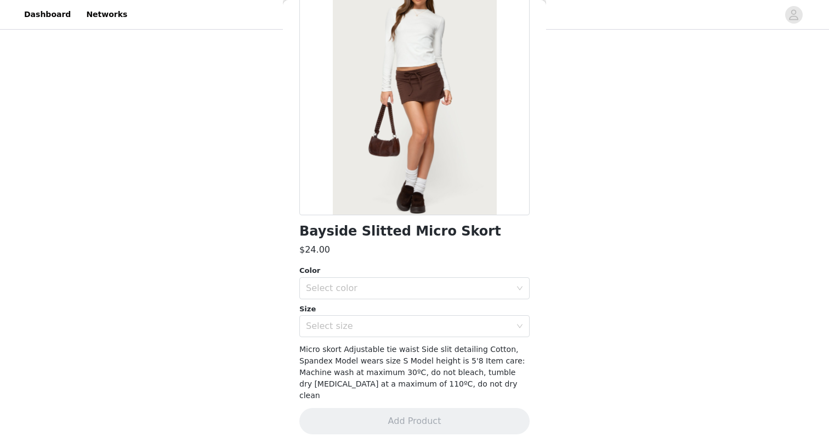
scroll to position [86, 0]
click at [365, 288] on div "Select color" at bounding box center [408, 288] width 205 height 11
click at [368, 313] on li "BROWN" at bounding box center [414, 312] width 230 height 18
click at [368, 324] on div "Select size" at bounding box center [408, 326] width 205 height 11
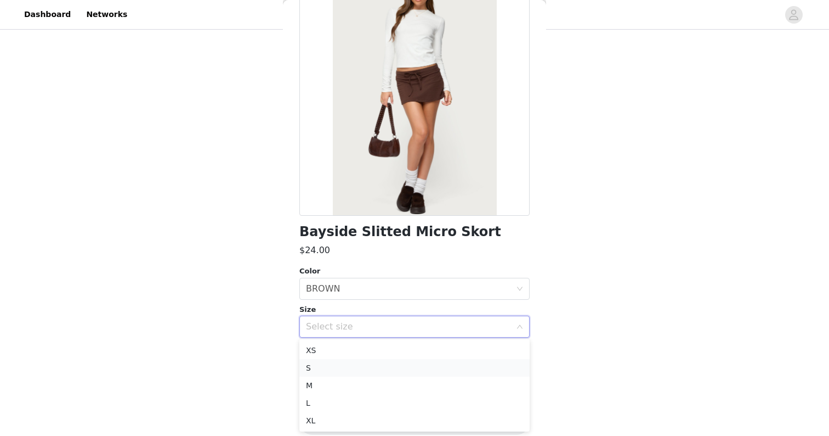
click at [369, 368] on li "S" at bounding box center [414, 368] width 230 height 18
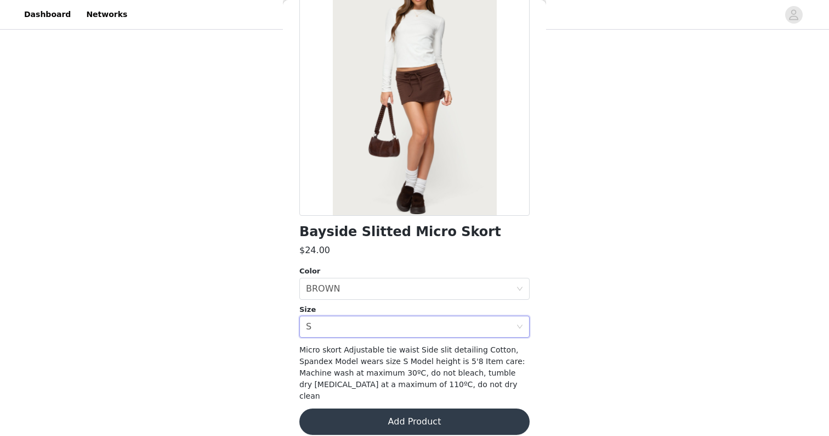
scroll to position [160, 0]
click at [375, 408] on button "Add Product" at bounding box center [414, 421] width 230 height 26
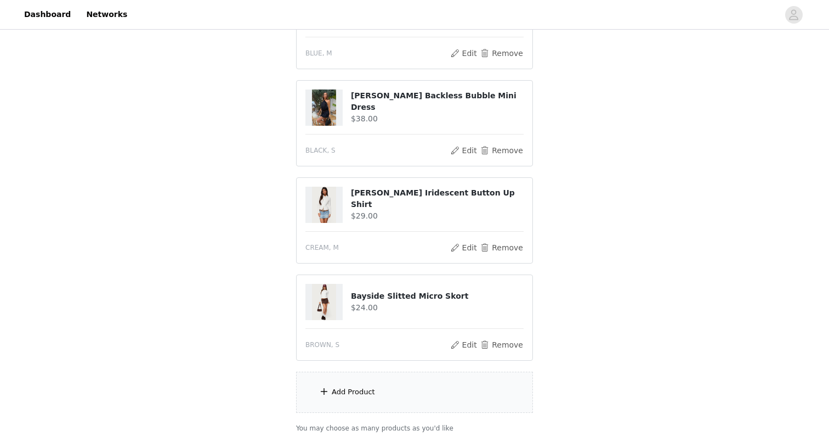
scroll to position [179, 0]
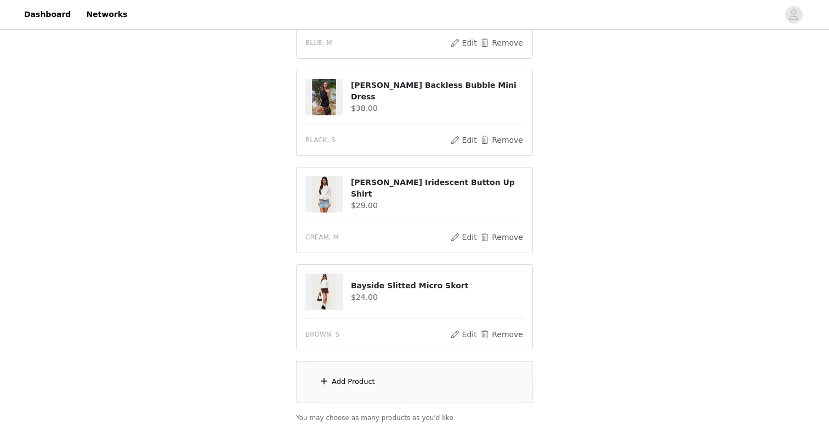
click at [366, 378] on div "Add Product" at bounding box center [353, 381] width 43 height 11
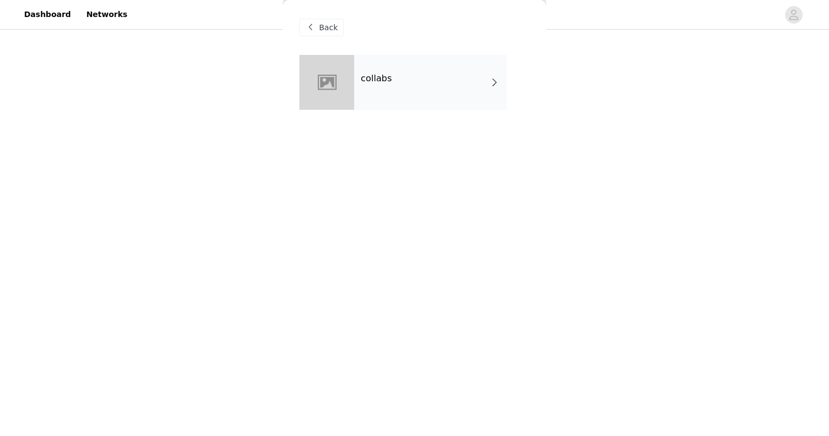
click at [360, 63] on div "collabs" at bounding box center [430, 82] width 152 height 55
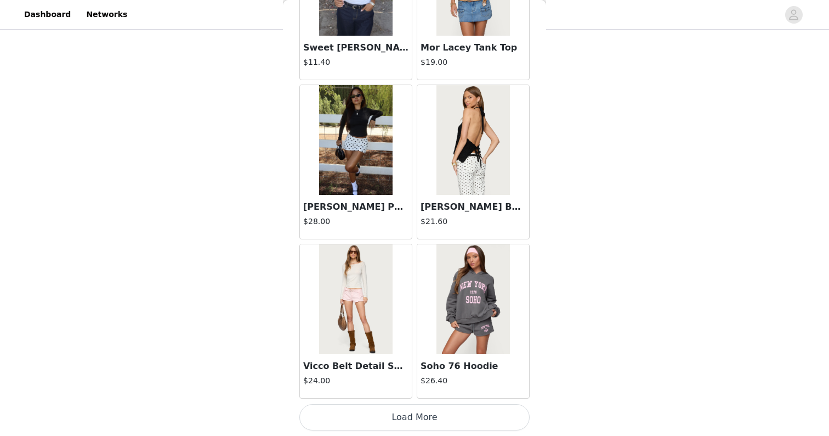
scroll to position [1243, 0]
click at [362, 415] on button "Load More" at bounding box center [414, 417] width 230 height 26
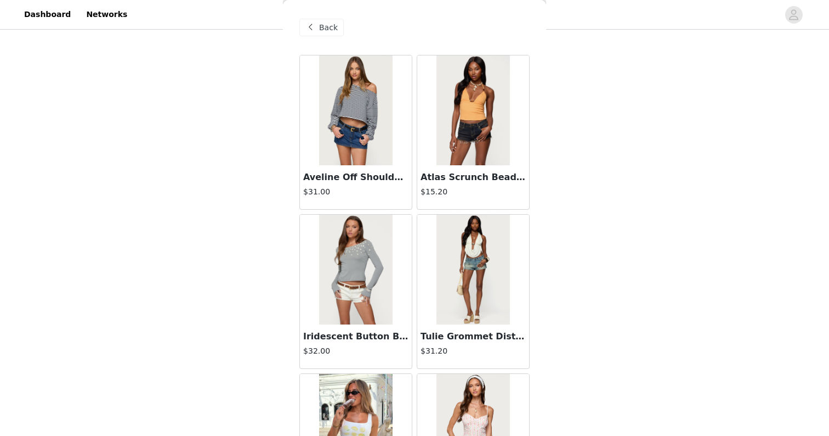
scroll to position [0, 0]
click at [321, 27] on span "Back" at bounding box center [328, 28] width 19 height 12
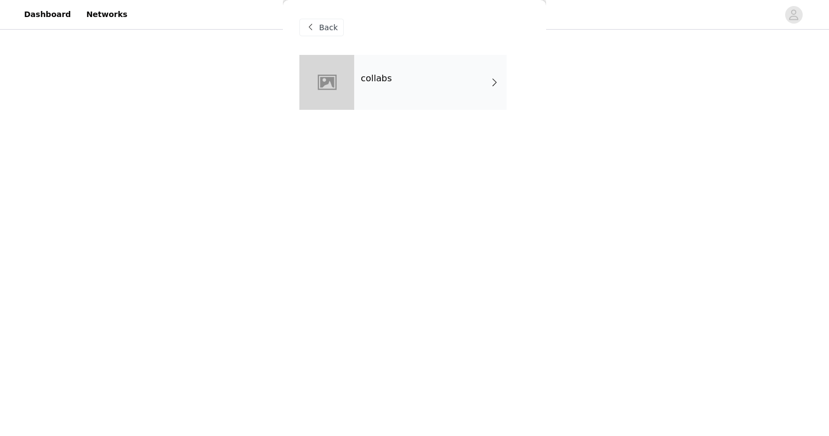
click at [321, 27] on span "Back" at bounding box center [328, 28] width 19 height 12
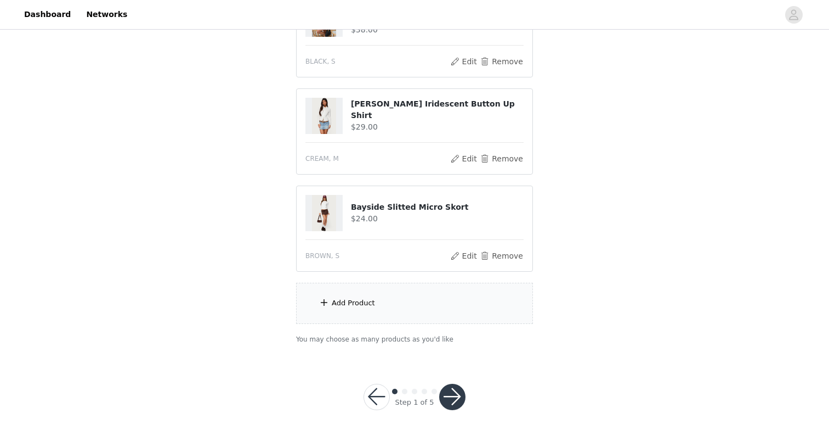
click at [442, 395] on button "button" at bounding box center [452, 396] width 26 height 26
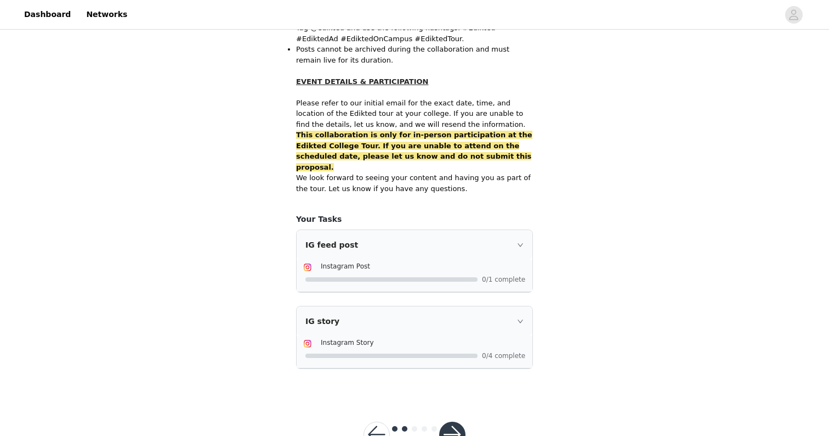
scroll to position [681, 0]
click at [522, 242] on icon "icon: right" at bounding box center [520, 245] width 7 height 7
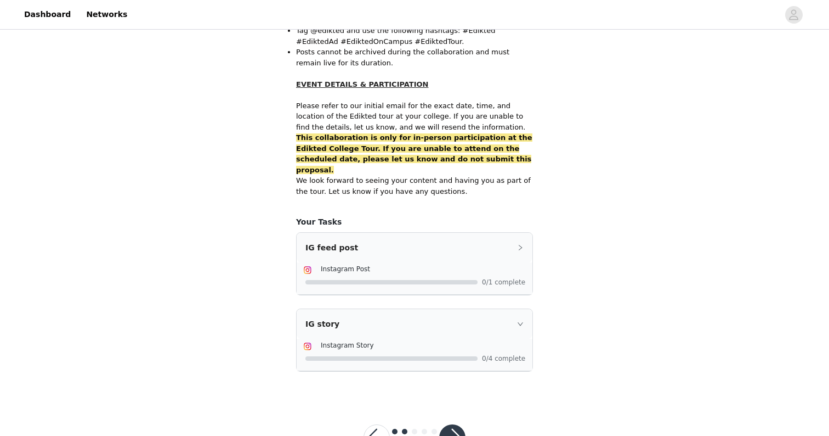
scroll to position [648, 0]
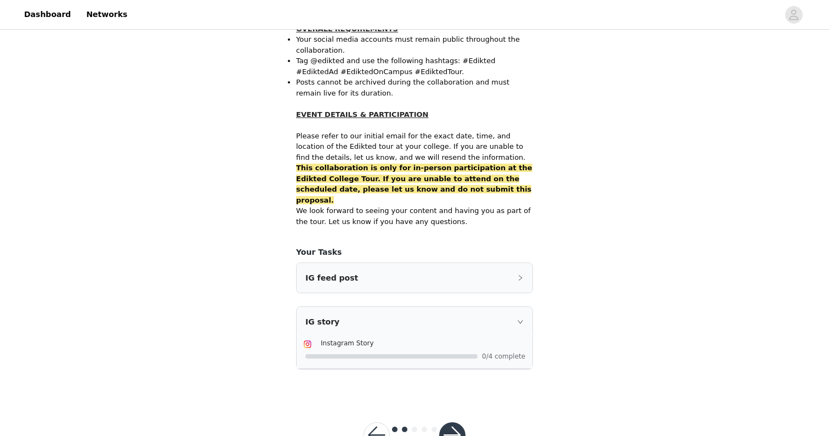
click at [519, 307] on div "IG story" at bounding box center [415, 322] width 236 height 30
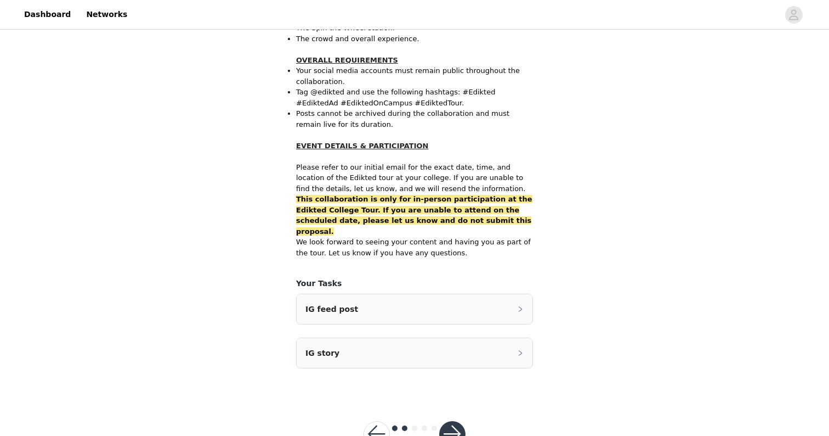
scroll to position [616, 0]
click at [452, 422] on button "button" at bounding box center [452, 435] width 26 height 26
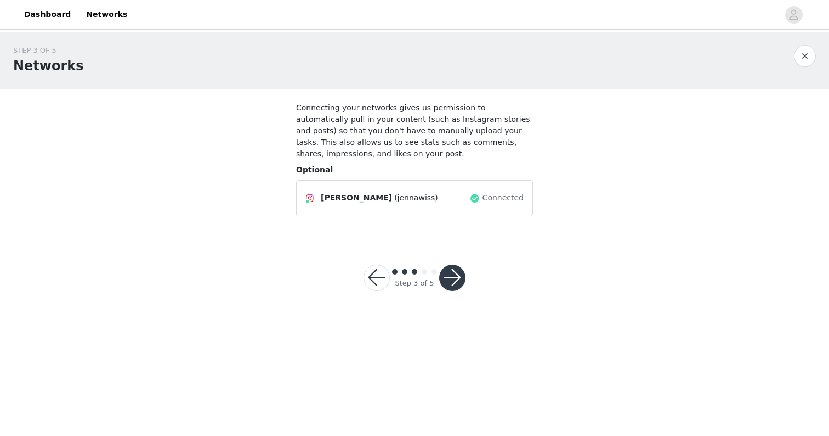
click at [454, 278] on button "button" at bounding box center [452, 277] width 26 height 26
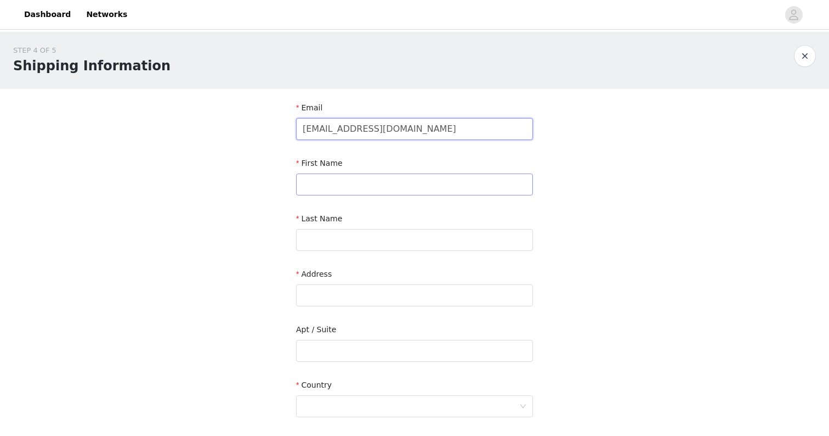
type input "[EMAIL_ADDRESS][DOMAIN_NAME]"
type input "[PERSON_NAME]"
click at [356, 284] on div "Address" at bounding box center [414, 289] width 237 height 42
type input "[STREET_ADDRESS]"
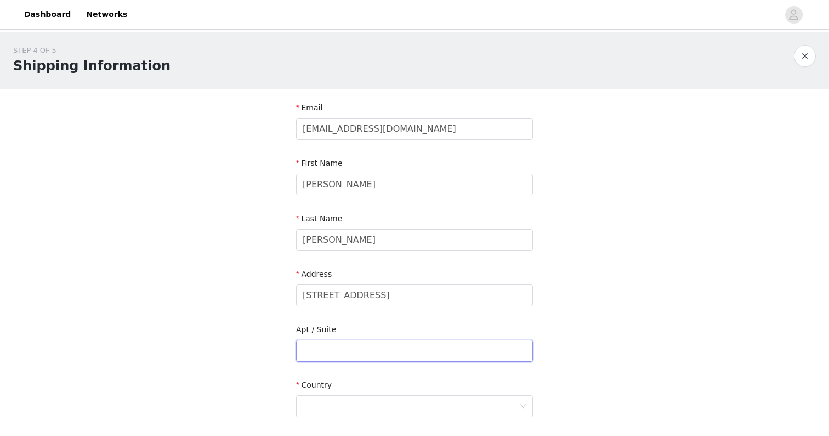
click at [340, 350] on input "text" at bounding box center [414, 351] width 237 height 22
type input "1"
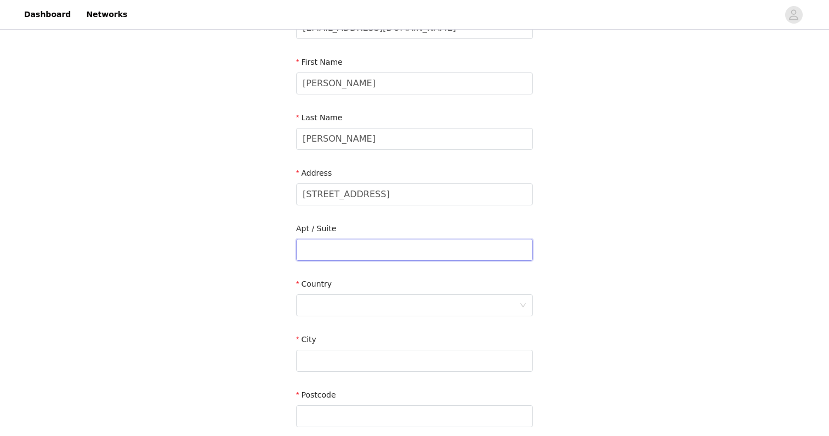
scroll to position [176, 0]
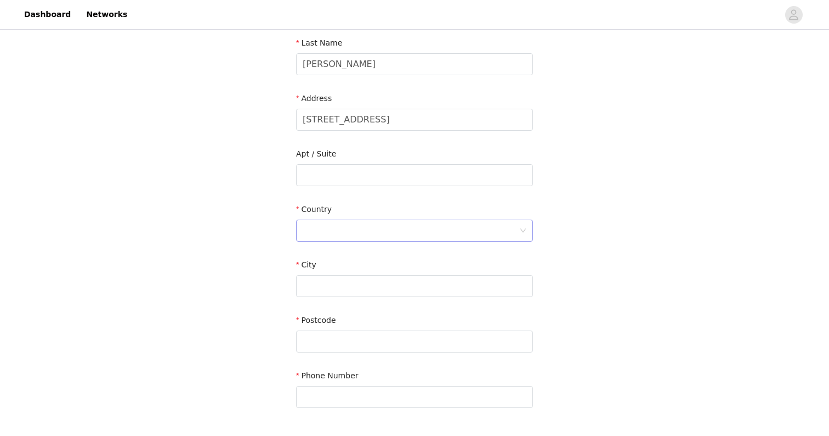
click at [326, 234] on div at bounding box center [411, 230] width 217 height 21
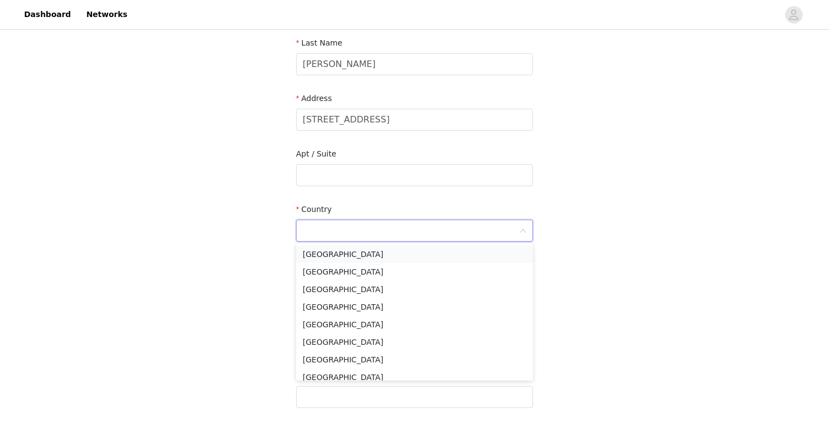
click at [328, 247] on li "[GEOGRAPHIC_DATA]" at bounding box center [414, 254] width 237 height 18
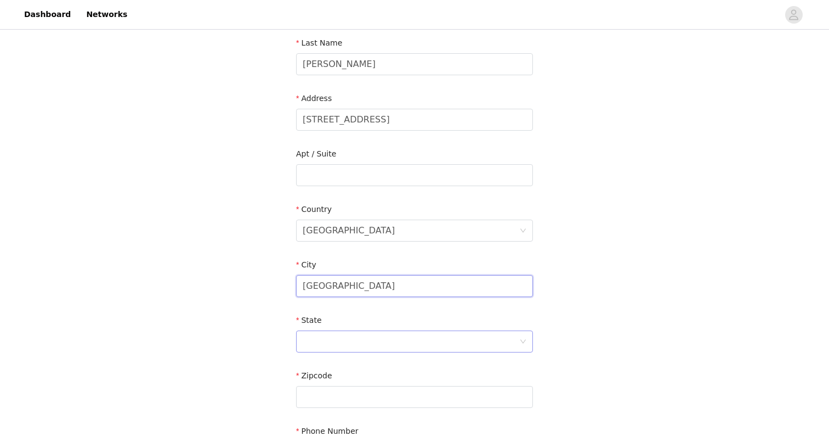
type input "[GEOGRAPHIC_DATA]"
click at [331, 350] on div at bounding box center [411, 341] width 217 height 21
type input "Pen"
click at [326, 360] on li "[US_STATE]" at bounding box center [414, 365] width 237 height 18
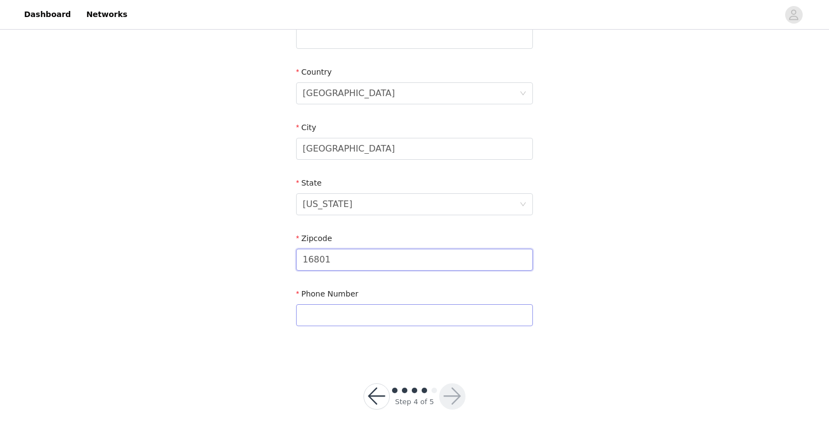
scroll to position [312, 0]
type input "16801"
type input "7176781888"
click at [451, 400] on button "button" at bounding box center [452, 396] width 26 height 26
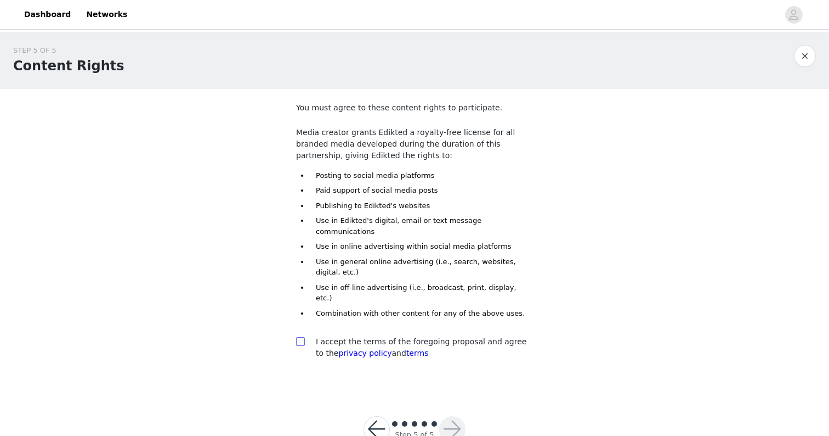
click at [299, 337] on input "checkbox" at bounding box center [300, 341] width 8 height 8
checkbox input "true"
click at [457, 416] on button "button" at bounding box center [452, 429] width 26 height 26
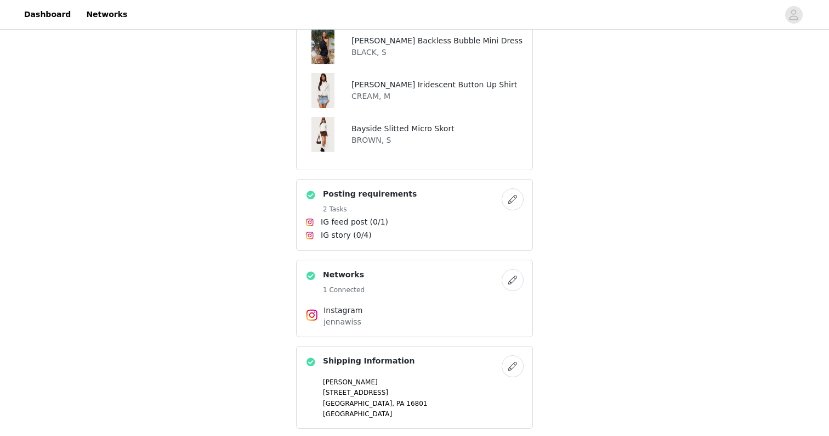
scroll to position [323, 0]
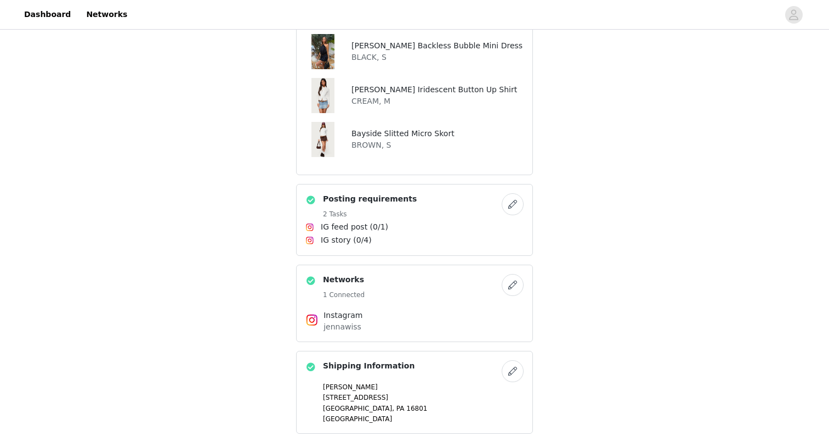
click at [508, 207] on button "button" at bounding box center [513, 204] width 22 height 22
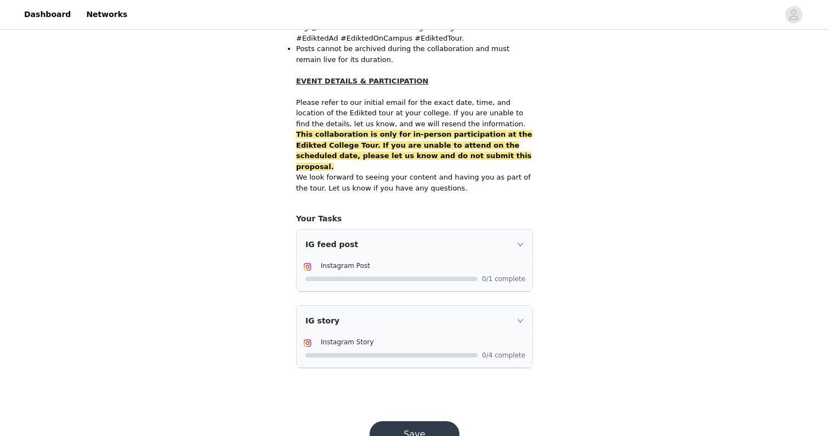
scroll to position [681, 0]
click at [445, 422] on button "Save" at bounding box center [415, 435] width 90 height 26
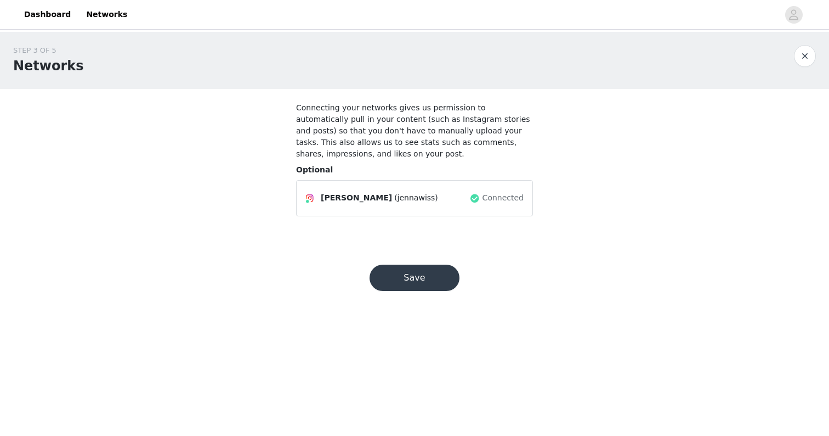
click at [427, 275] on button "Save" at bounding box center [415, 277] width 90 height 26
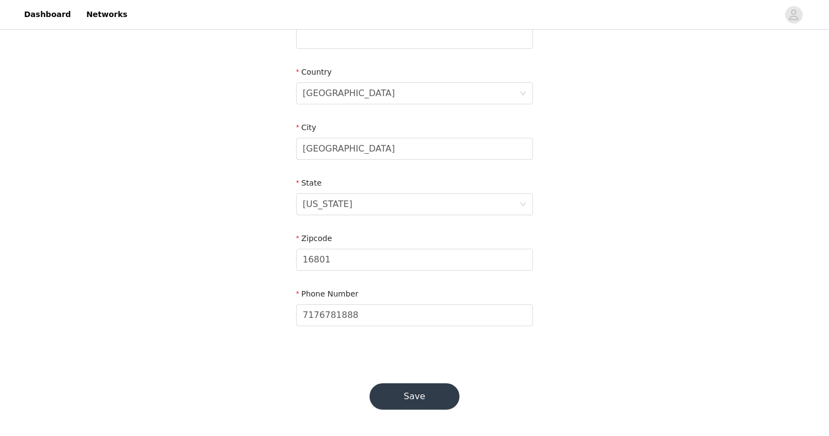
scroll to position [312, 0]
click at [411, 391] on button "Save" at bounding box center [415, 396] width 90 height 26
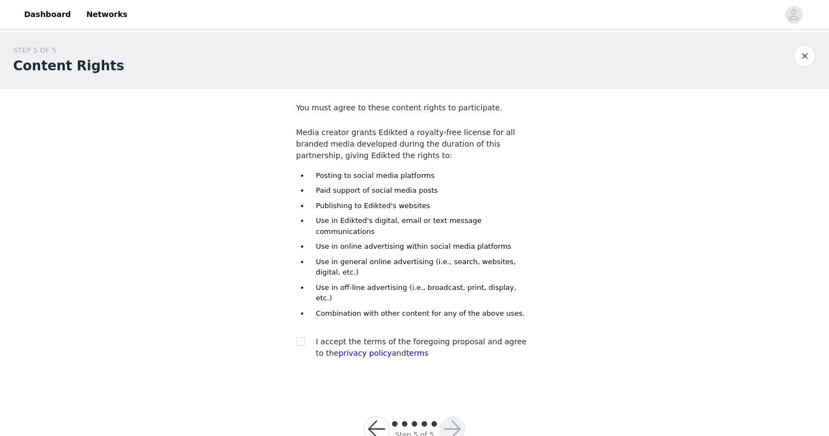
scroll to position [5, 0]
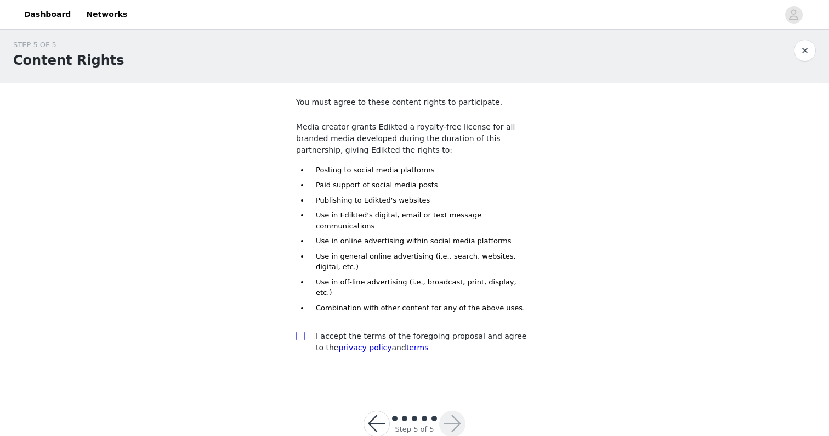
click at [304, 331] on span at bounding box center [300, 335] width 9 height 9
click at [304, 331] on input "checkbox" at bounding box center [300, 335] width 8 height 8
checkbox input "true"
click at [453, 410] on button "button" at bounding box center [452, 423] width 26 height 26
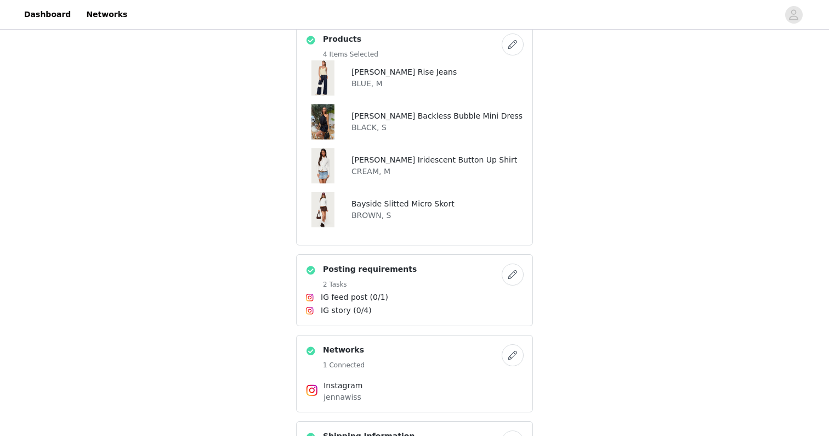
scroll to position [338, 1]
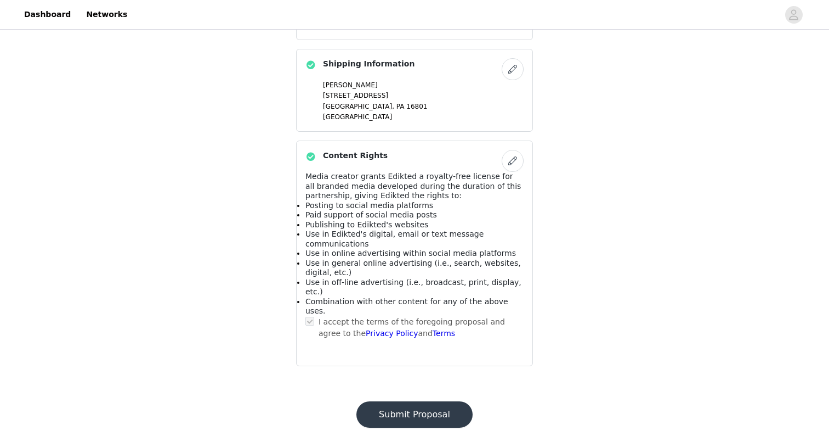
click at [411, 401] on button "Submit Proposal" at bounding box center [415, 414] width 116 height 26
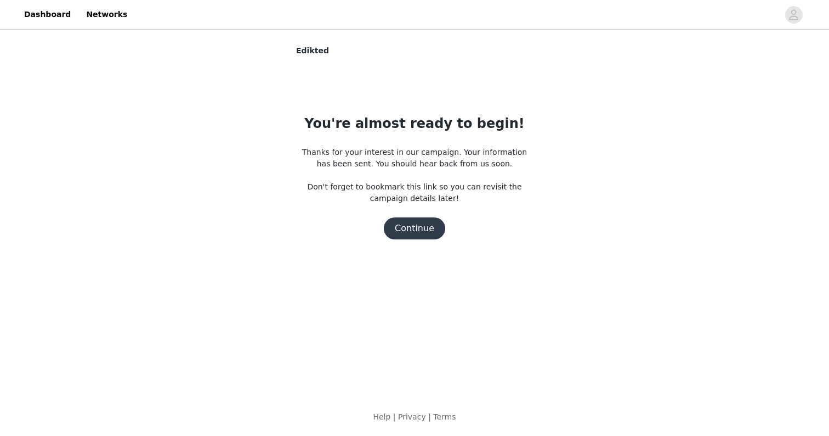
scroll to position [0, 0]
click at [420, 234] on button "Continue" at bounding box center [414, 228] width 61 height 22
